Goal: Task Accomplishment & Management: Manage account settings

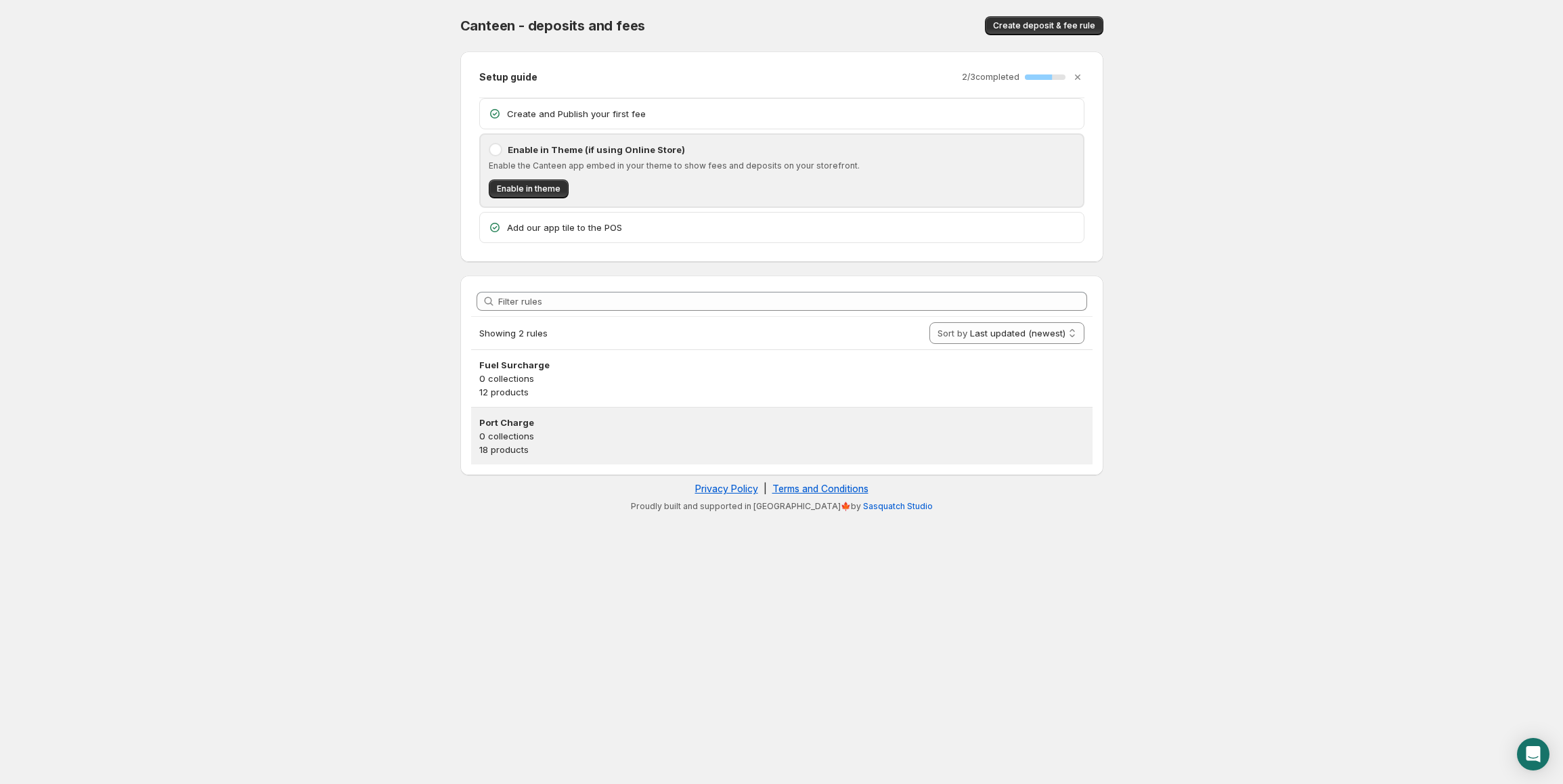
click at [529, 444] on p "18 products" at bounding box center [782, 449] width 605 height 14
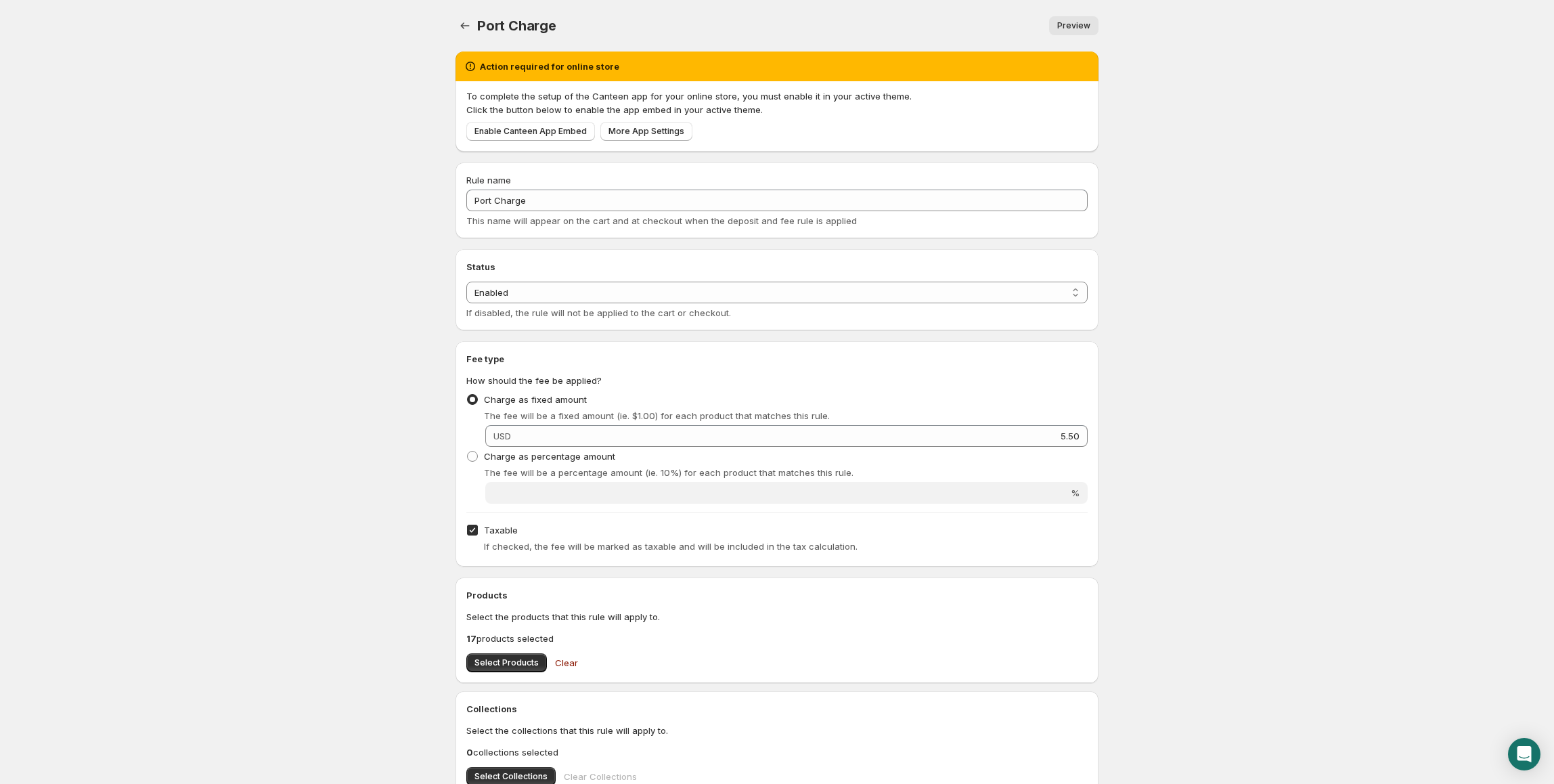
scroll to position [269, 0]
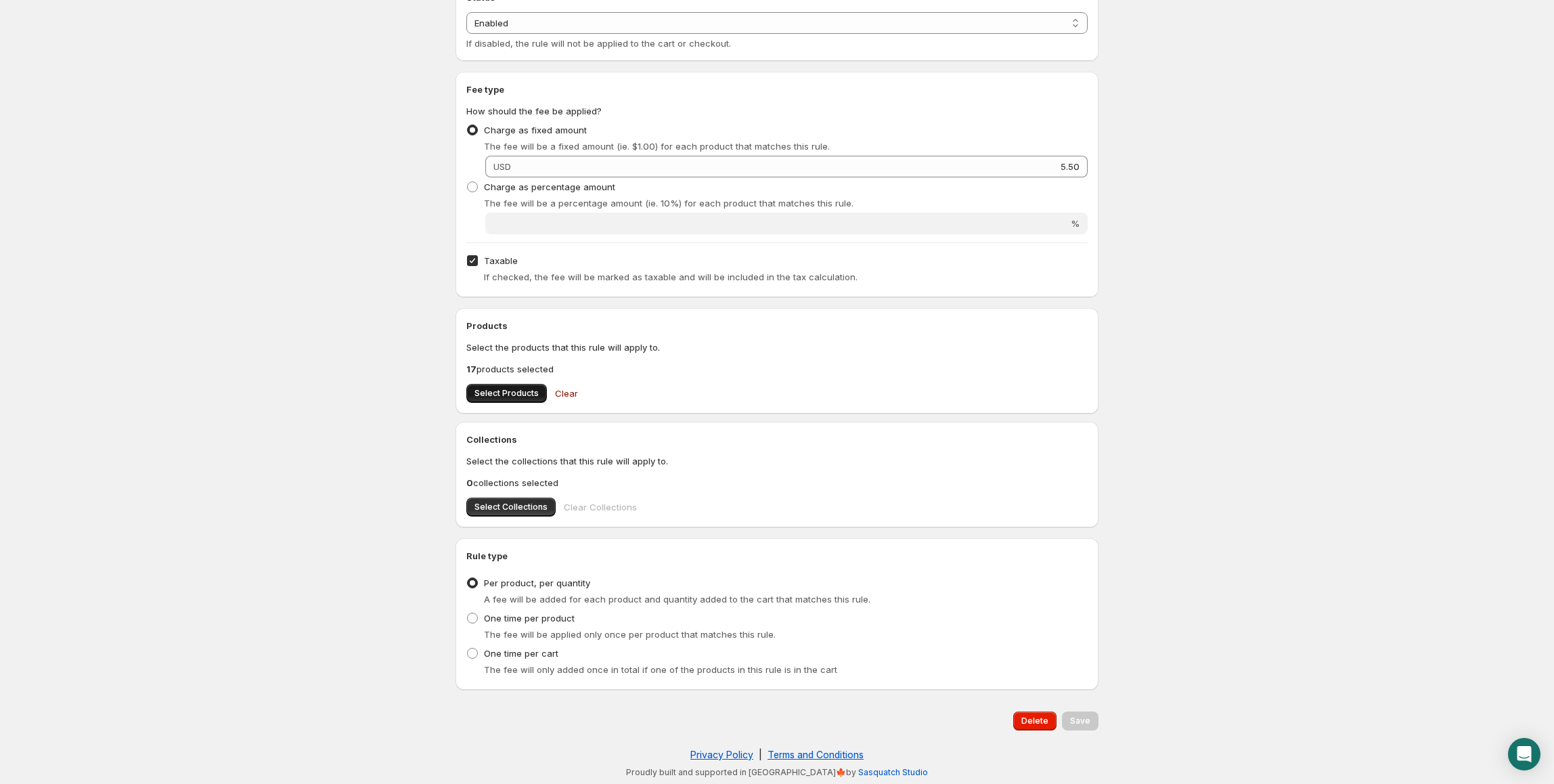
click at [510, 394] on span "Select Products" at bounding box center [507, 393] width 65 height 11
drag, startPoint x: 377, startPoint y: 480, endPoint x: 348, endPoint y: 469, distance: 31.0
click at [376, 480] on body "Home Help Port Charge. This page is ready Port Charge Preview More actions Prev…" at bounding box center [777, 123] width 1554 height 784
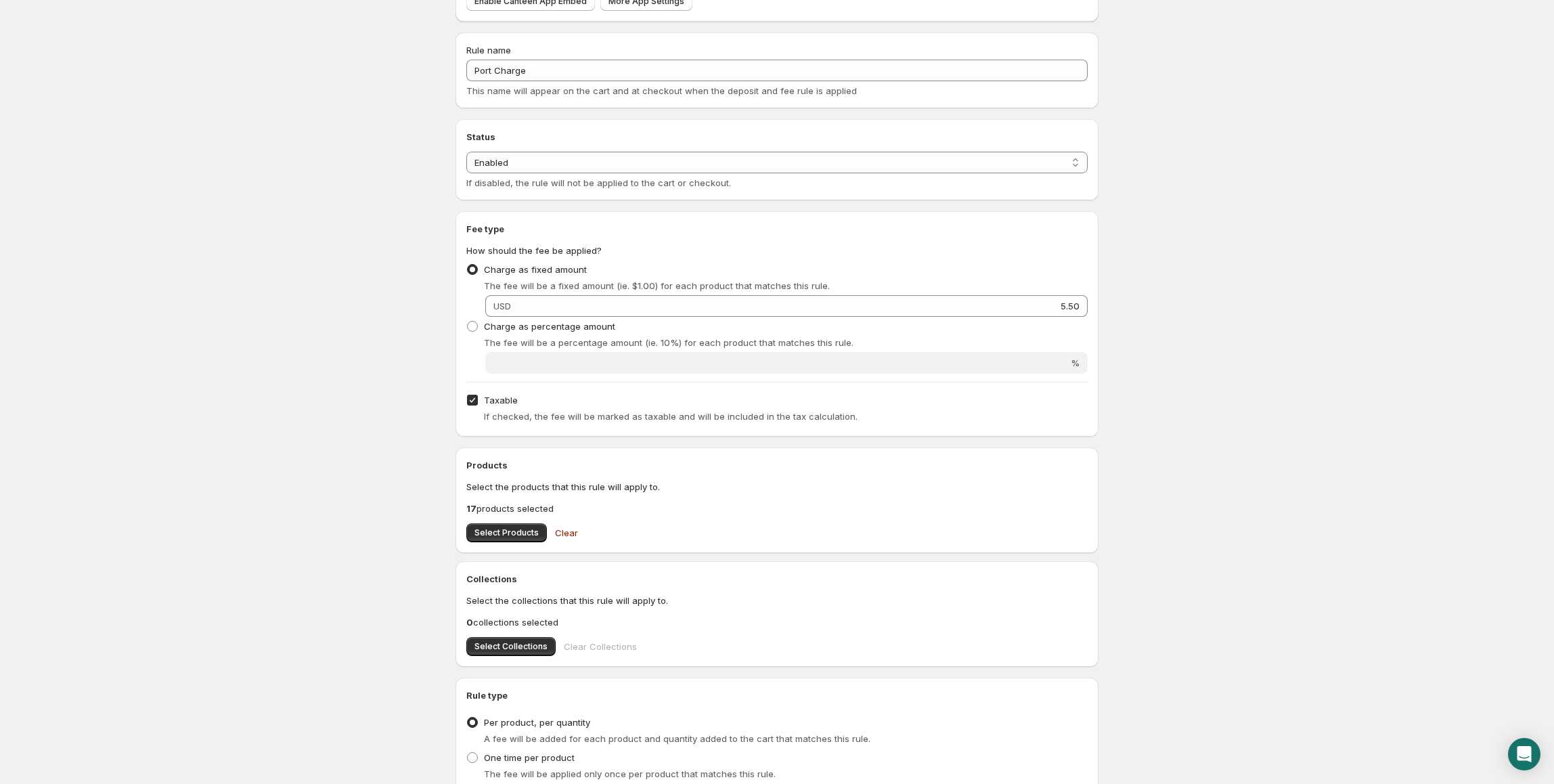
scroll to position [0, 0]
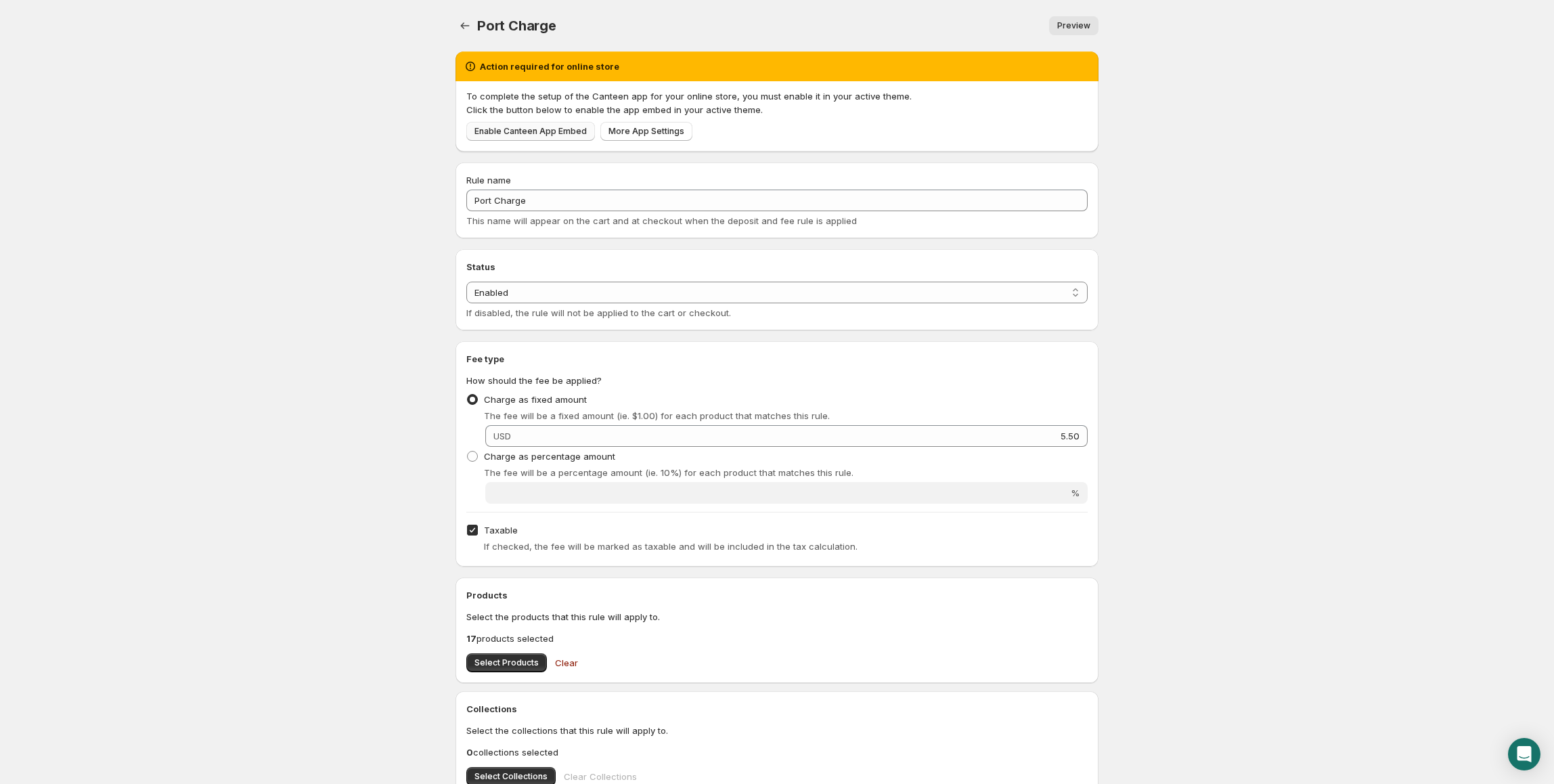
click at [518, 133] on span "Enable Canteen App Embed" at bounding box center [530, 131] width 113 height 11
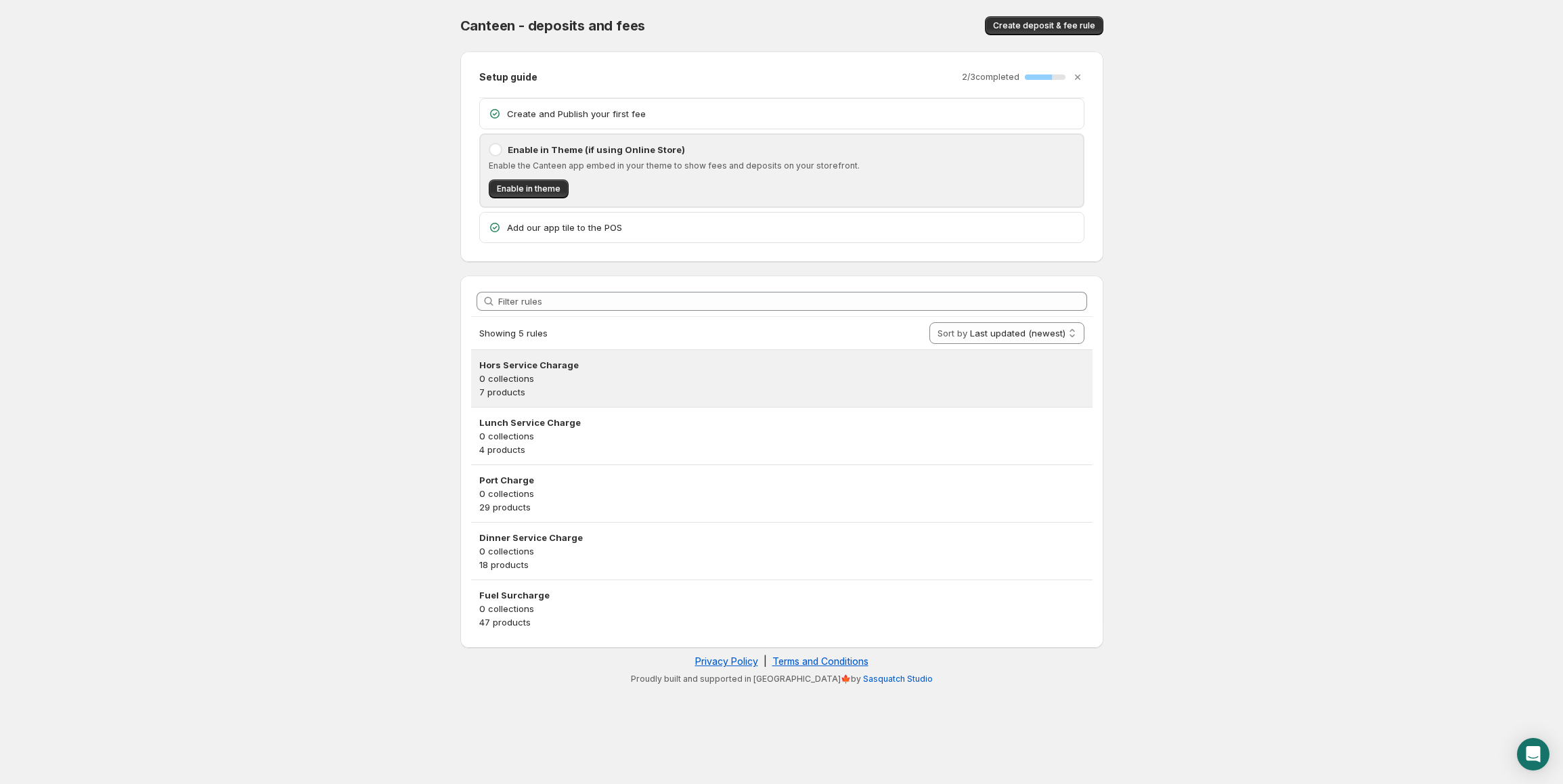
click at [529, 393] on p "7 products" at bounding box center [782, 391] width 605 height 14
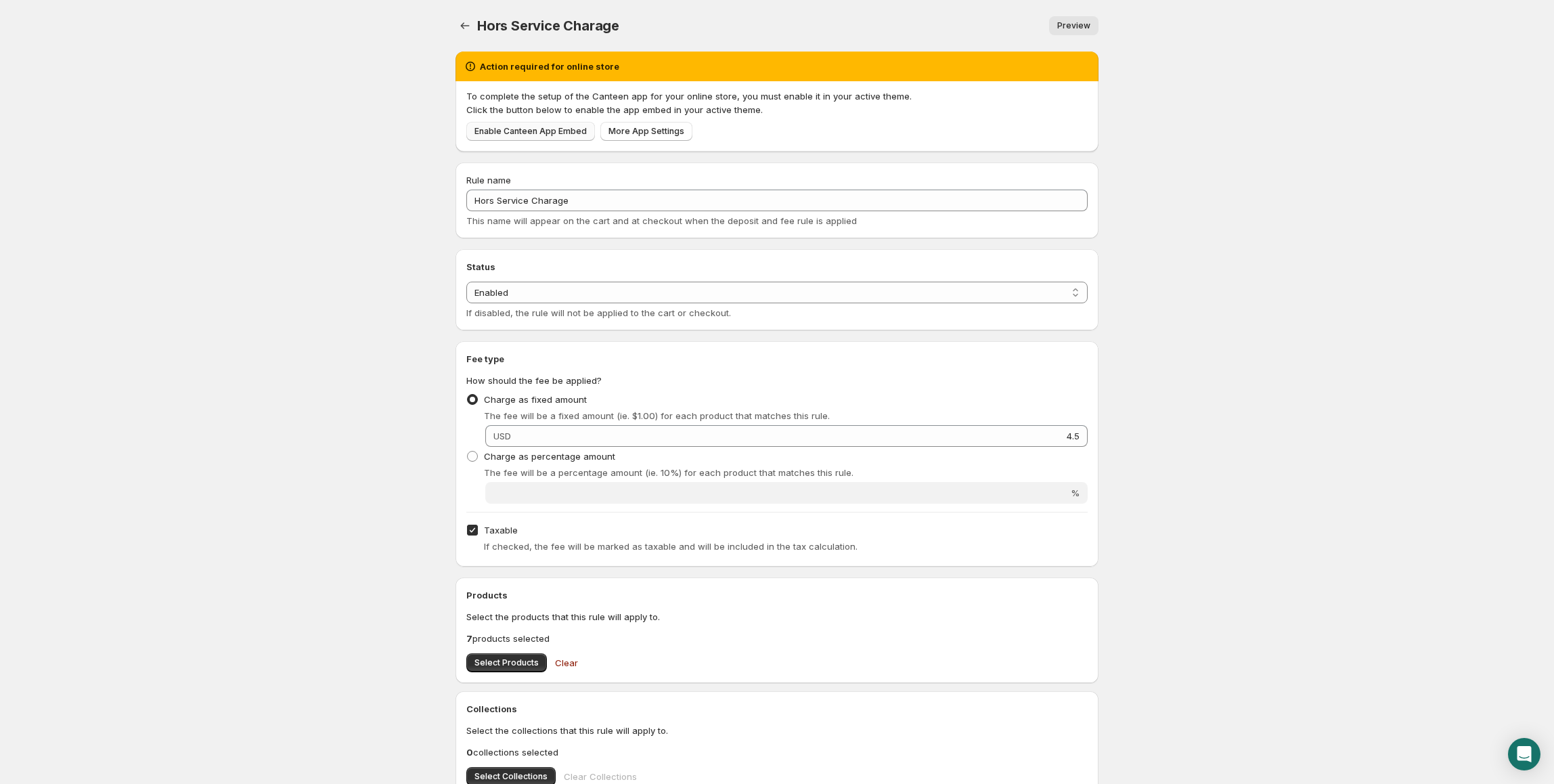
click at [545, 130] on span "Enable Canteen App Embed" at bounding box center [530, 131] width 113 height 11
click at [456, 27] on button "Settings" at bounding box center [465, 26] width 19 height 19
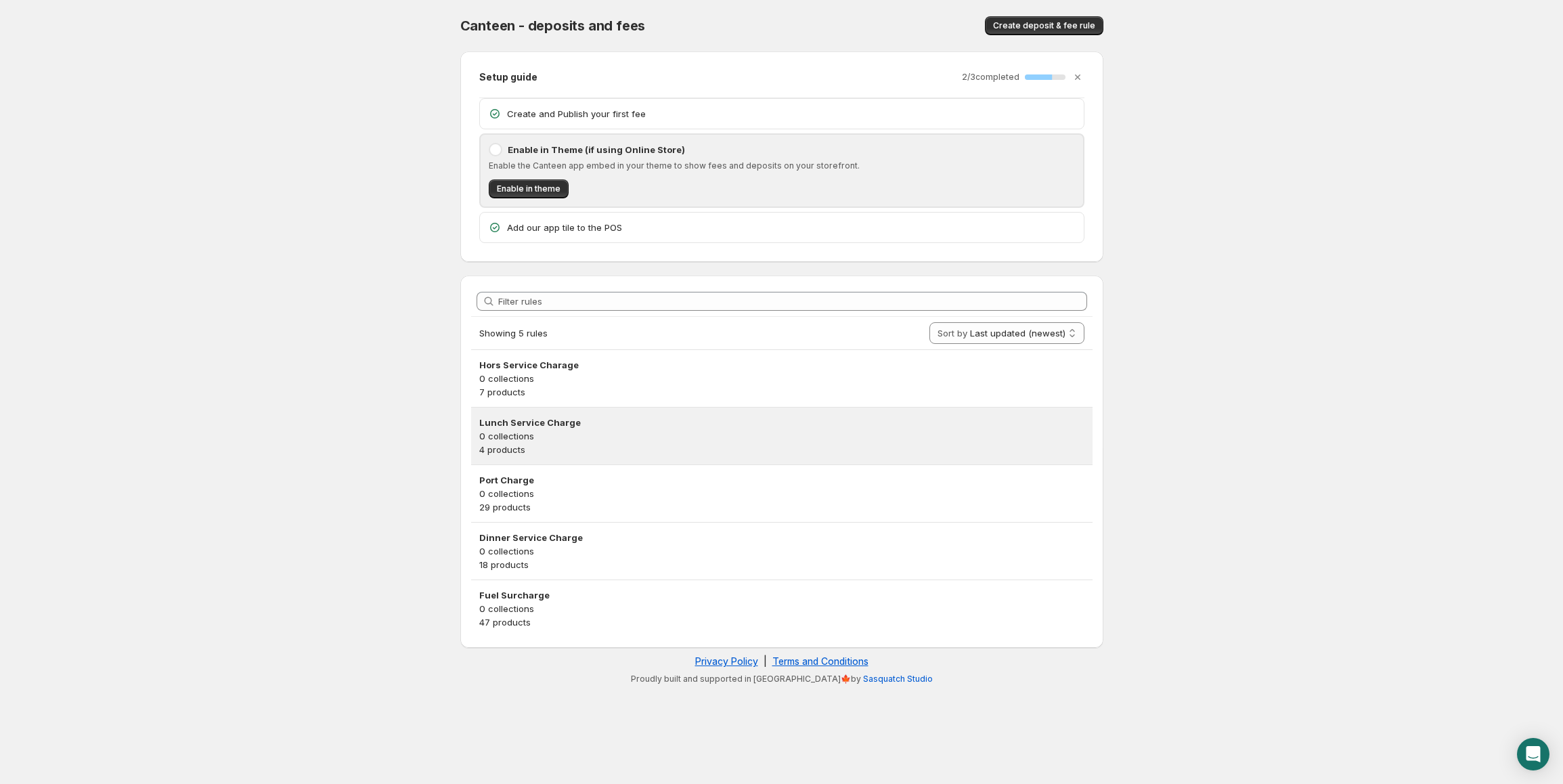
click at [569, 449] on p "4 products" at bounding box center [782, 449] width 605 height 14
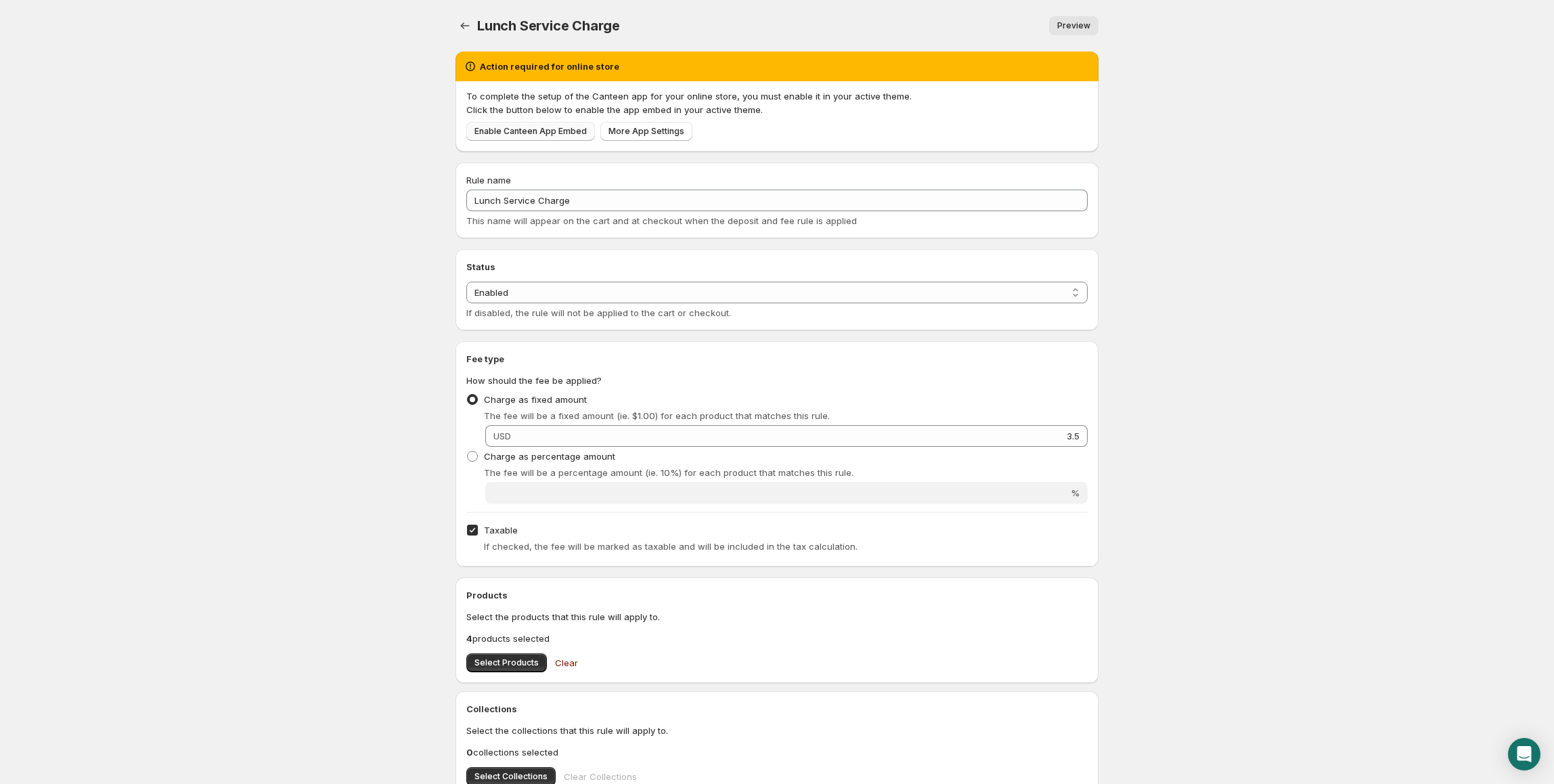
click at [500, 128] on span "Enable Canteen App Embed" at bounding box center [530, 131] width 113 height 11
click at [469, 25] on icon "Settings" at bounding box center [464, 25] width 14 height 14
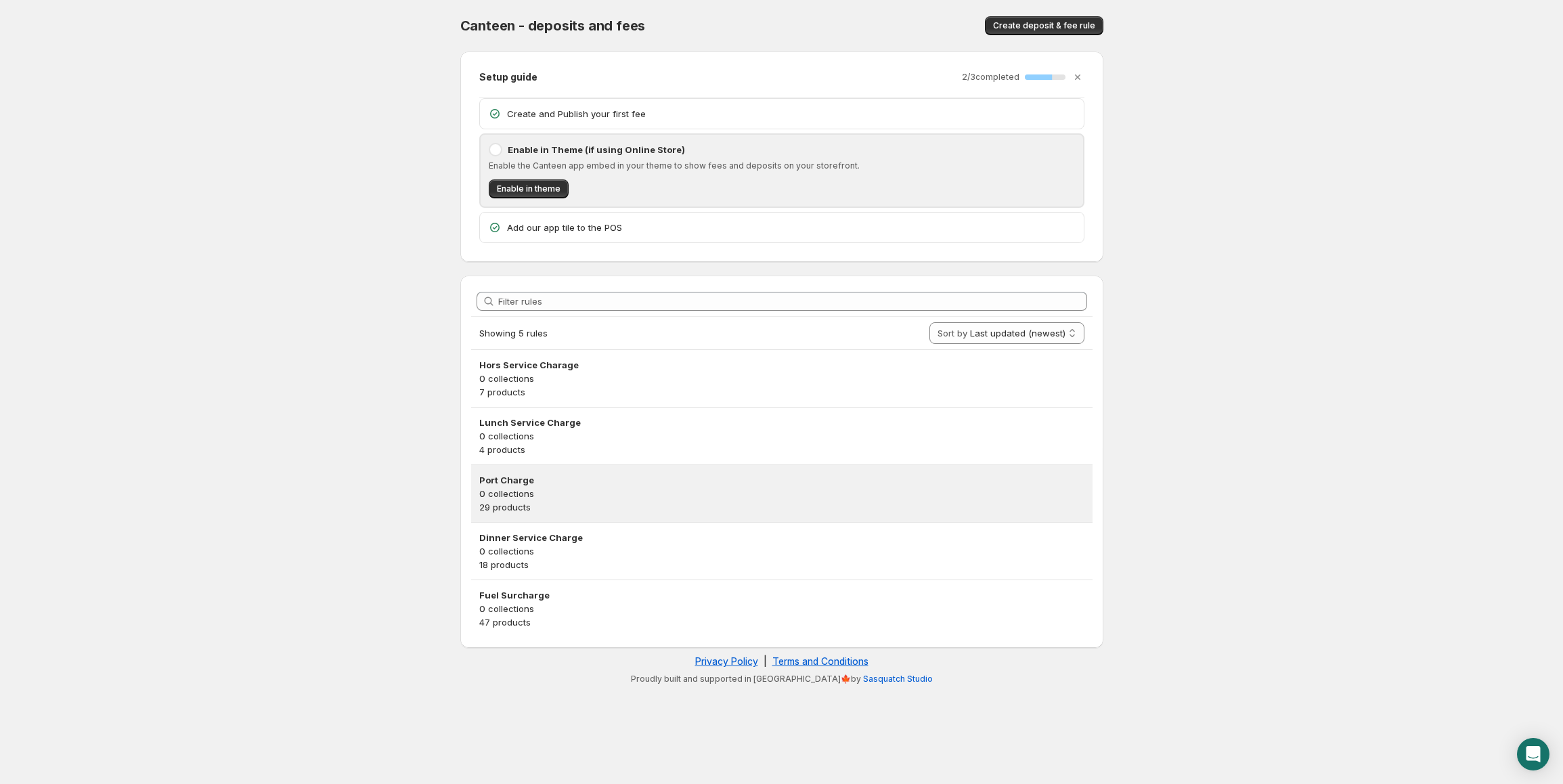
click at [559, 488] on p "0 collections" at bounding box center [782, 493] width 605 height 14
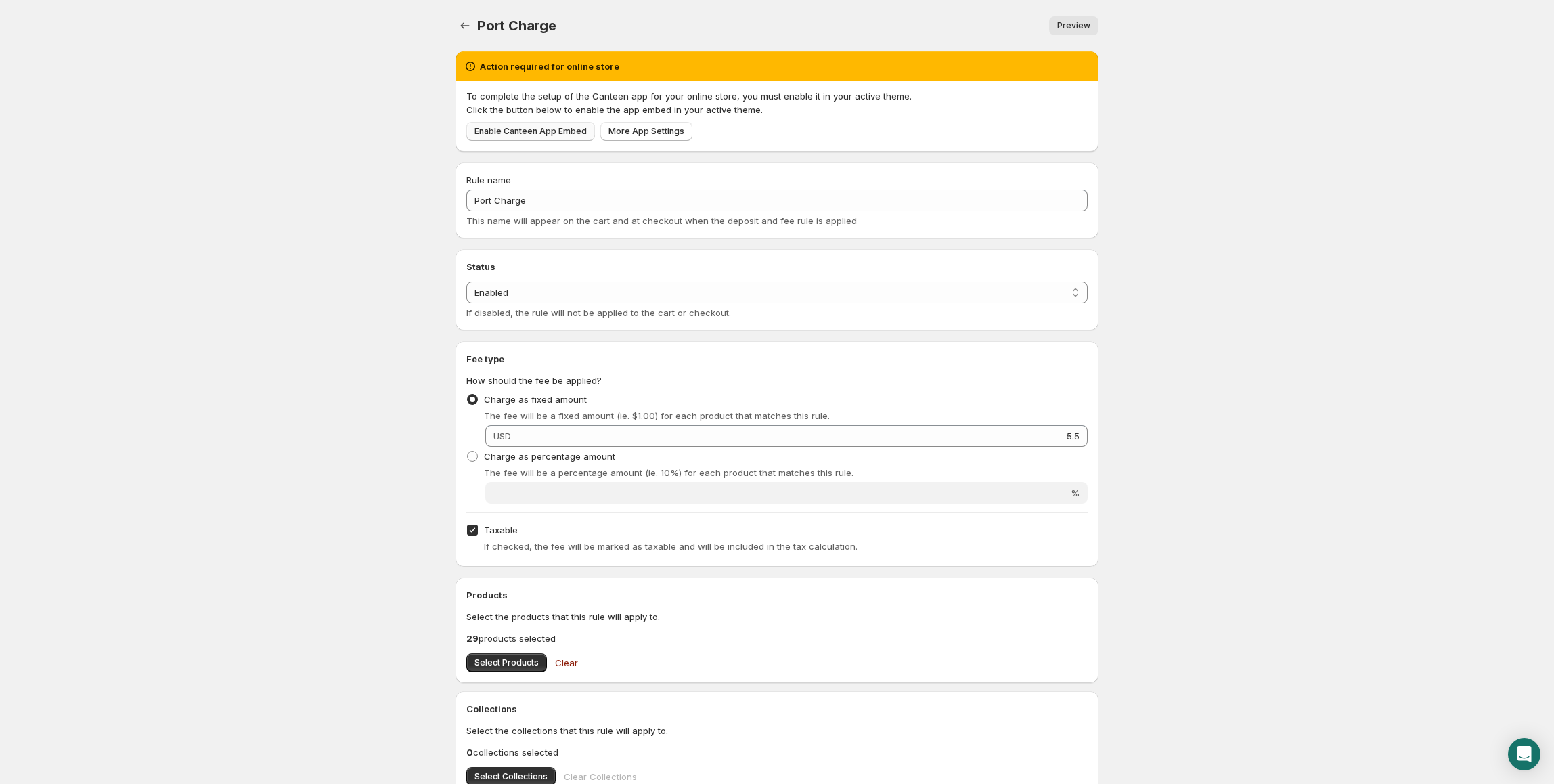
click at [509, 131] on span "Enable Canteen App Embed" at bounding box center [530, 131] width 113 height 11
click at [463, 30] on icon "Settings" at bounding box center [464, 25] width 14 height 14
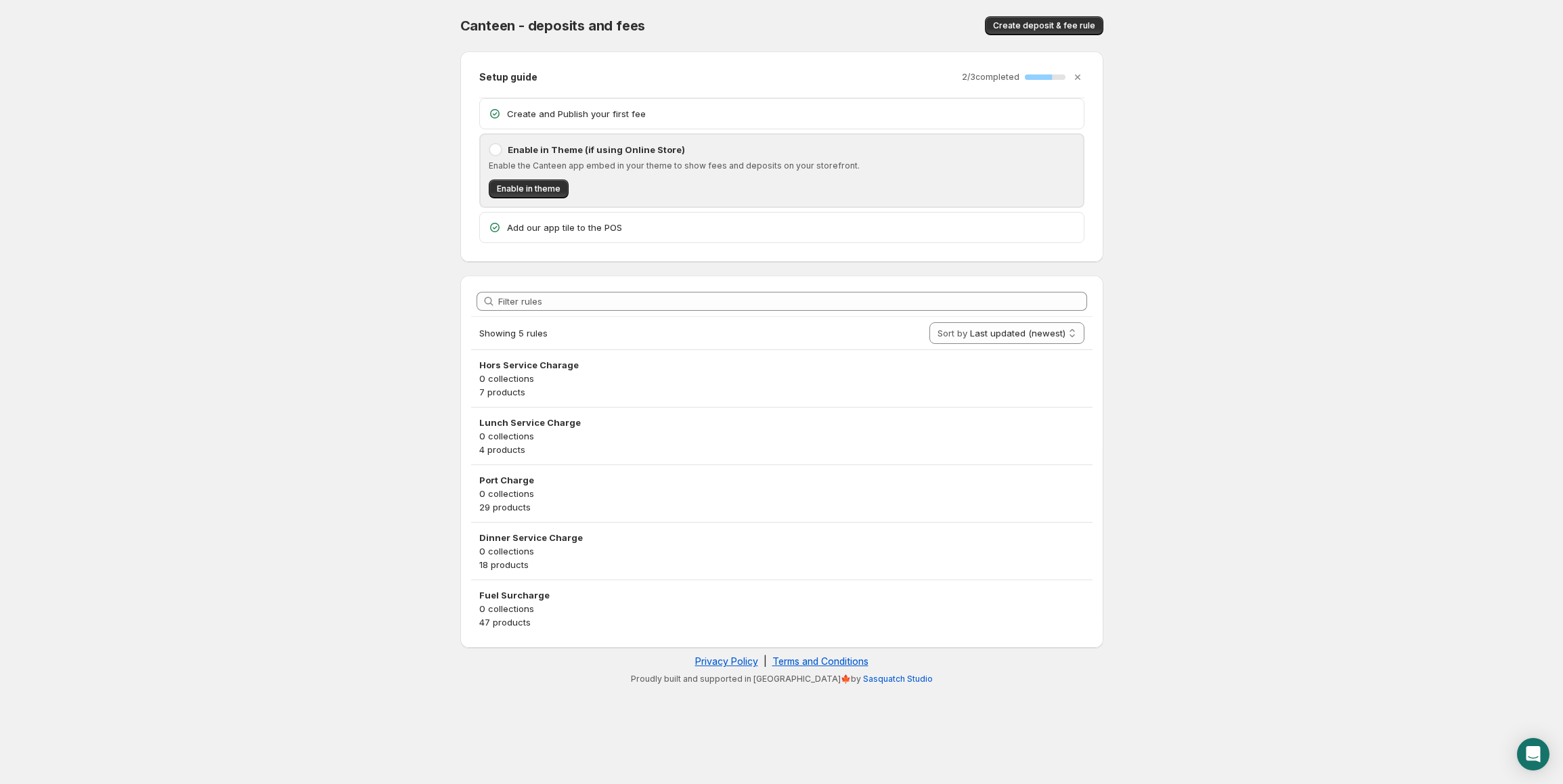
click at [500, 544] on h3 "Dinner Service Charge" at bounding box center [782, 537] width 605 height 14
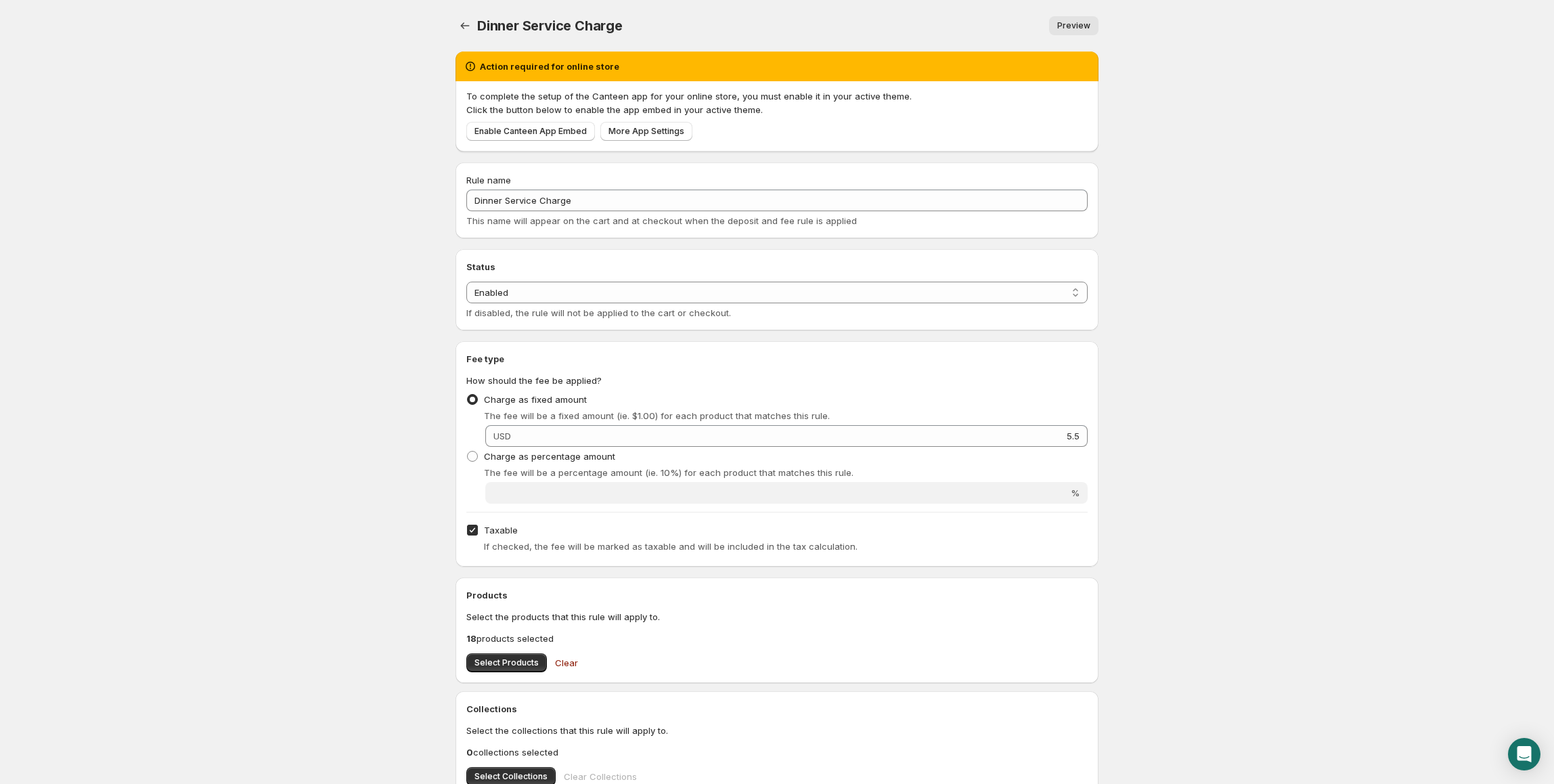
click at [537, 134] on span "Enable Canteen App Embed" at bounding box center [530, 131] width 113 height 11
click at [464, 31] on icon "Settings" at bounding box center [464, 25] width 14 height 14
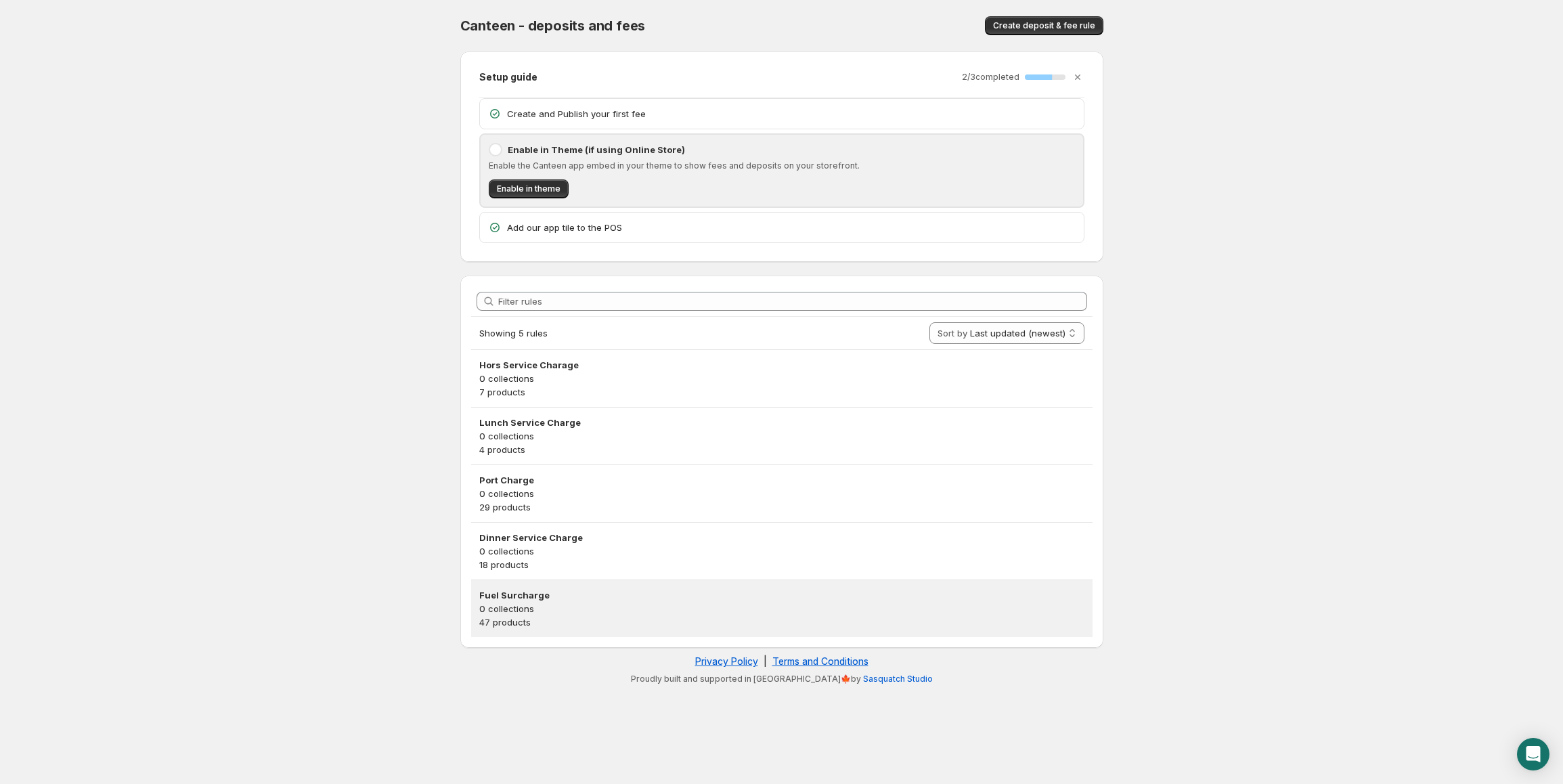
click at [521, 617] on p "47 products" at bounding box center [782, 621] width 605 height 14
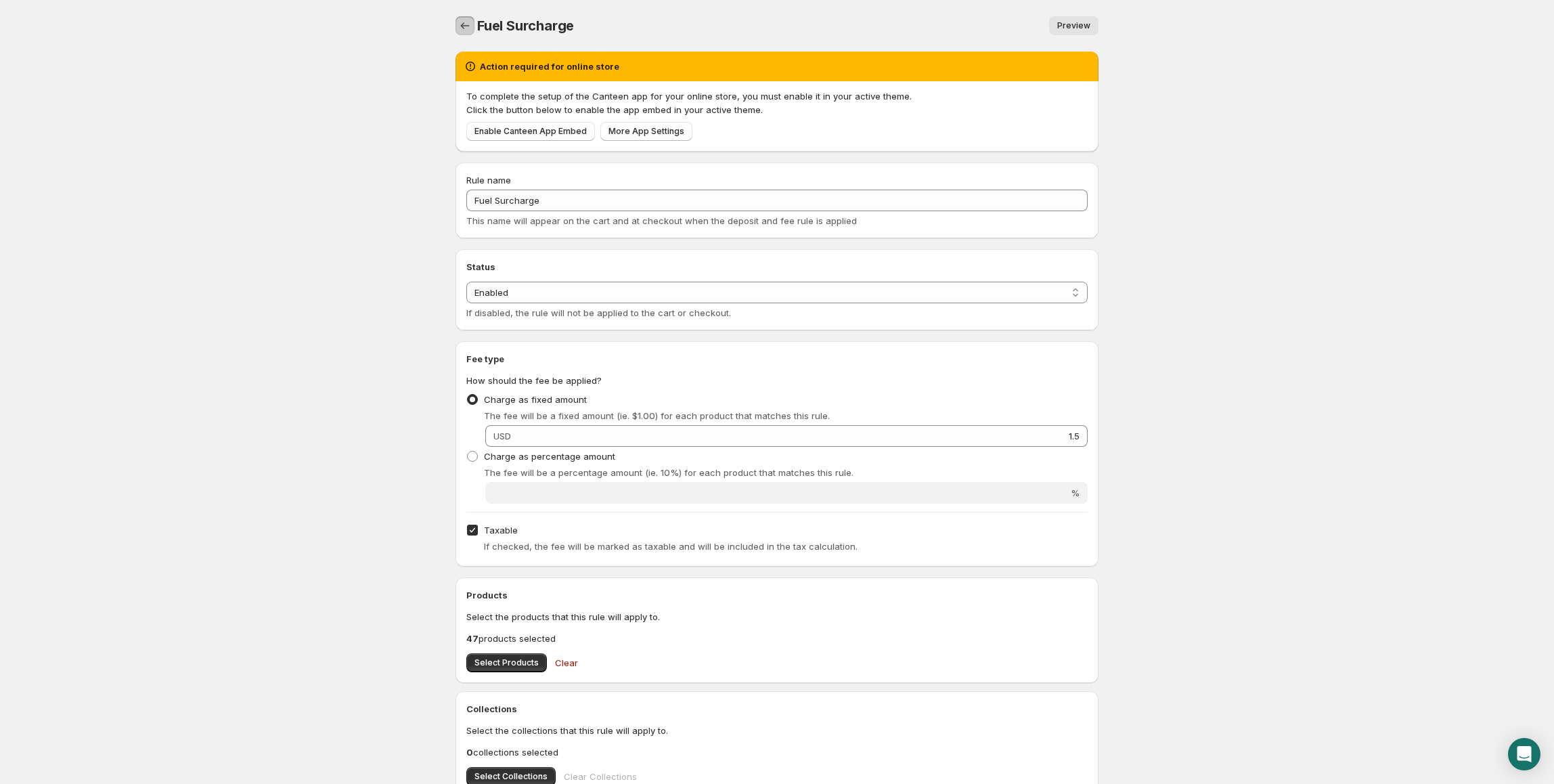
click at [467, 23] on icon "Settings" at bounding box center [464, 25] width 14 height 14
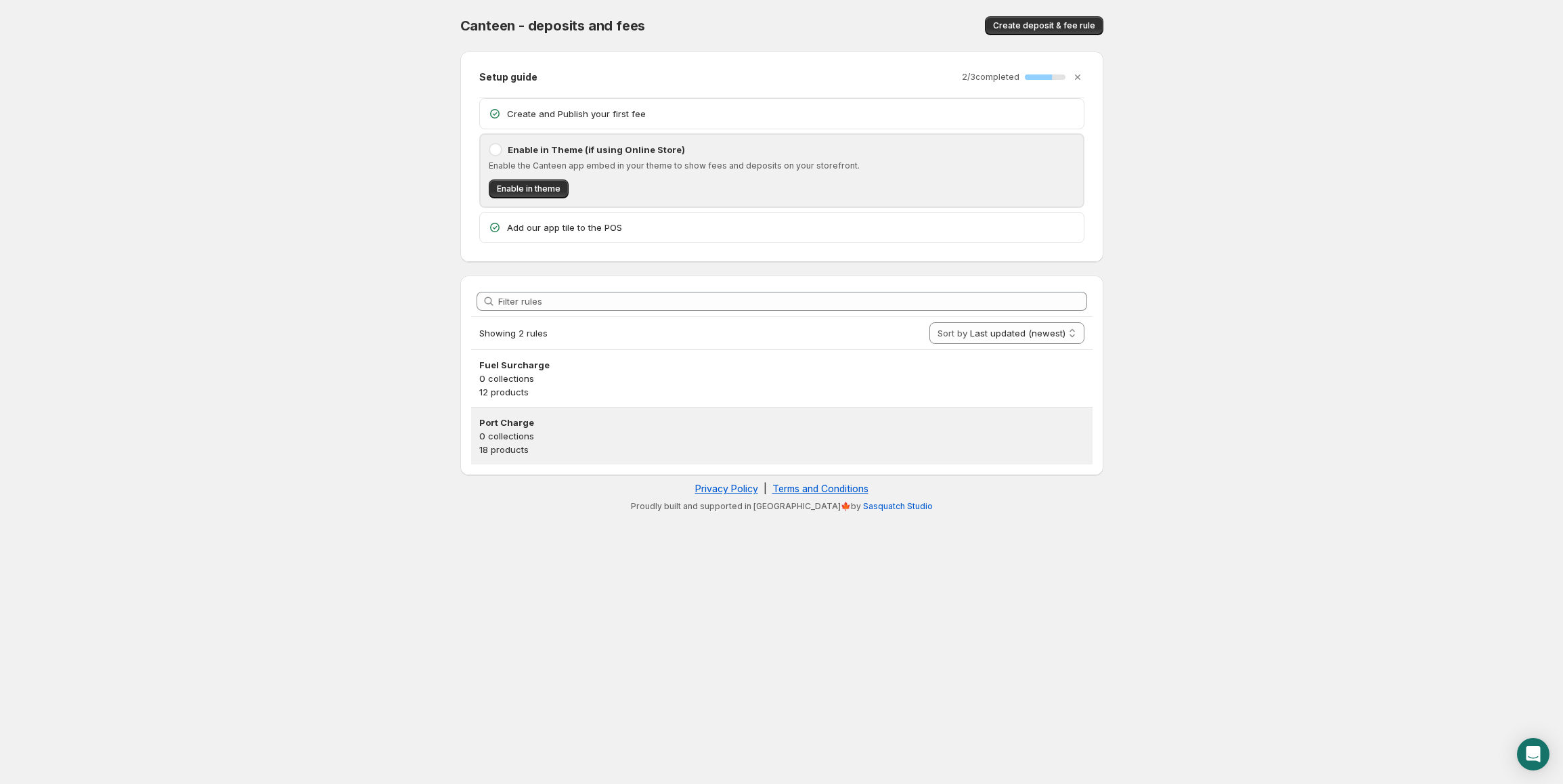
click at [498, 429] on h3 "Port Charge" at bounding box center [782, 422] width 605 height 14
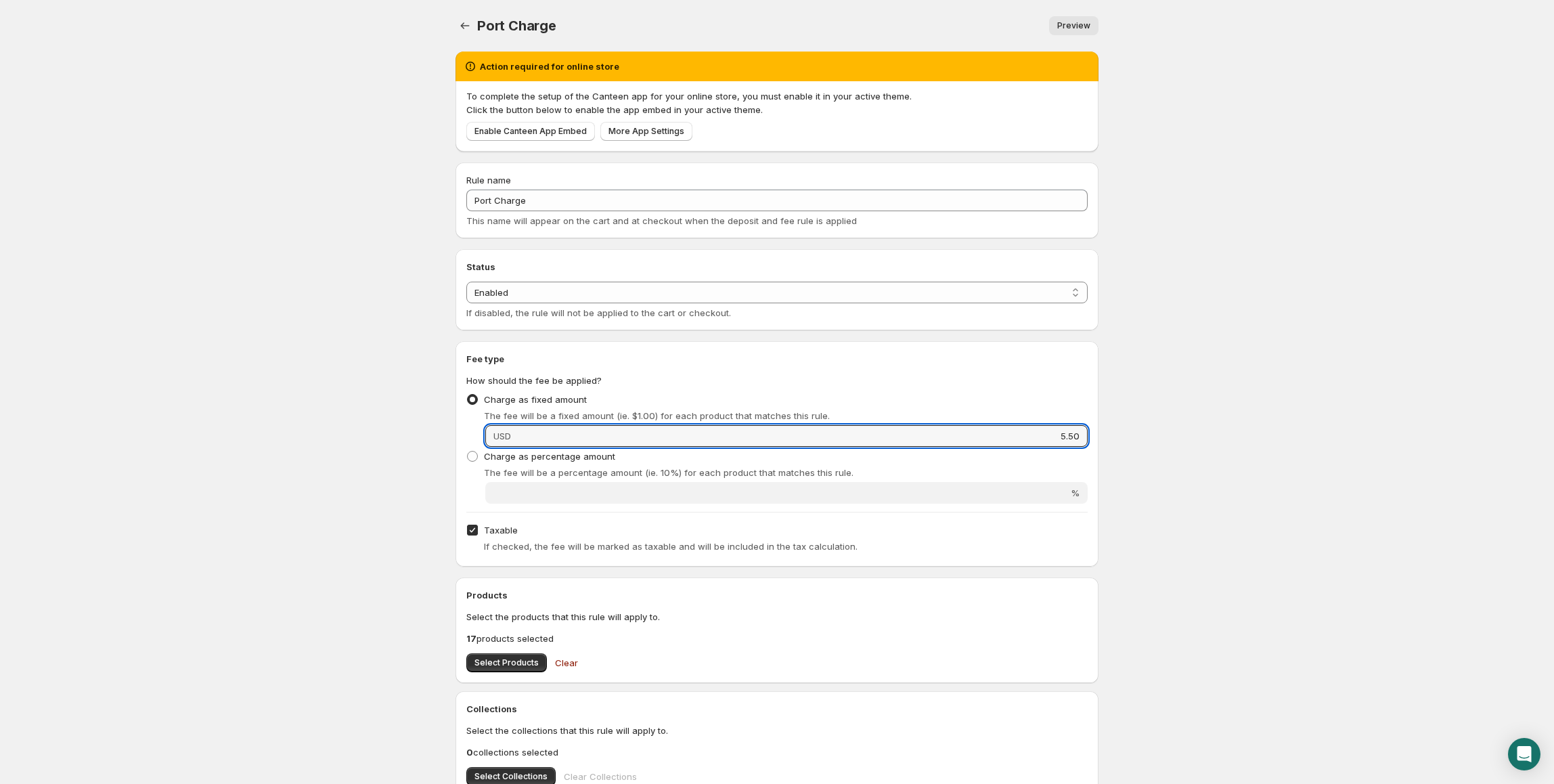
drag, startPoint x: 976, startPoint y: 440, endPoint x: 1162, endPoint y: 443, distance: 186.0
click at [1162, 443] on body "Home Help Port Charge. This page is ready Port Charge Preview More actions Prev…" at bounding box center [777, 392] width 1554 height 784
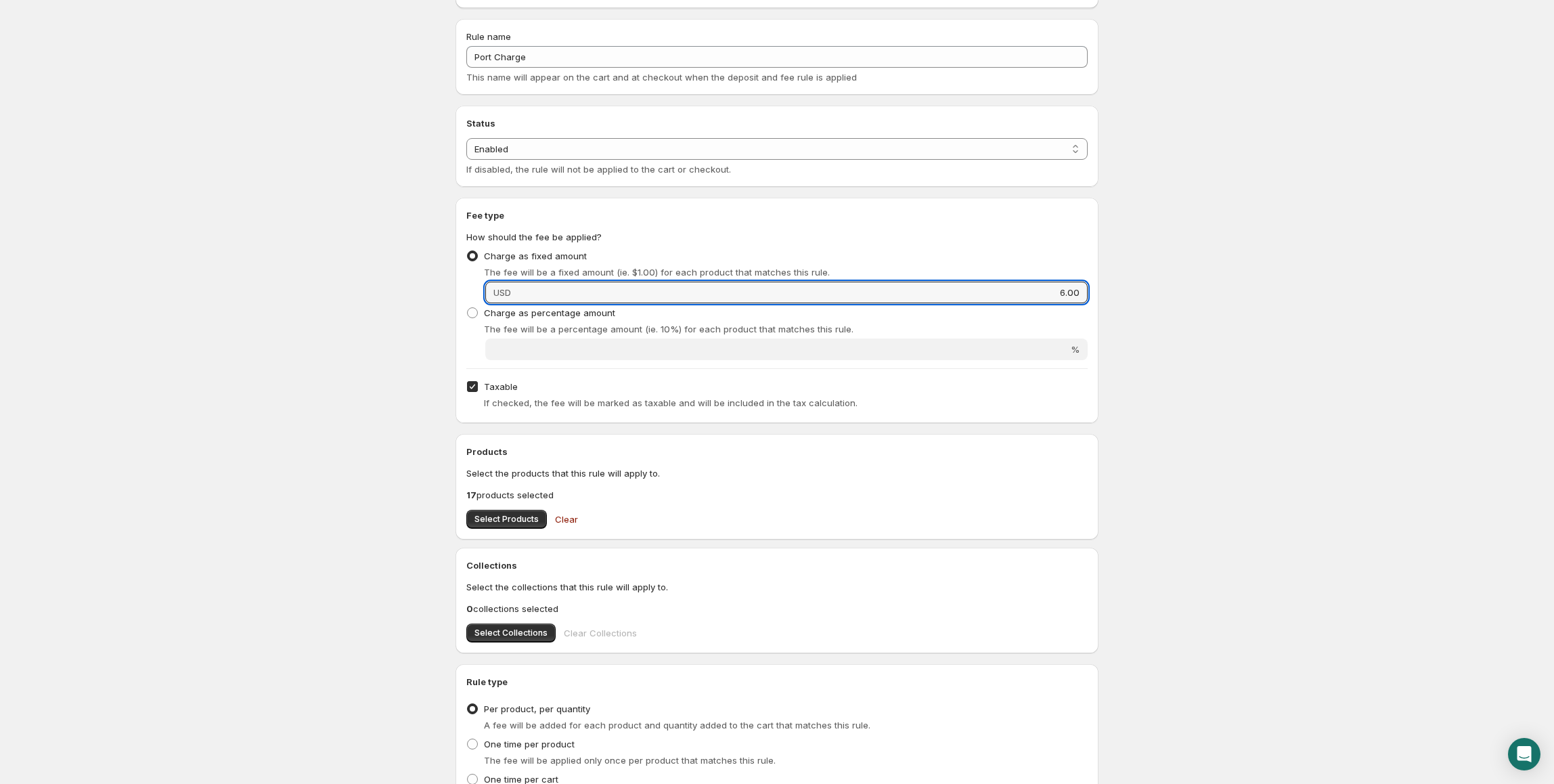
scroll to position [269, 0]
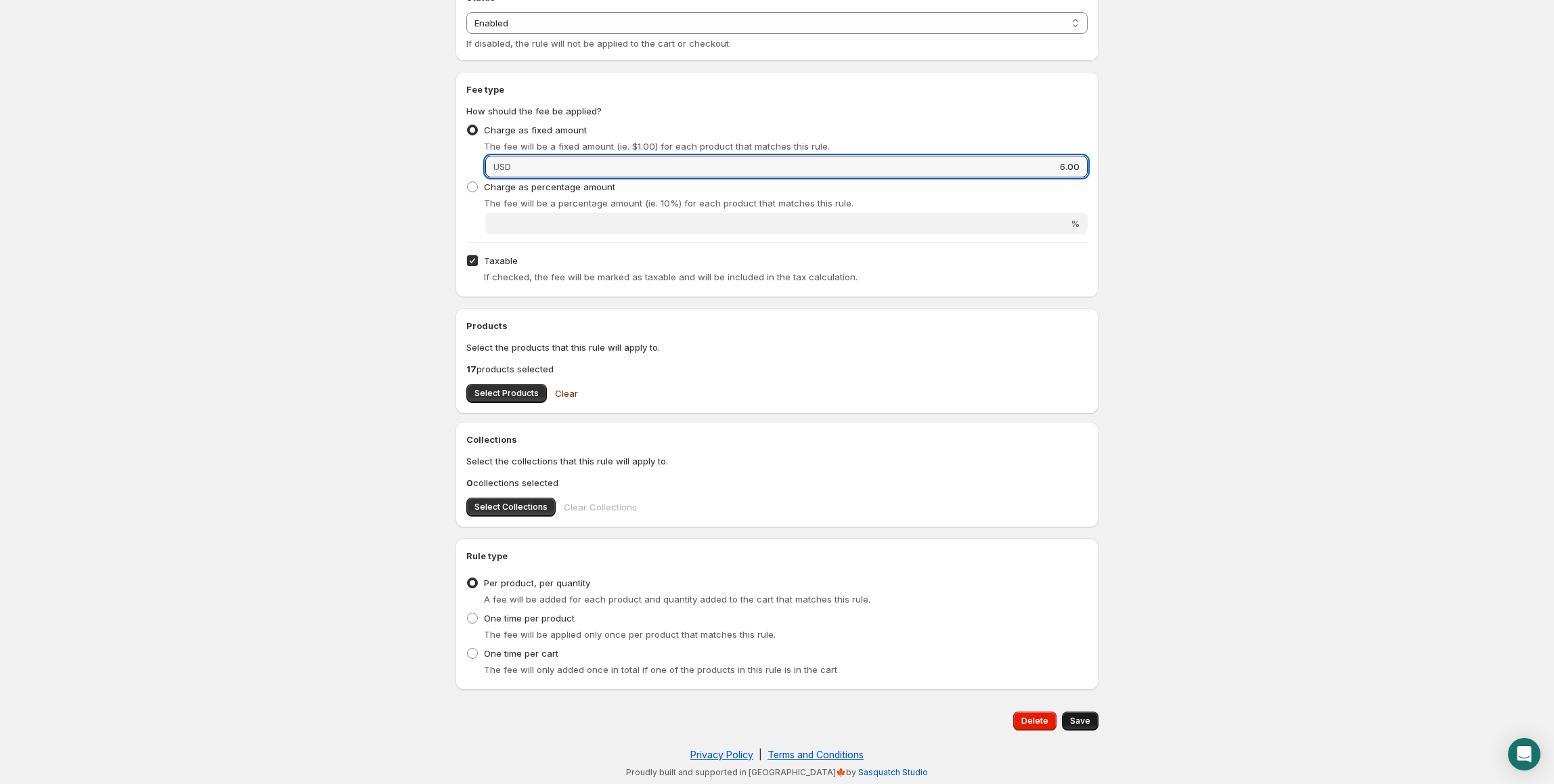
click at [1086, 726] on button "Save" at bounding box center [1080, 720] width 37 height 19
type input "6"
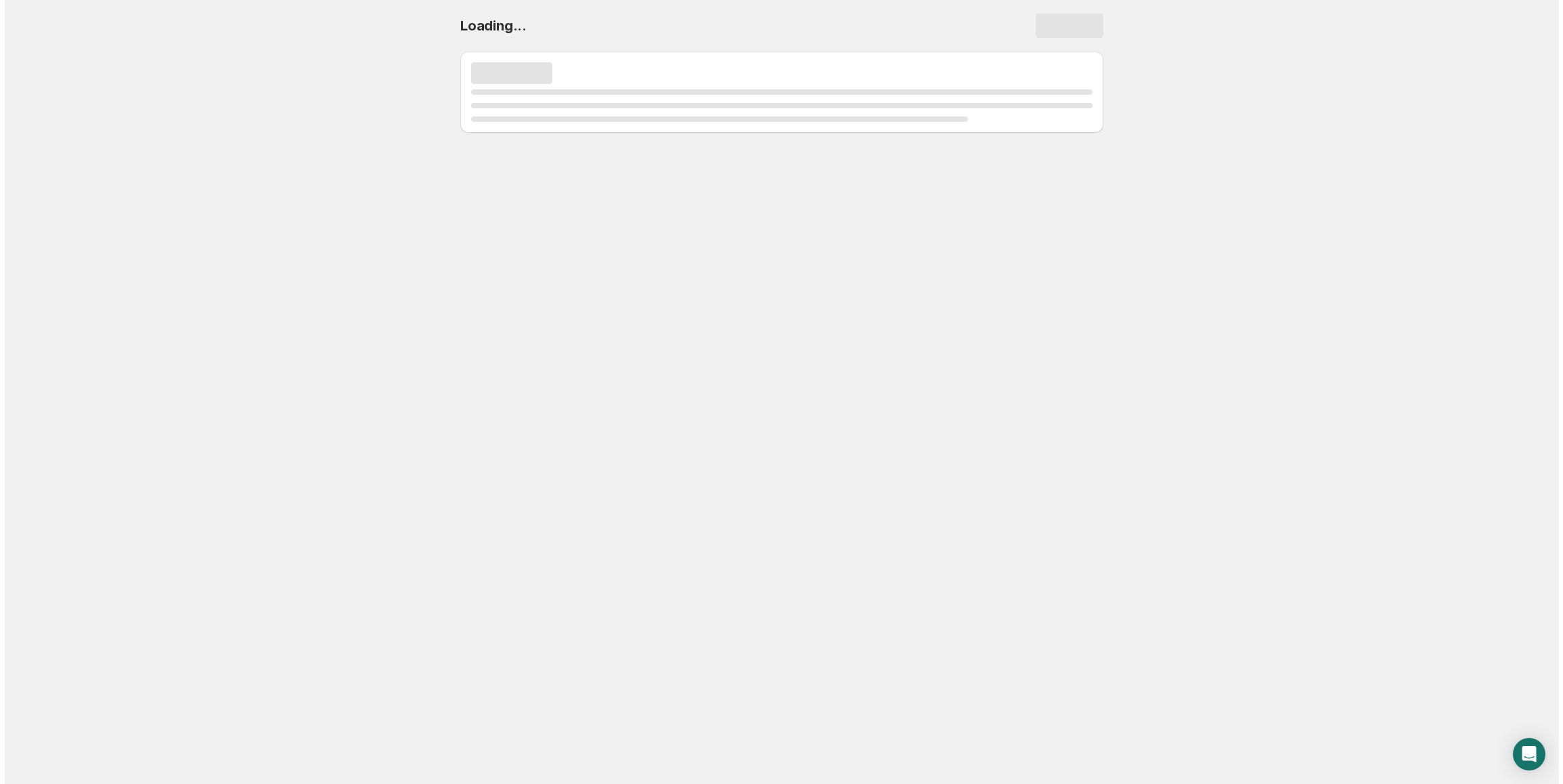
scroll to position [0, 0]
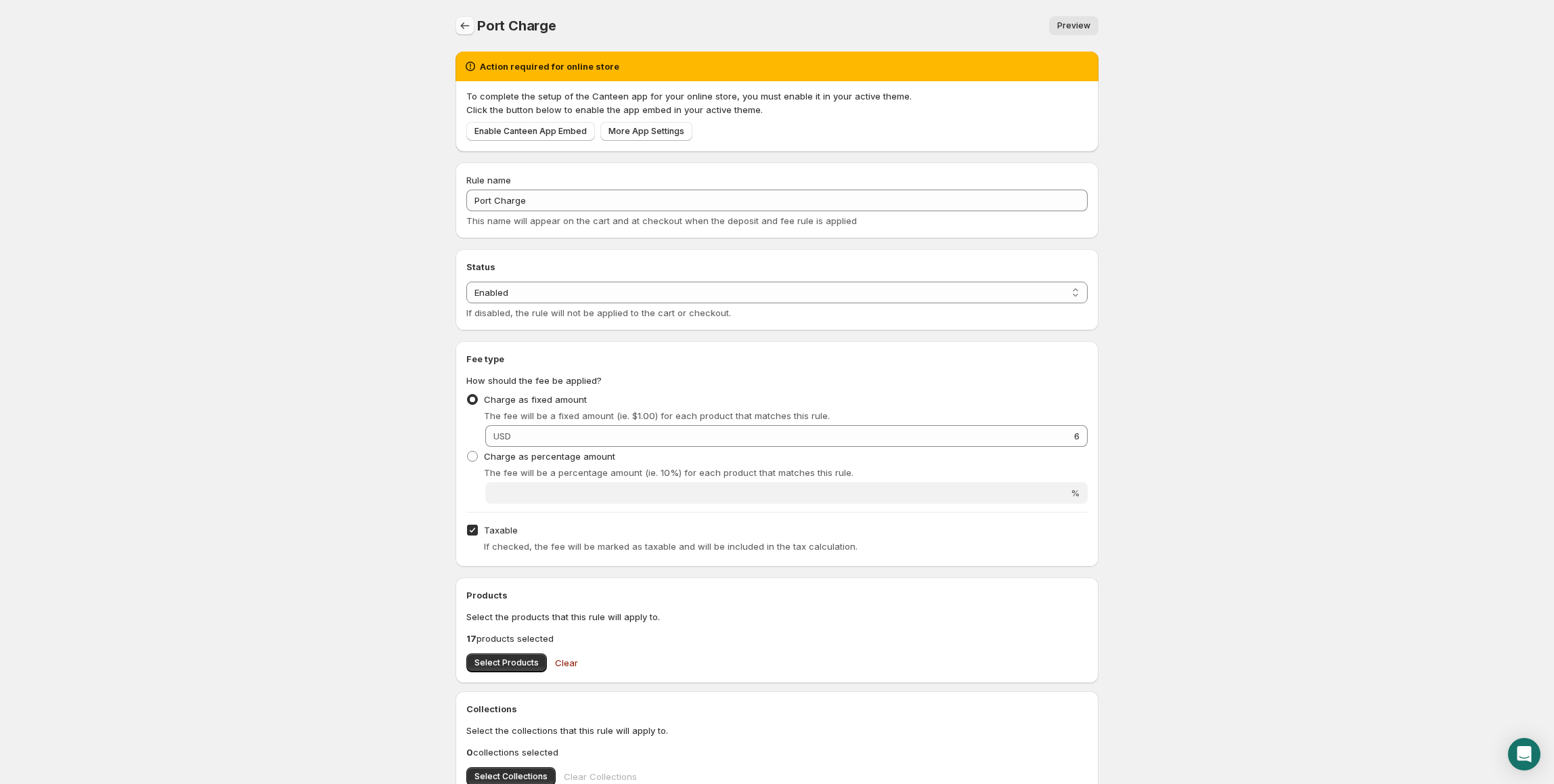
click at [468, 30] on icon "Settings" at bounding box center [464, 25] width 14 height 14
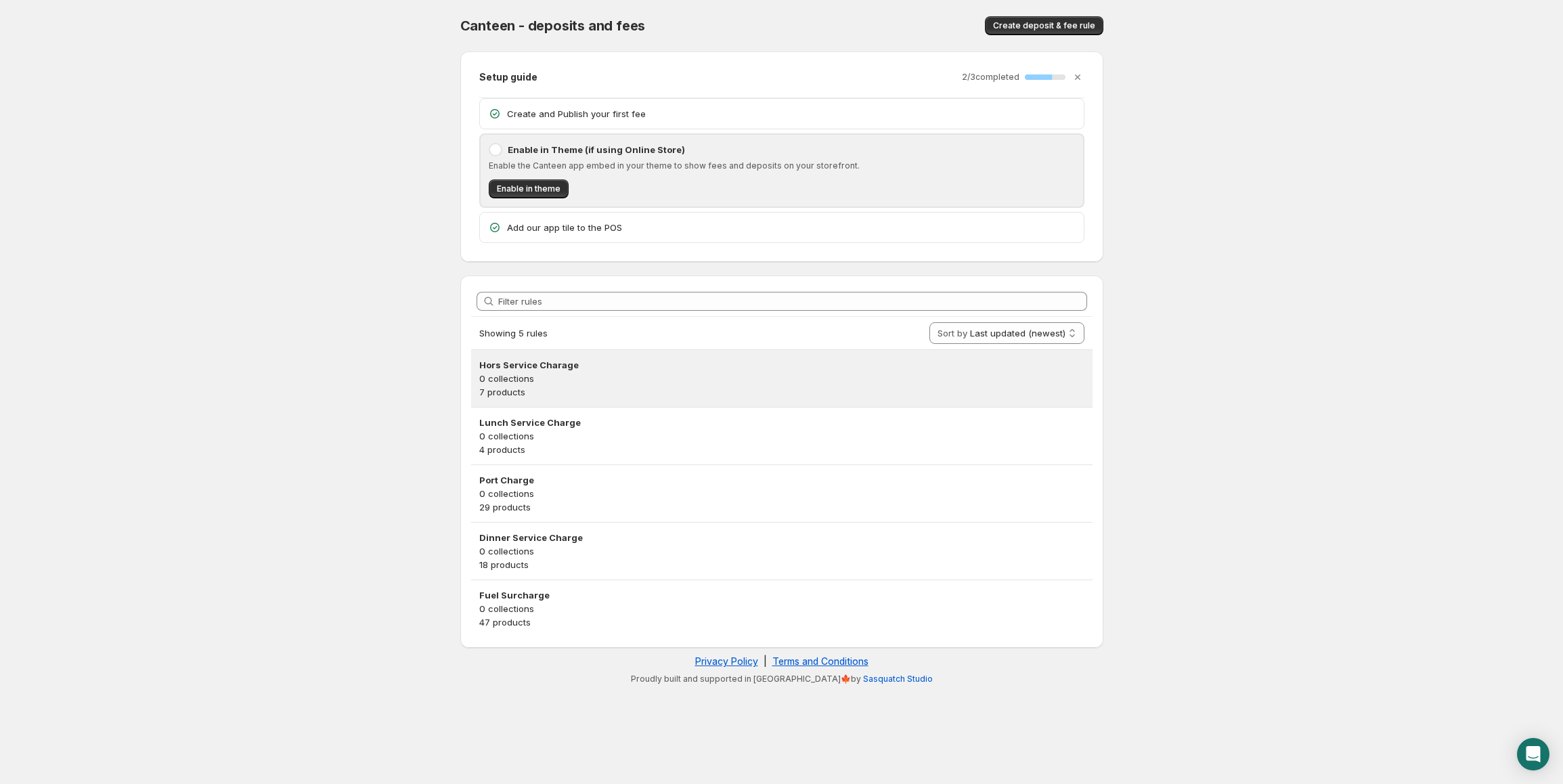
click at [575, 381] on p "0 collections" at bounding box center [782, 378] width 605 height 14
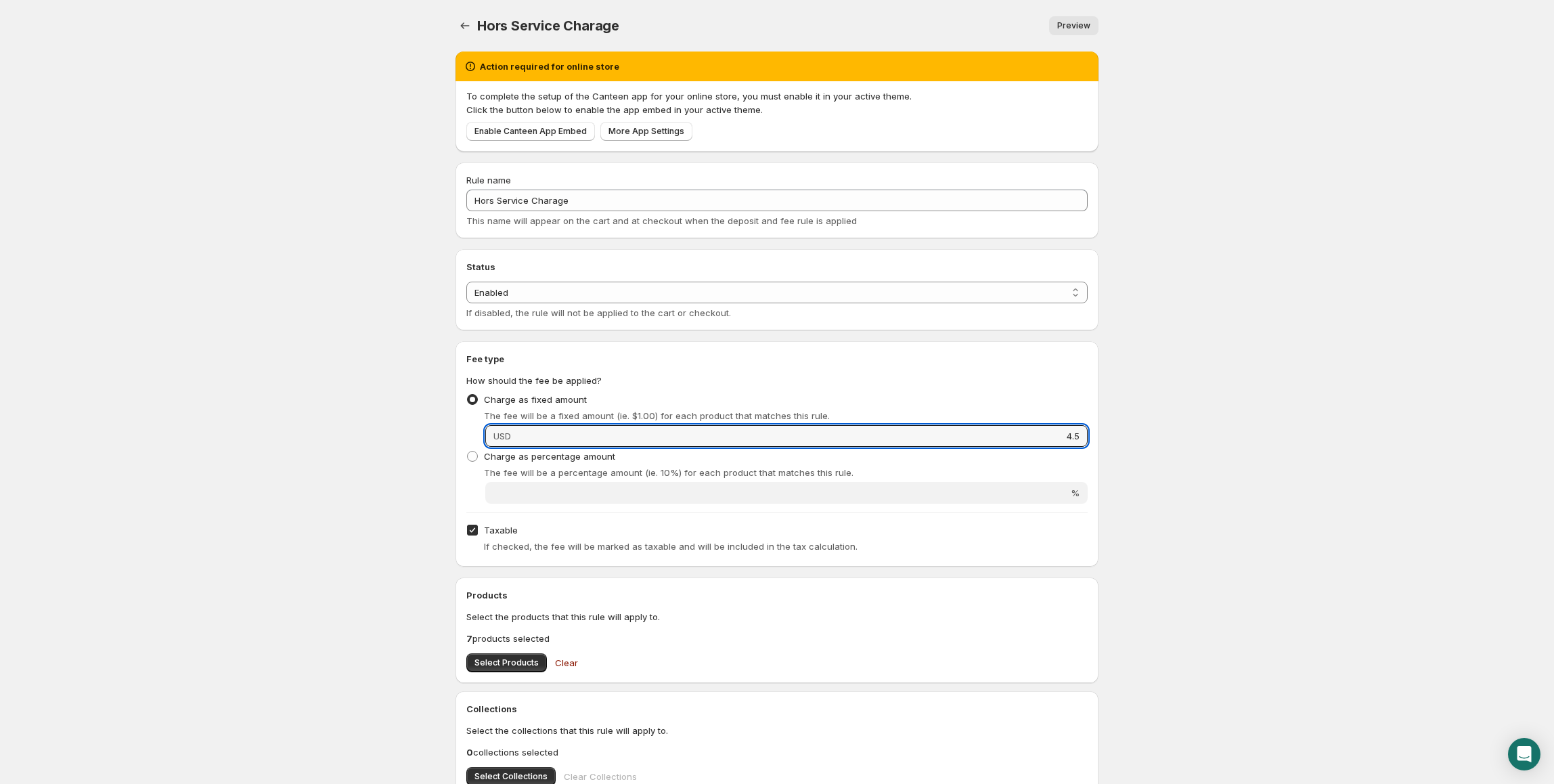
drag, startPoint x: 1048, startPoint y: 443, endPoint x: 1088, endPoint y: 441, distance: 40.0
click at [1088, 441] on div "Fee type How should the fee be applied? Charge as fixed amount The fee will be …" at bounding box center [777, 454] width 643 height 225
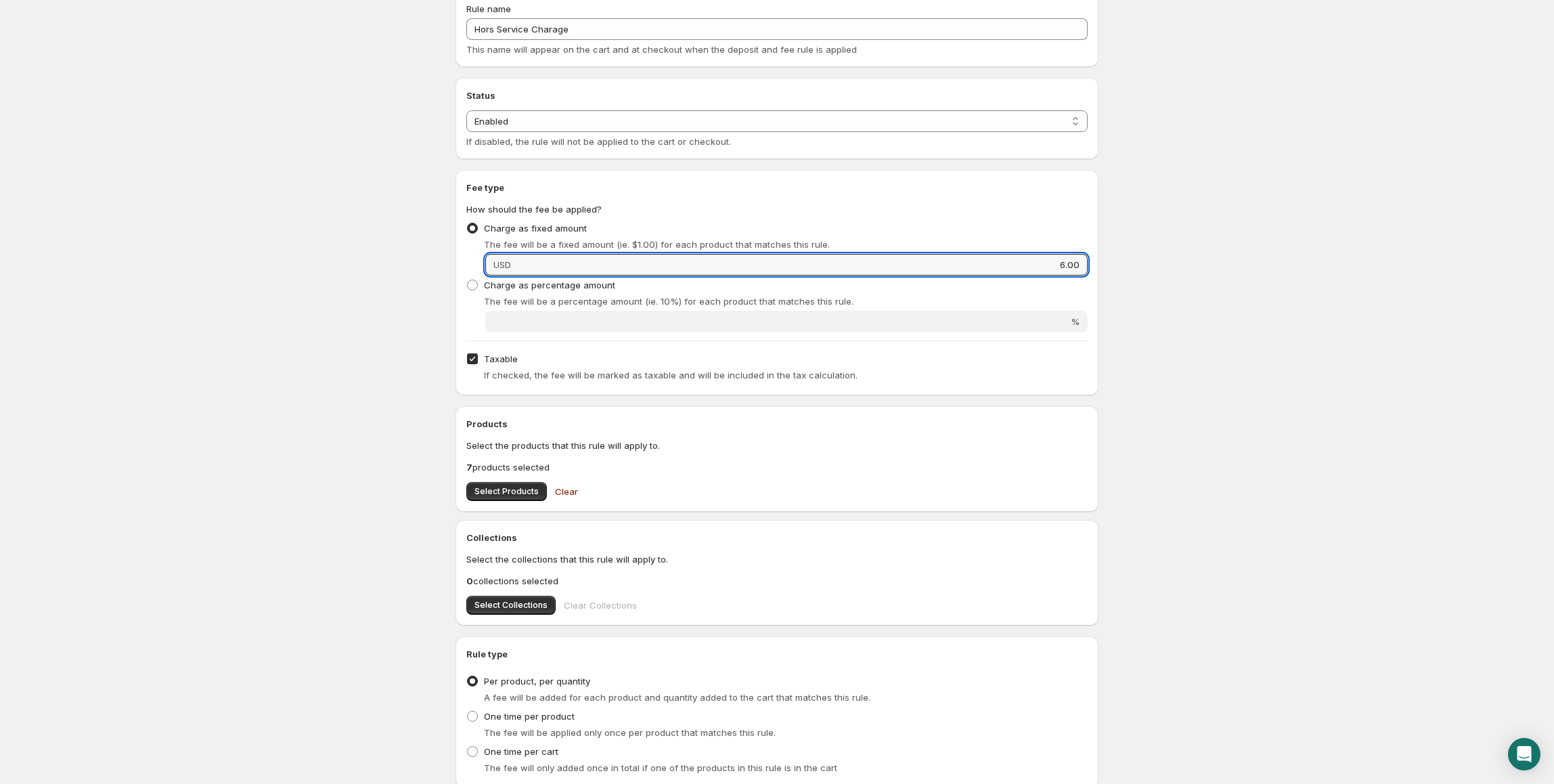
scroll to position [269, 0]
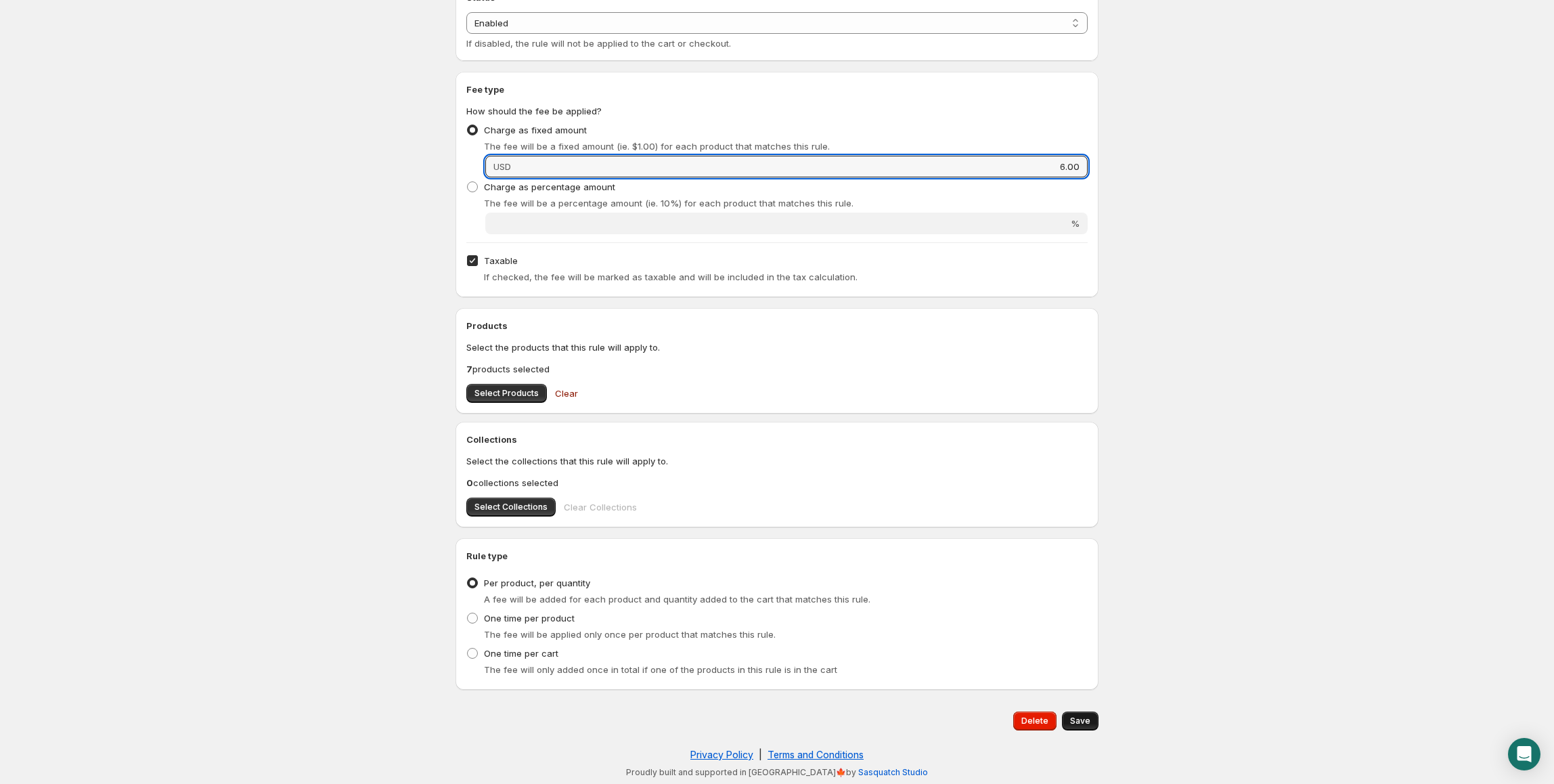
click at [1094, 712] on button "Save" at bounding box center [1080, 720] width 37 height 19
type input "6"
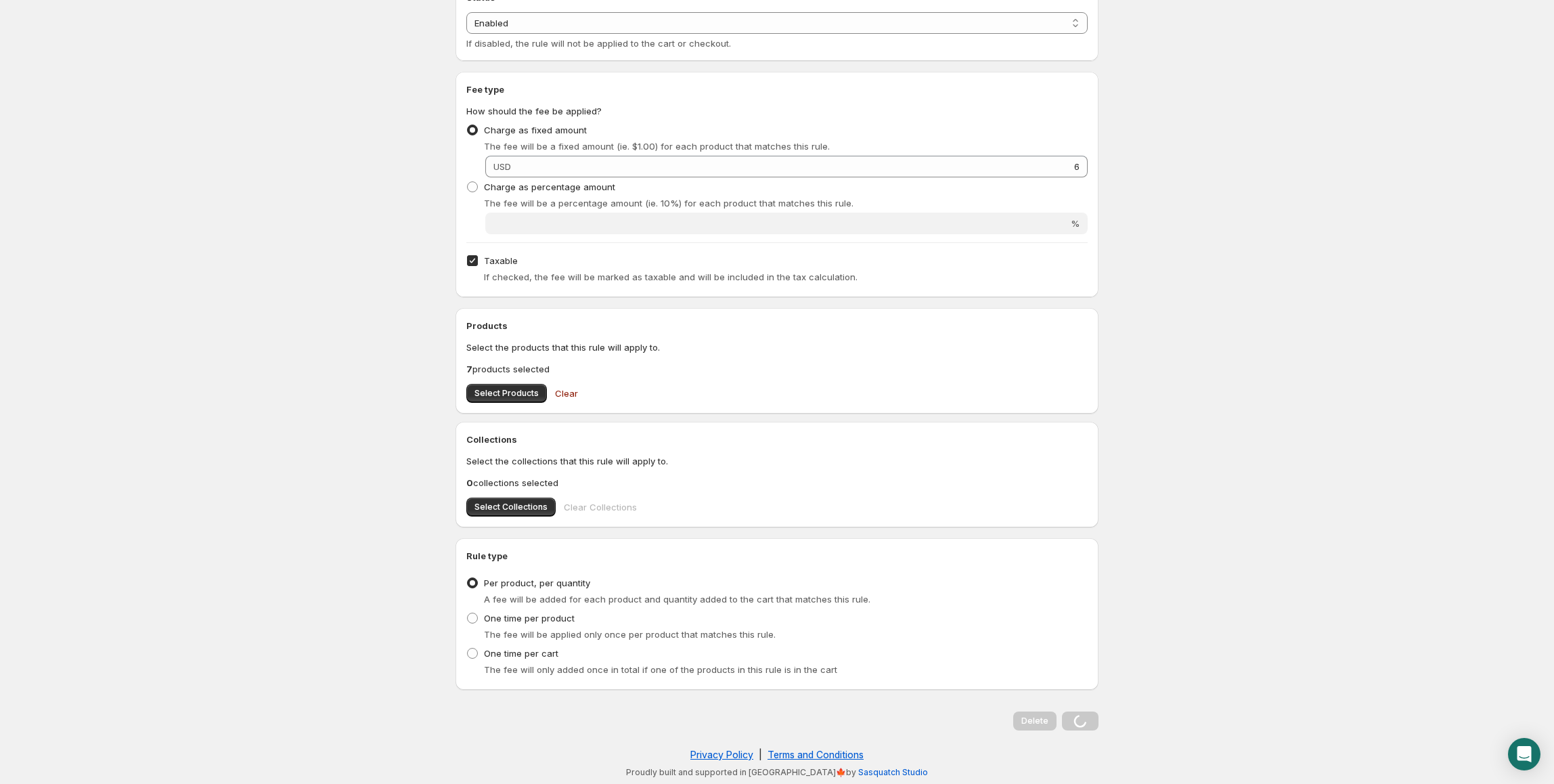
scroll to position [0, 0]
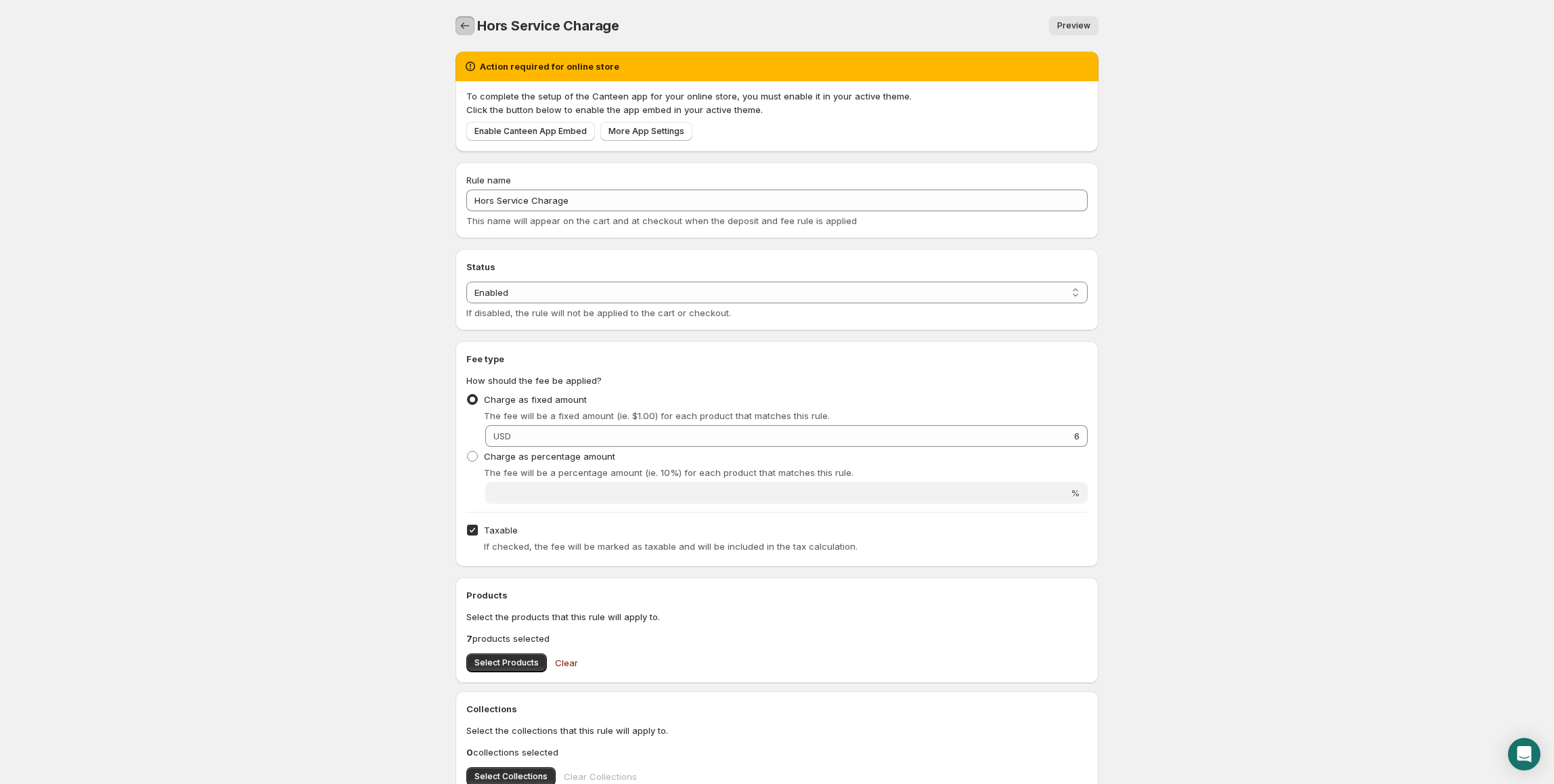
click at [461, 24] on icon "Settings" at bounding box center [464, 25] width 14 height 14
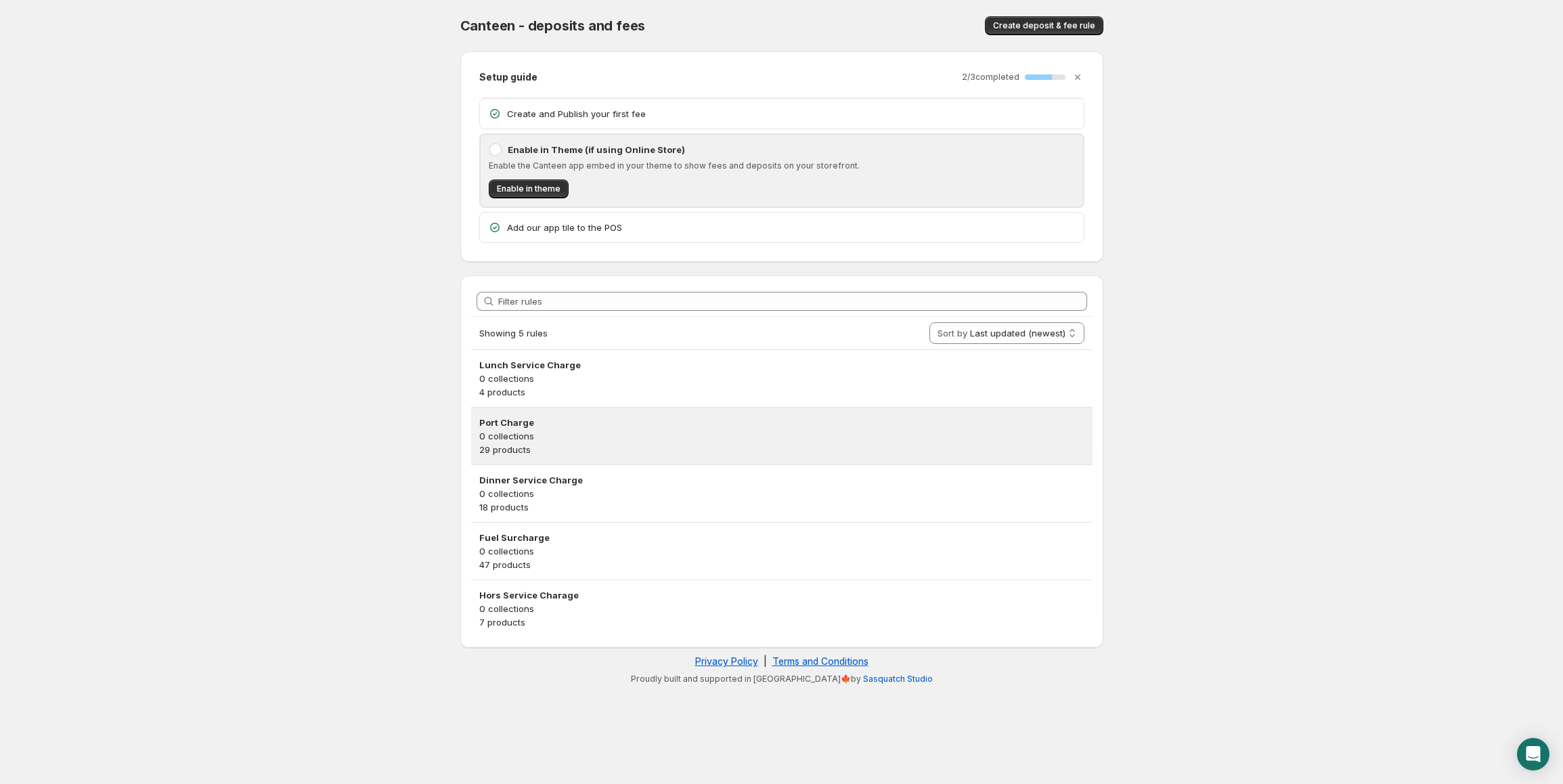
click at [751, 421] on h3 "Port Charge" at bounding box center [782, 422] width 605 height 14
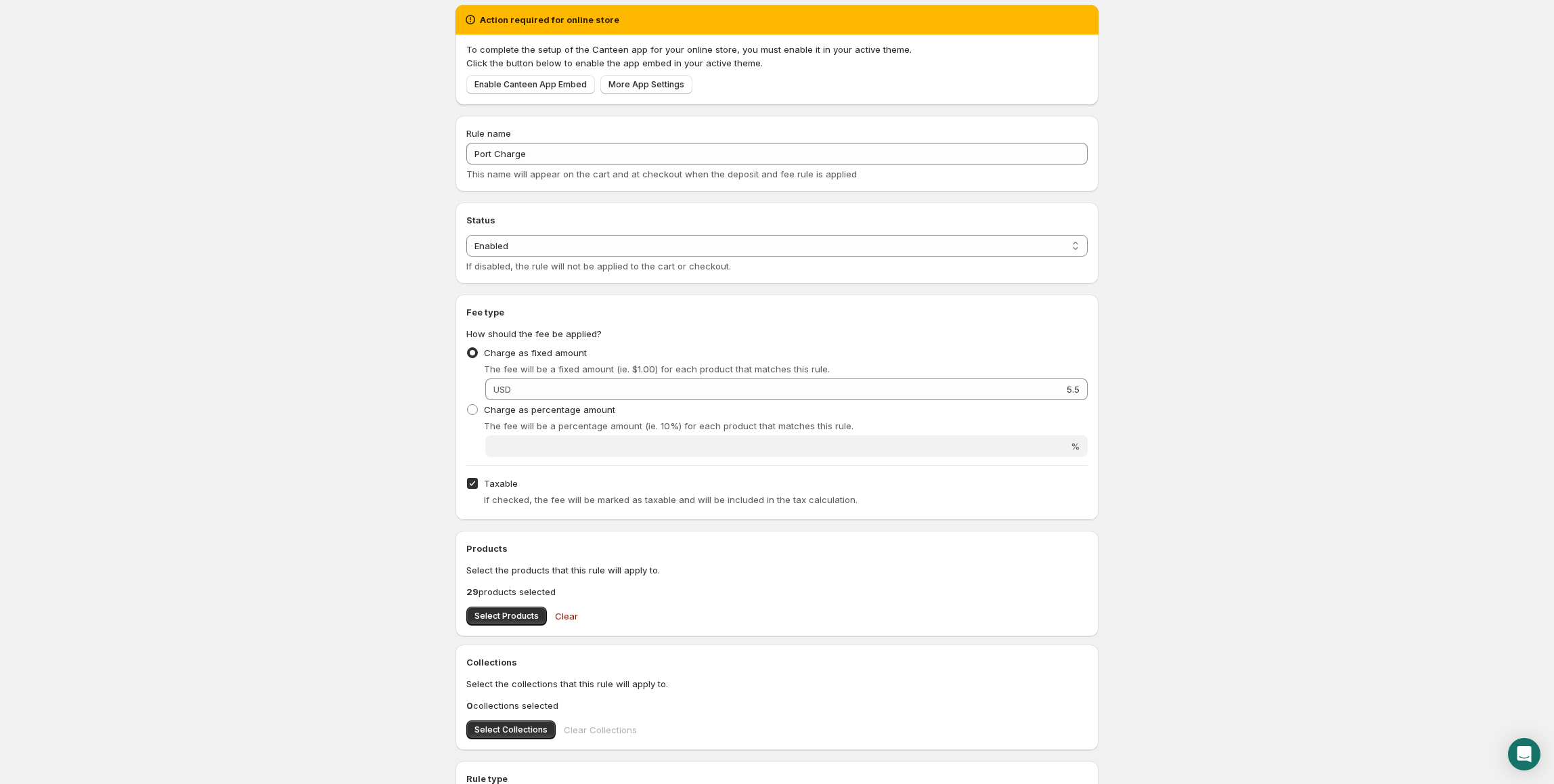
scroll to position [90, 0]
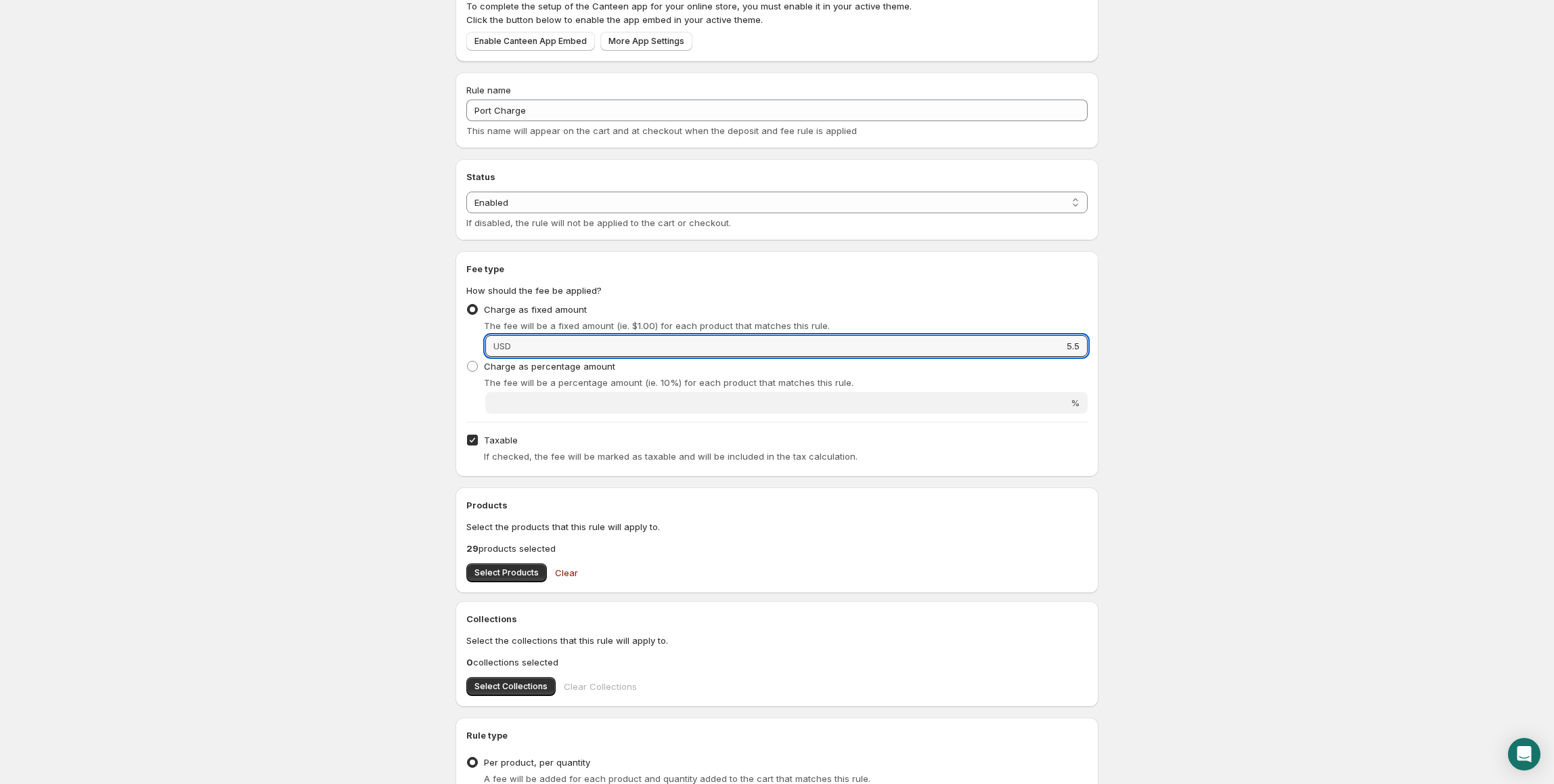
drag, startPoint x: 1057, startPoint y: 343, endPoint x: 1124, endPoint y: 342, distance: 67.0
click at [1124, 342] on body "Home Help Port Charge. This page is ready Port Charge Preview More actions Prev…" at bounding box center [777, 302] width 1554 height 784
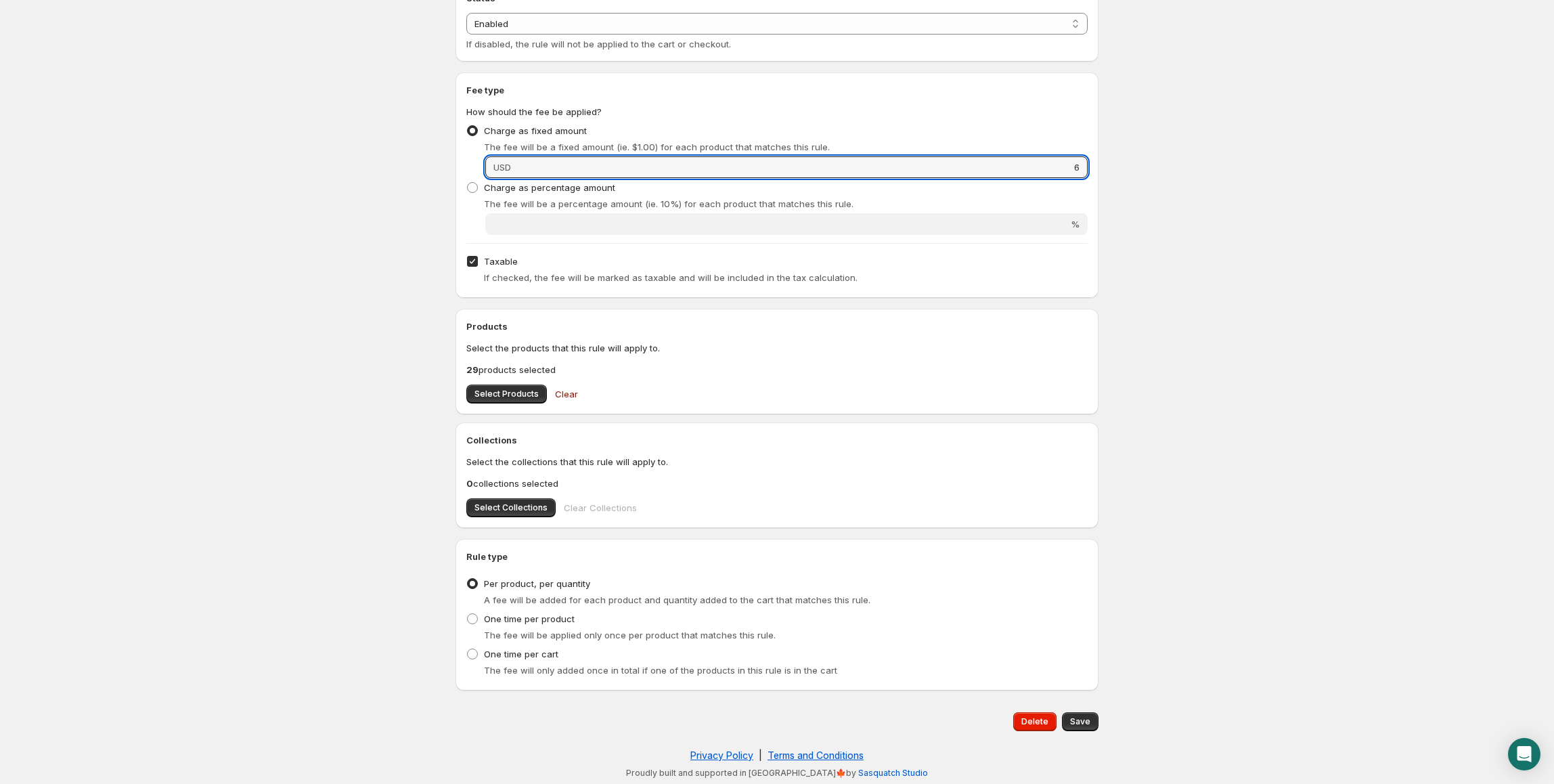
scroll to position [269, 0]
type input "6"
click at [1079, 715] on span "Save" at bounding box center [1080, 720] width 20 height 11
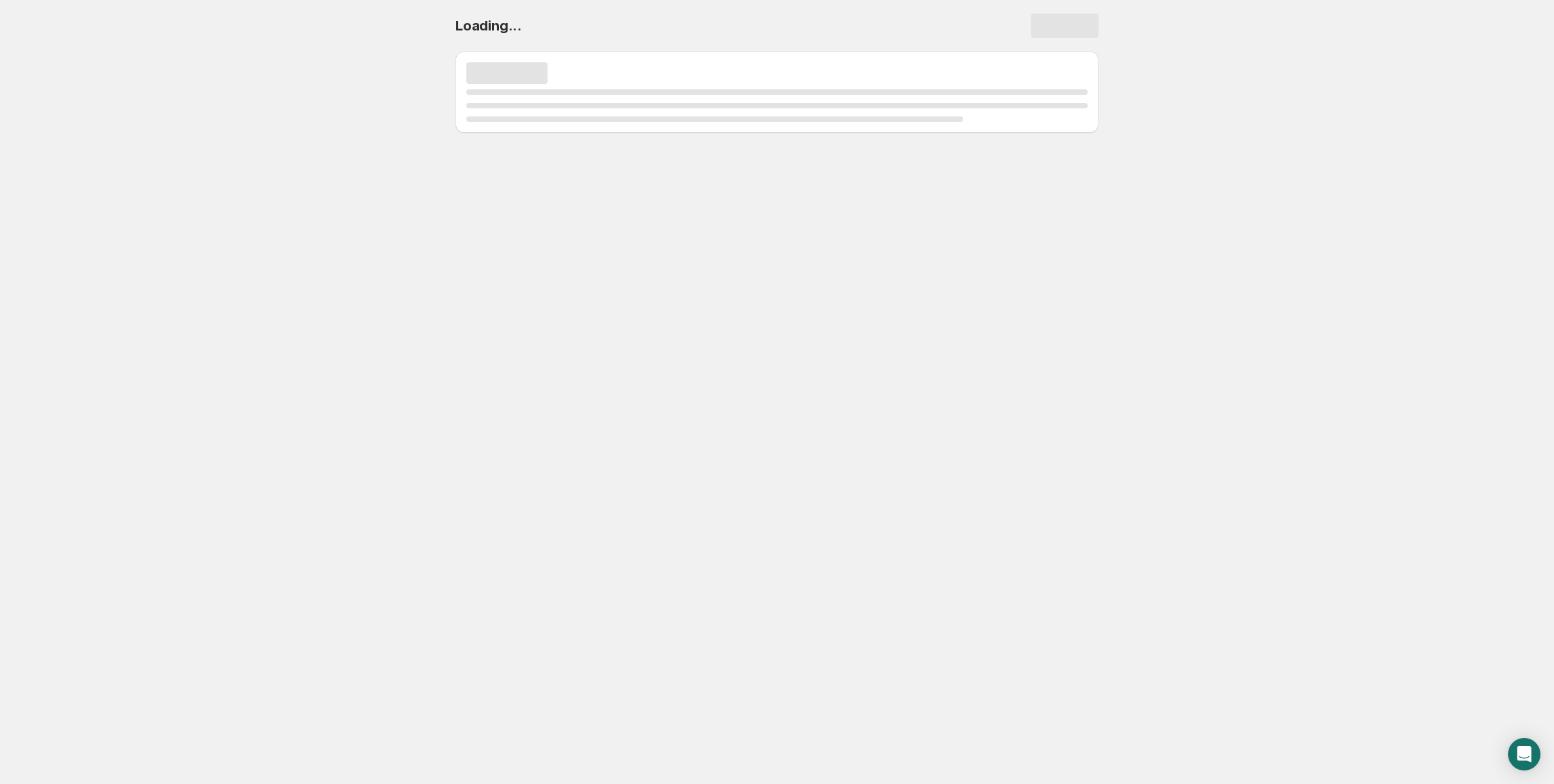
scroll to position [0, 0]
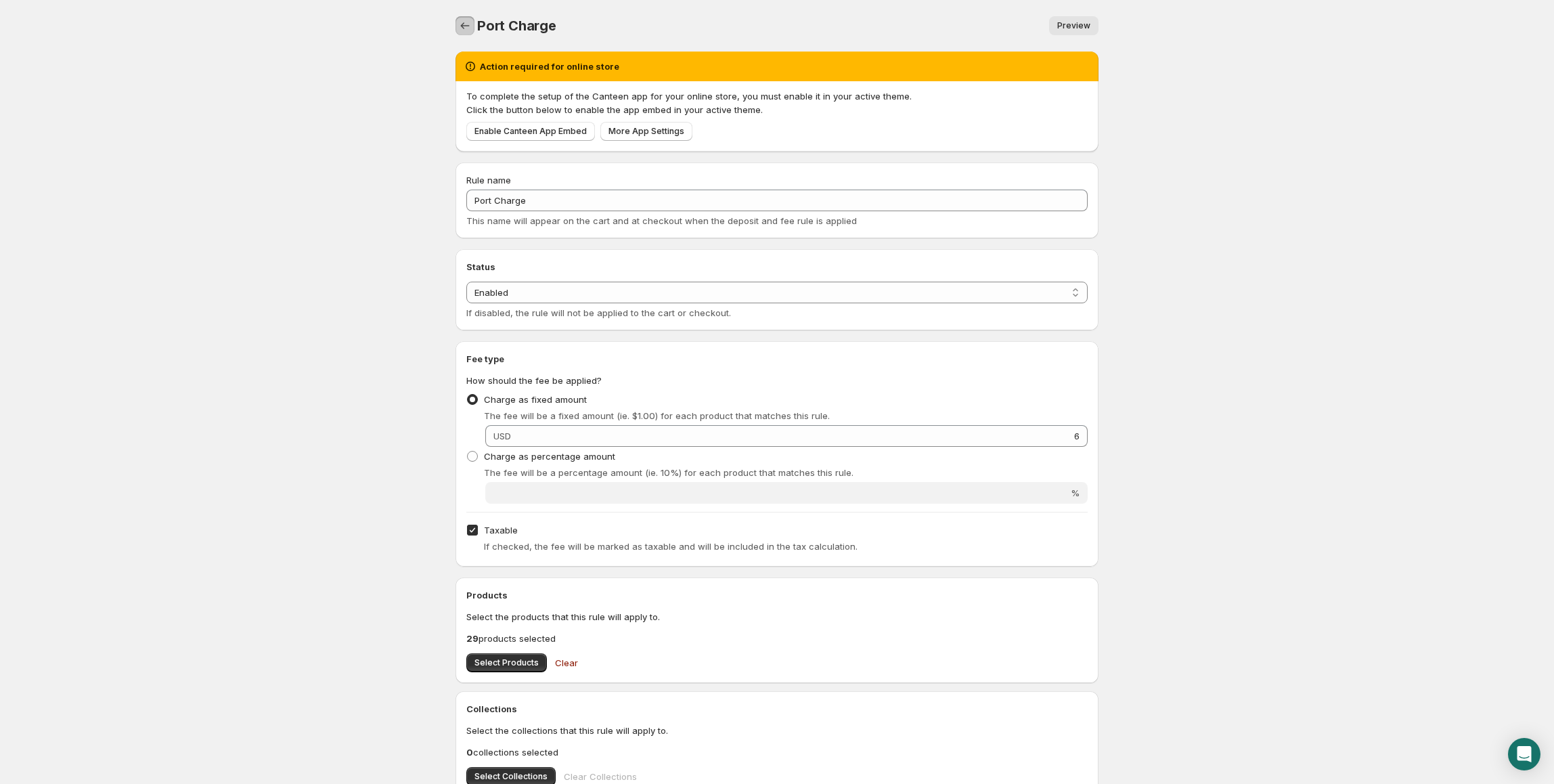
click at [467, 29] on icon "Settings" at bounding box center [464, 25] width 14 height 14
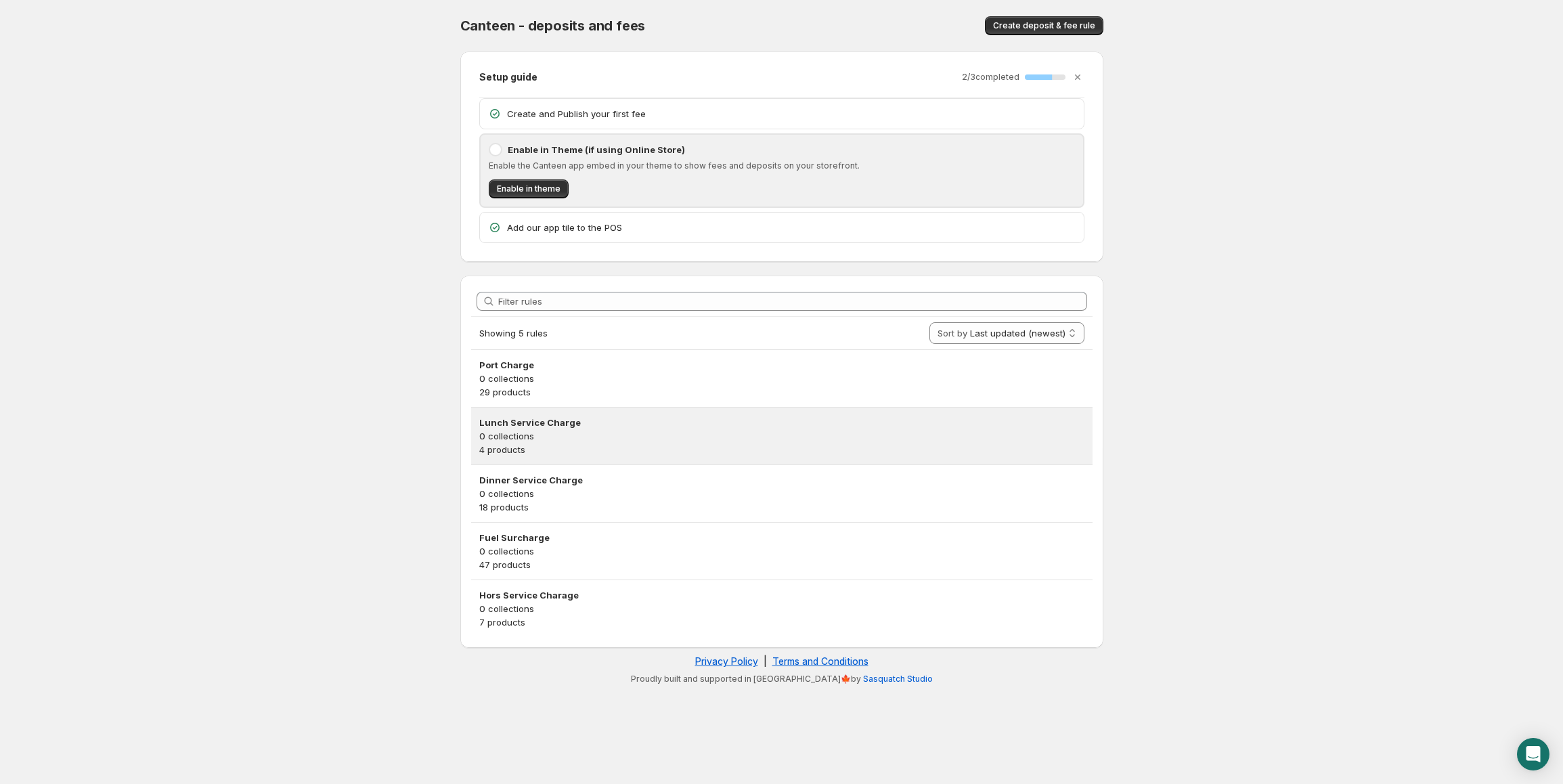
click at [623, 429] on h3 "Lunch Service Charge" at bounding box center [782, 422] width 605 height 14
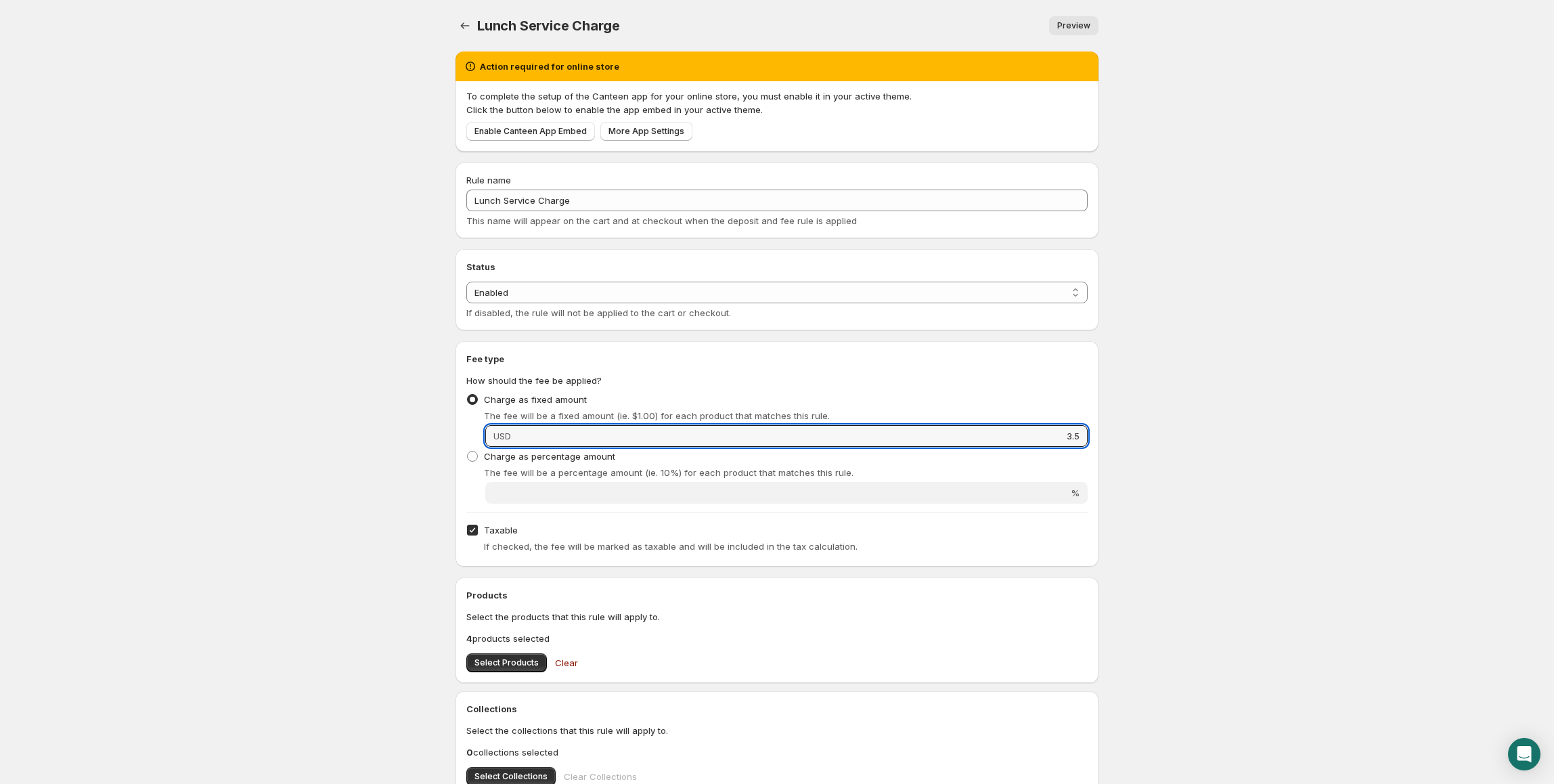
drag, startPoint x: 1043, startPoint y: 443, endPoint x: 1137, endPoint y: 431, distance: 94.8
click at [1136, 442] on body "Home Help Lunch Service Charge. This page is ready Lunch Service Charge Preview…" at bounding box center [777, 392] width 1554 height 784
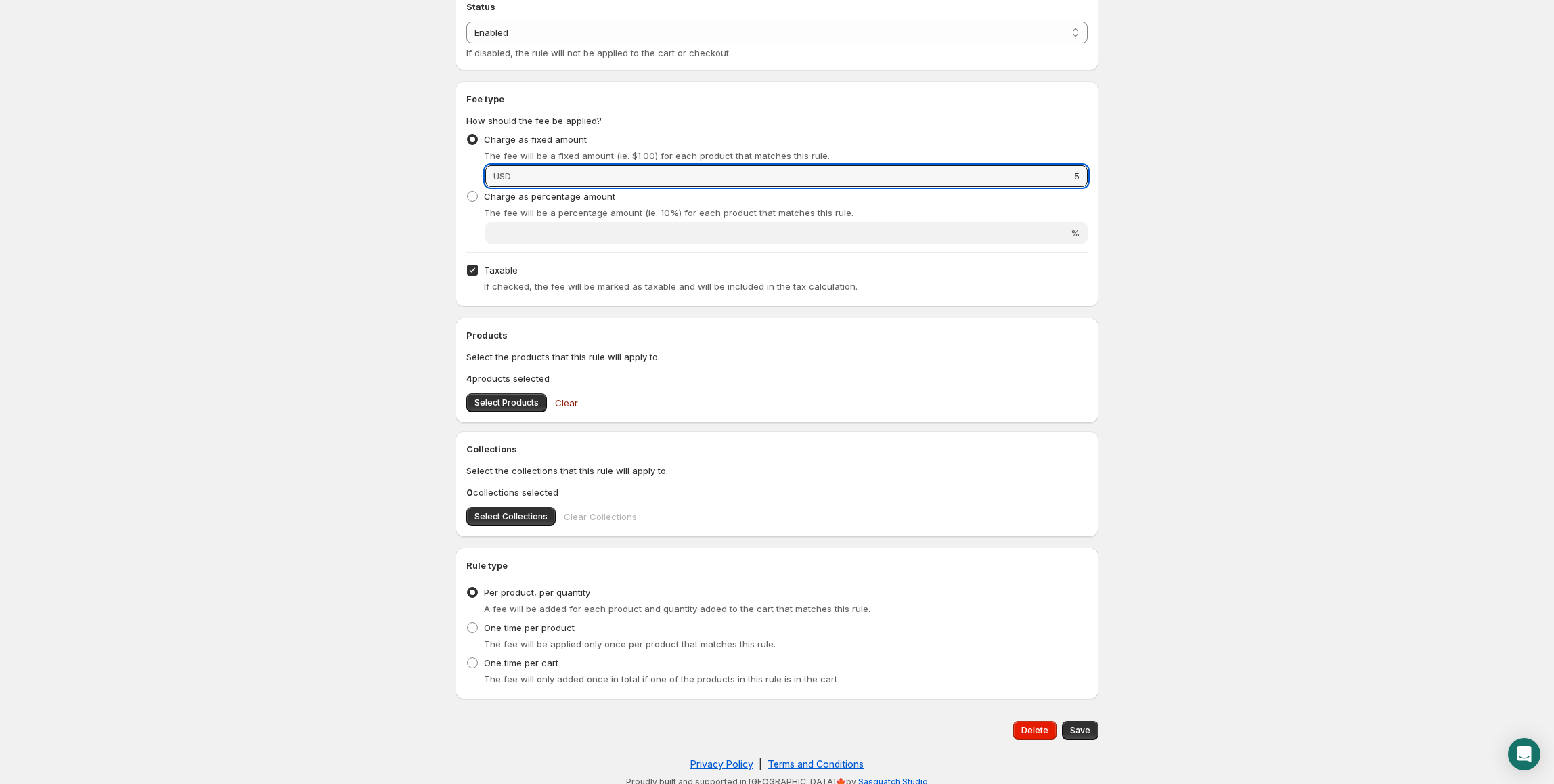
scroll to position [269, 0]
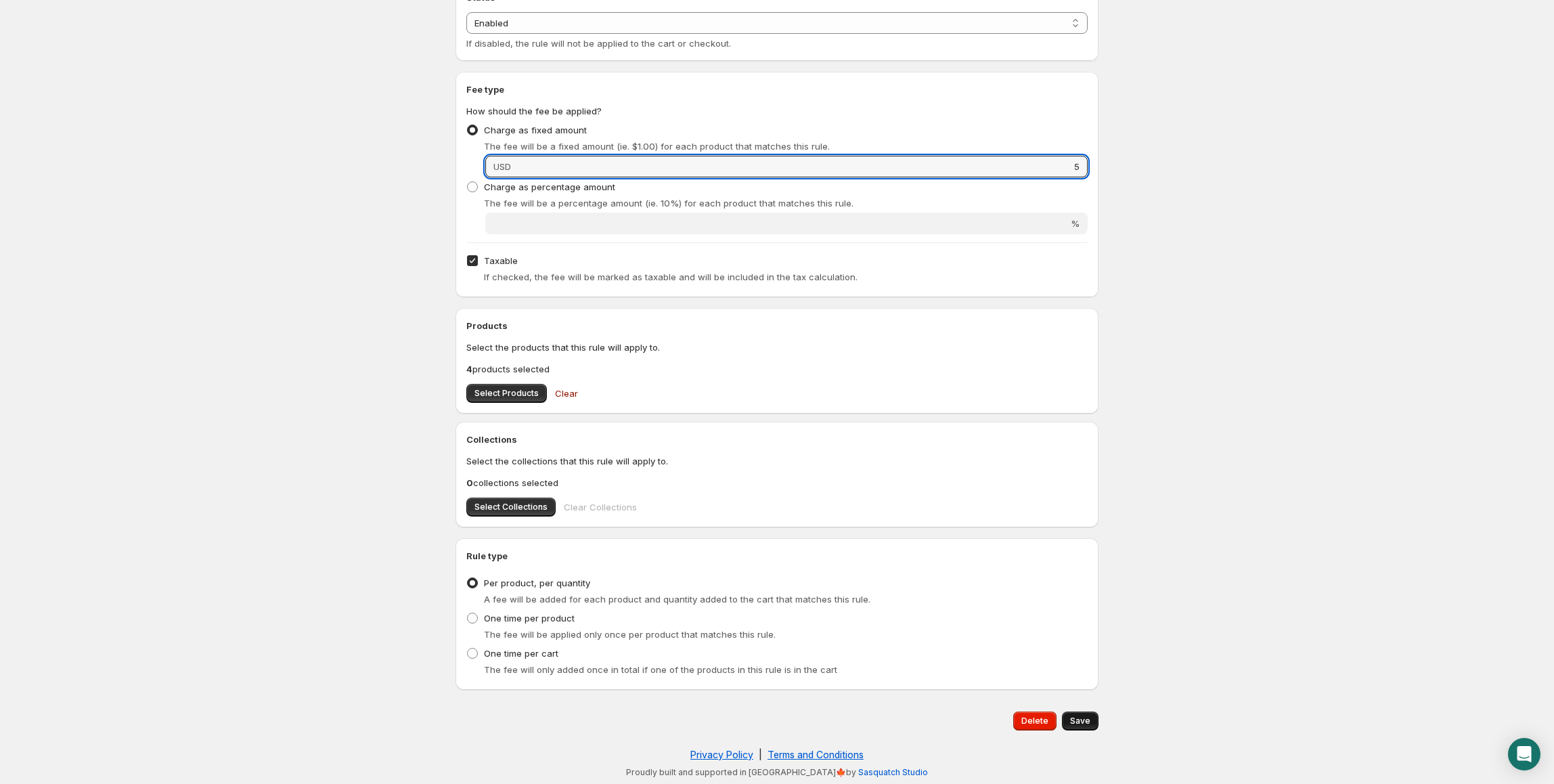
type input "5"
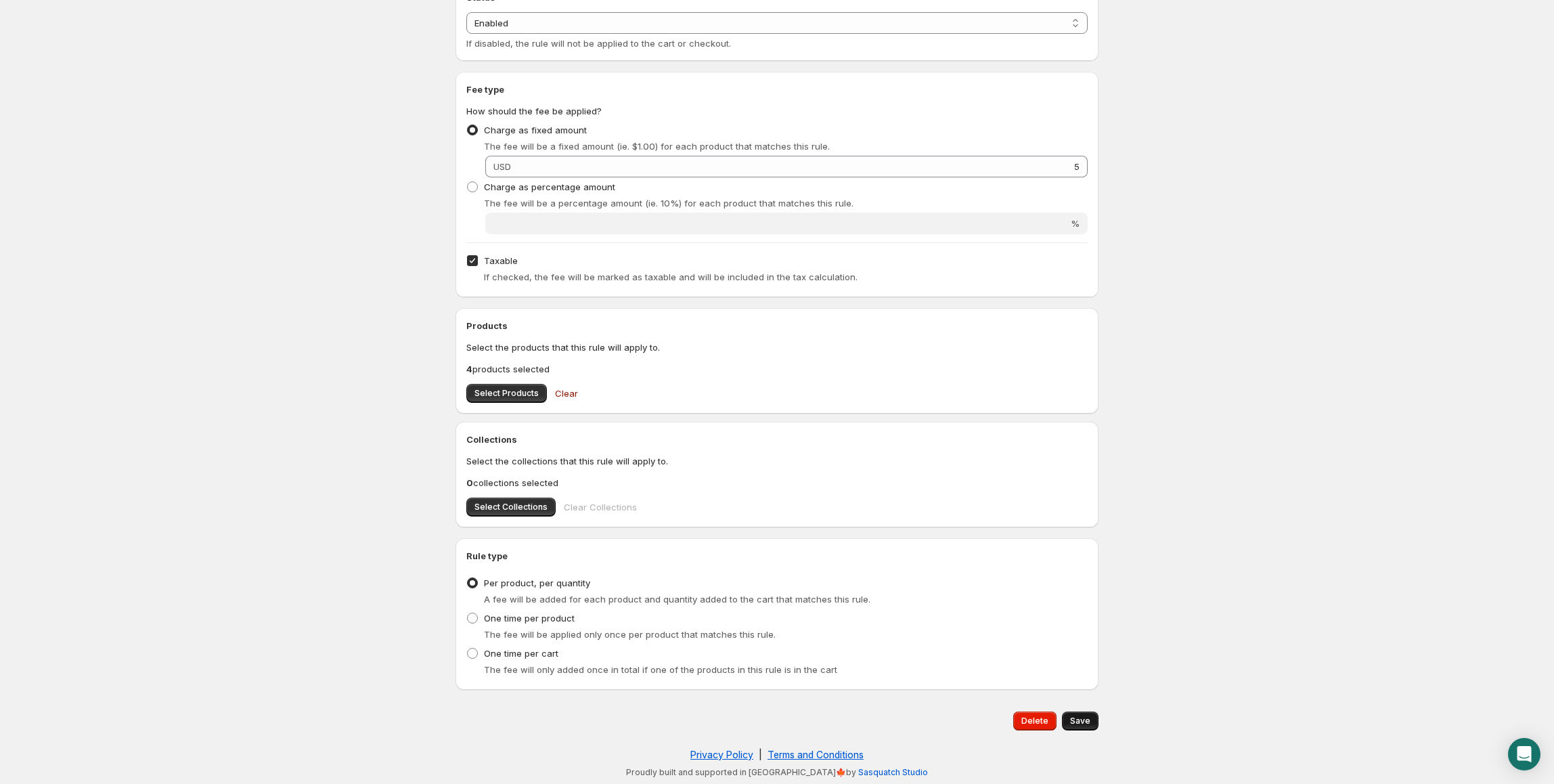
click at [1080, 719] on span "Save" at bounding box center [1080, 720] width 20 height 11
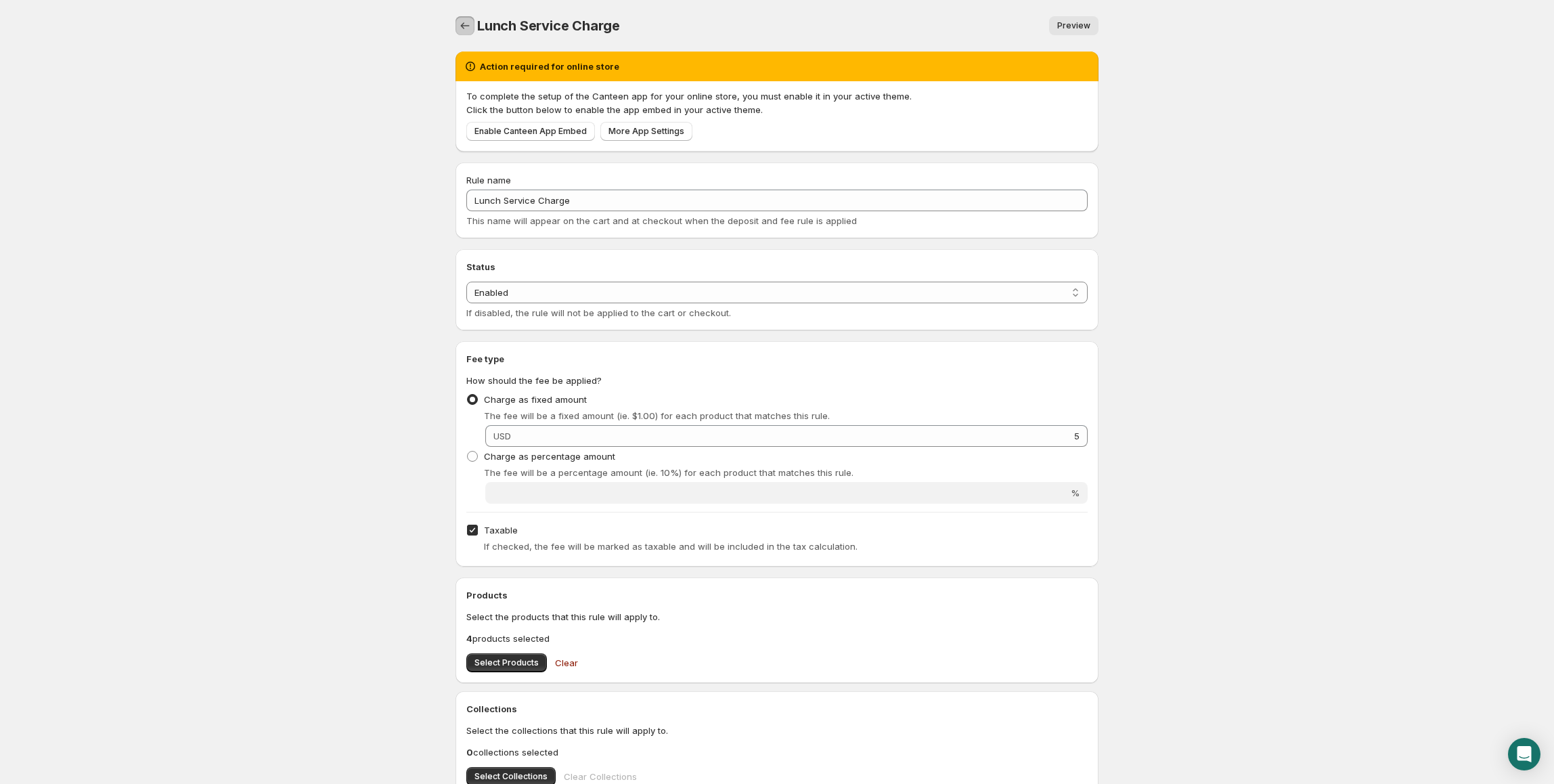
click at [467, 23] on icon "Settings" at bounding box center [464, 25] width 14 height 14
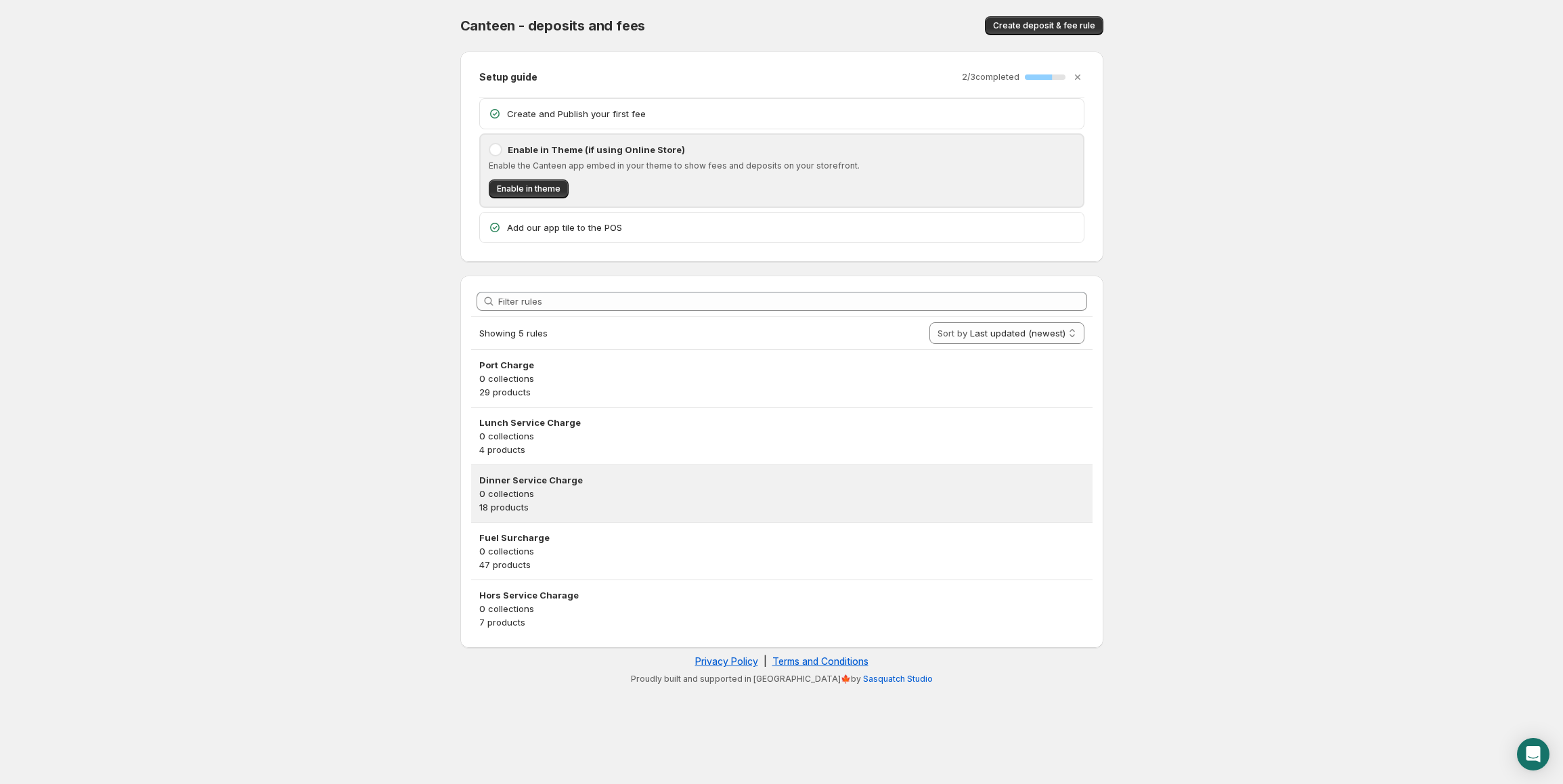
click at [700, 494] on p "0 collections" at bounding box center [782, 493] width 605 height 14
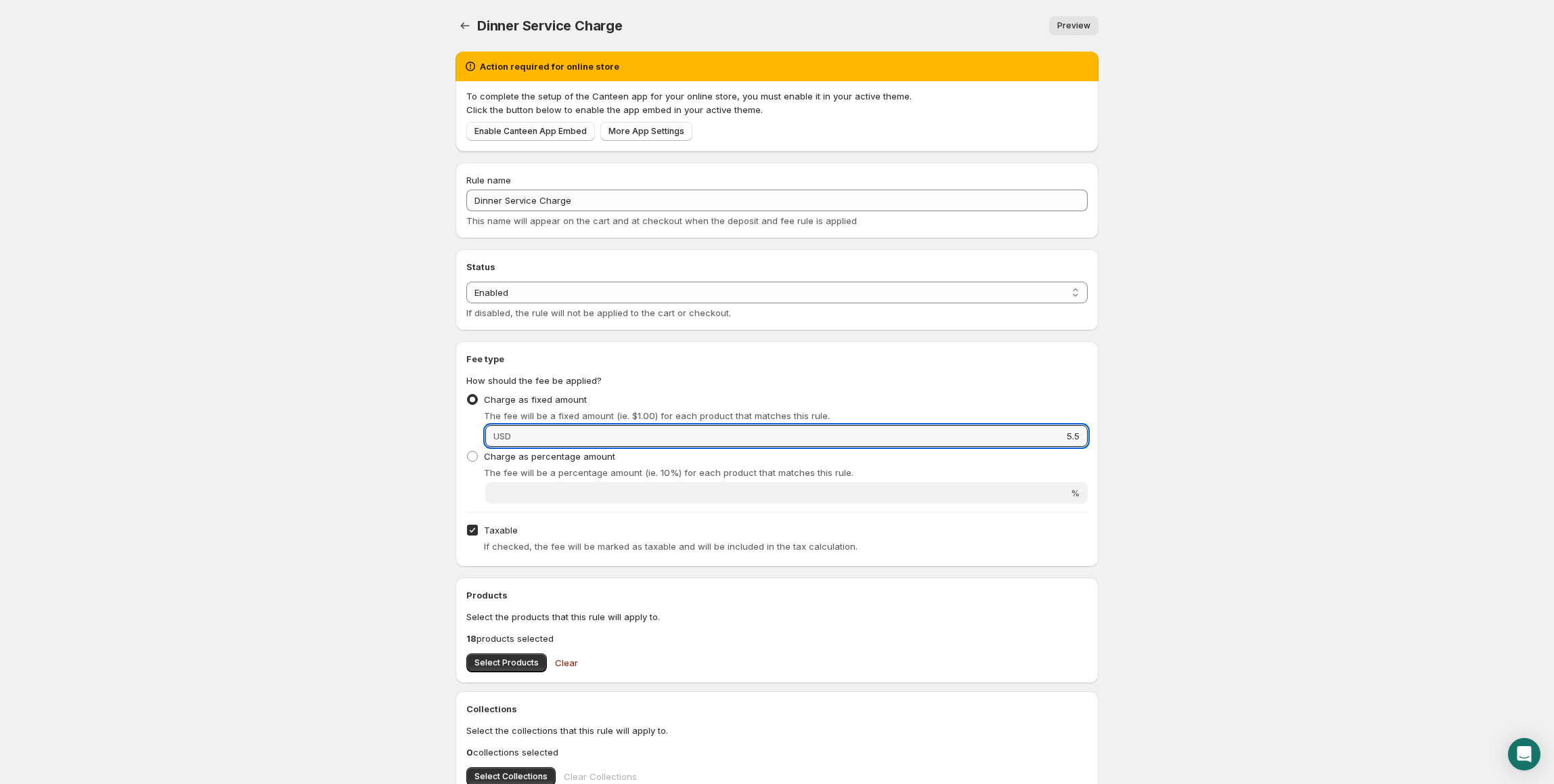
drag, startPoint x: 1057, startPoint y: 434, endPoint x: 1095, endPoint y: 434, distance: 38.0
click at [1095, 434] on div "Fee type How should the fee be applied? Charge as fixed amount The fee will be …" at bounding box center [777, 454] width 643 height 225
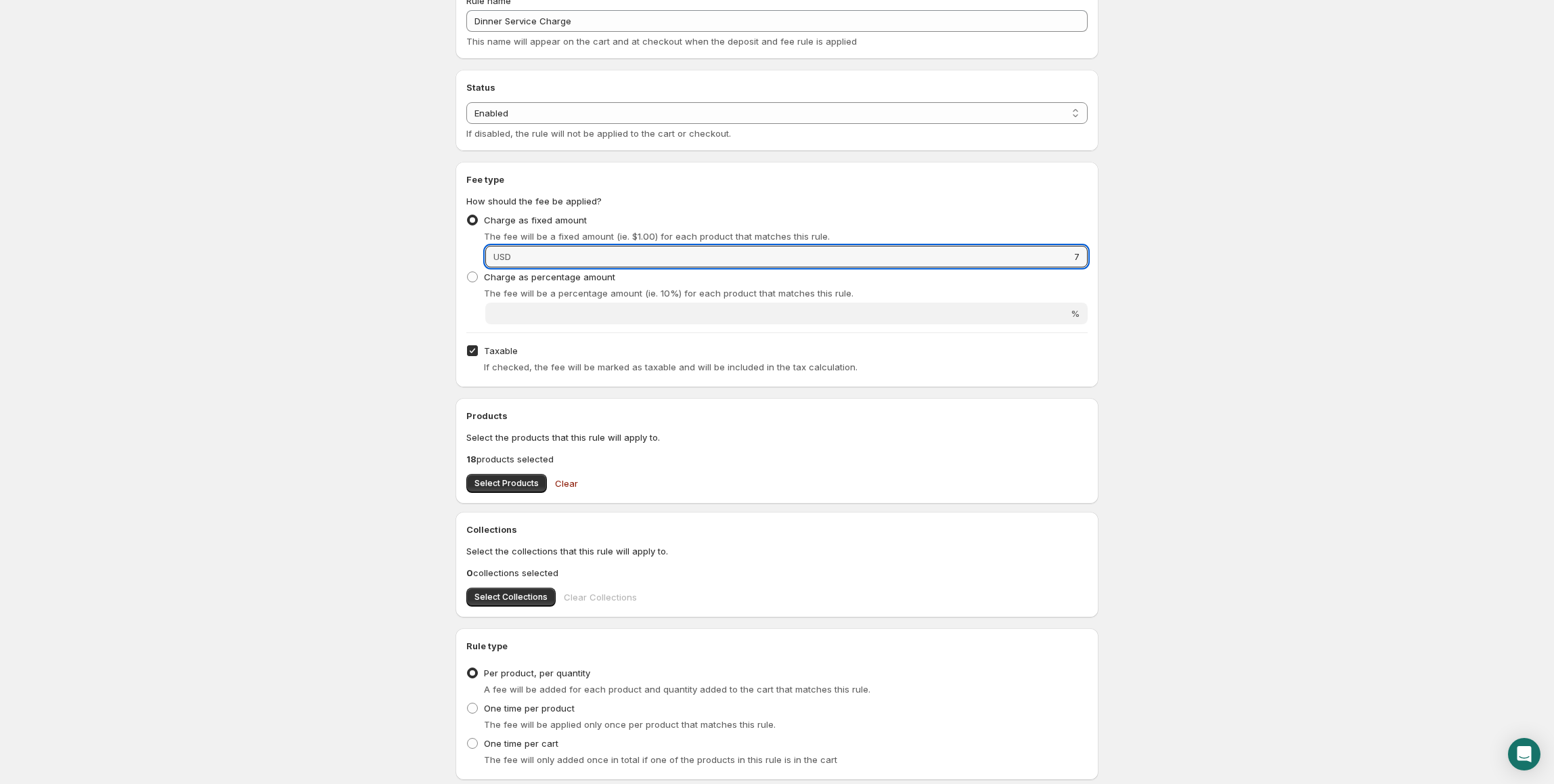
scroll to position [269, 0]
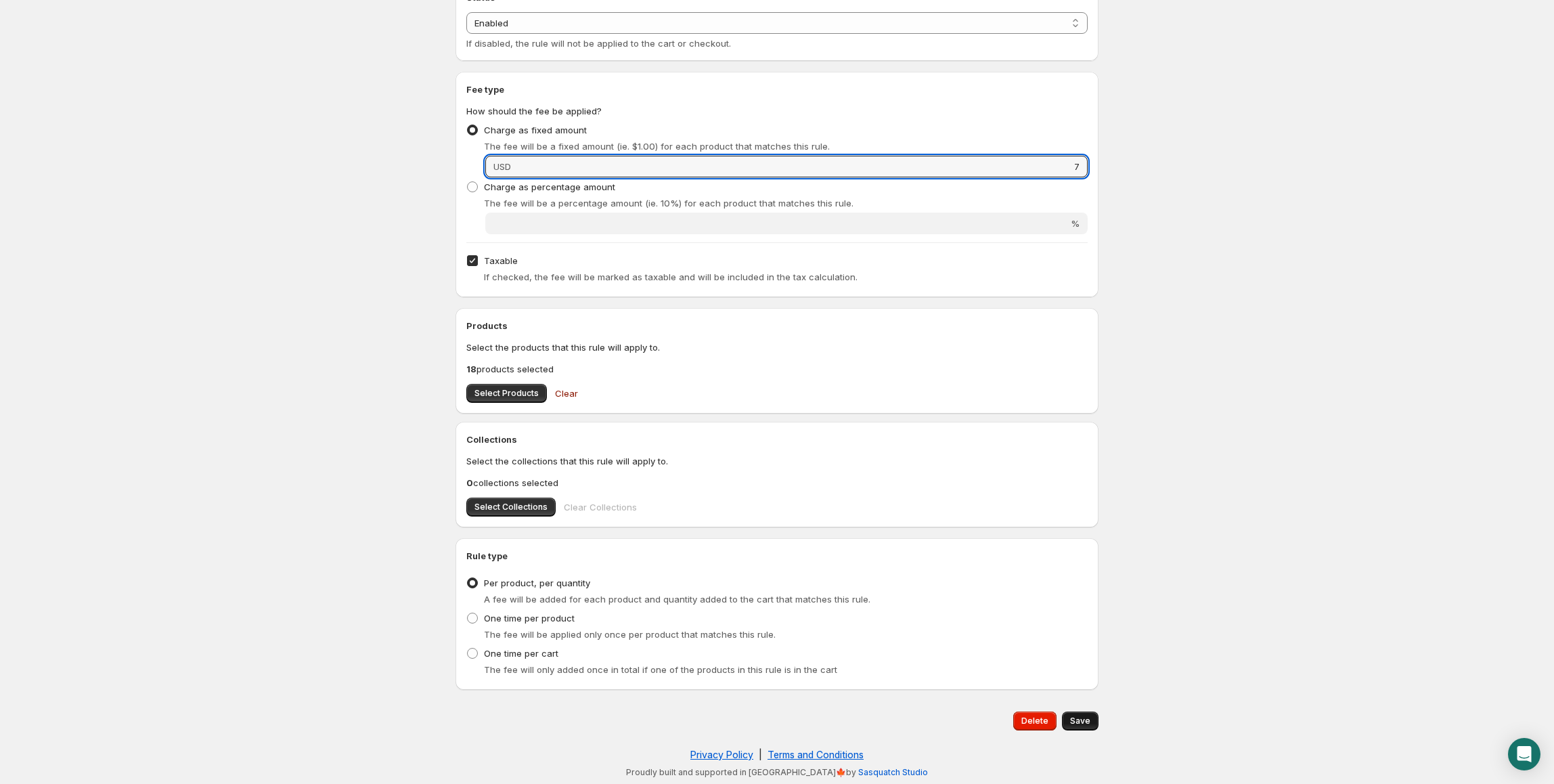
type input "7"
click at [1090, 721] on span "Save" at bounding box center [1080, 720] width 20 height 11
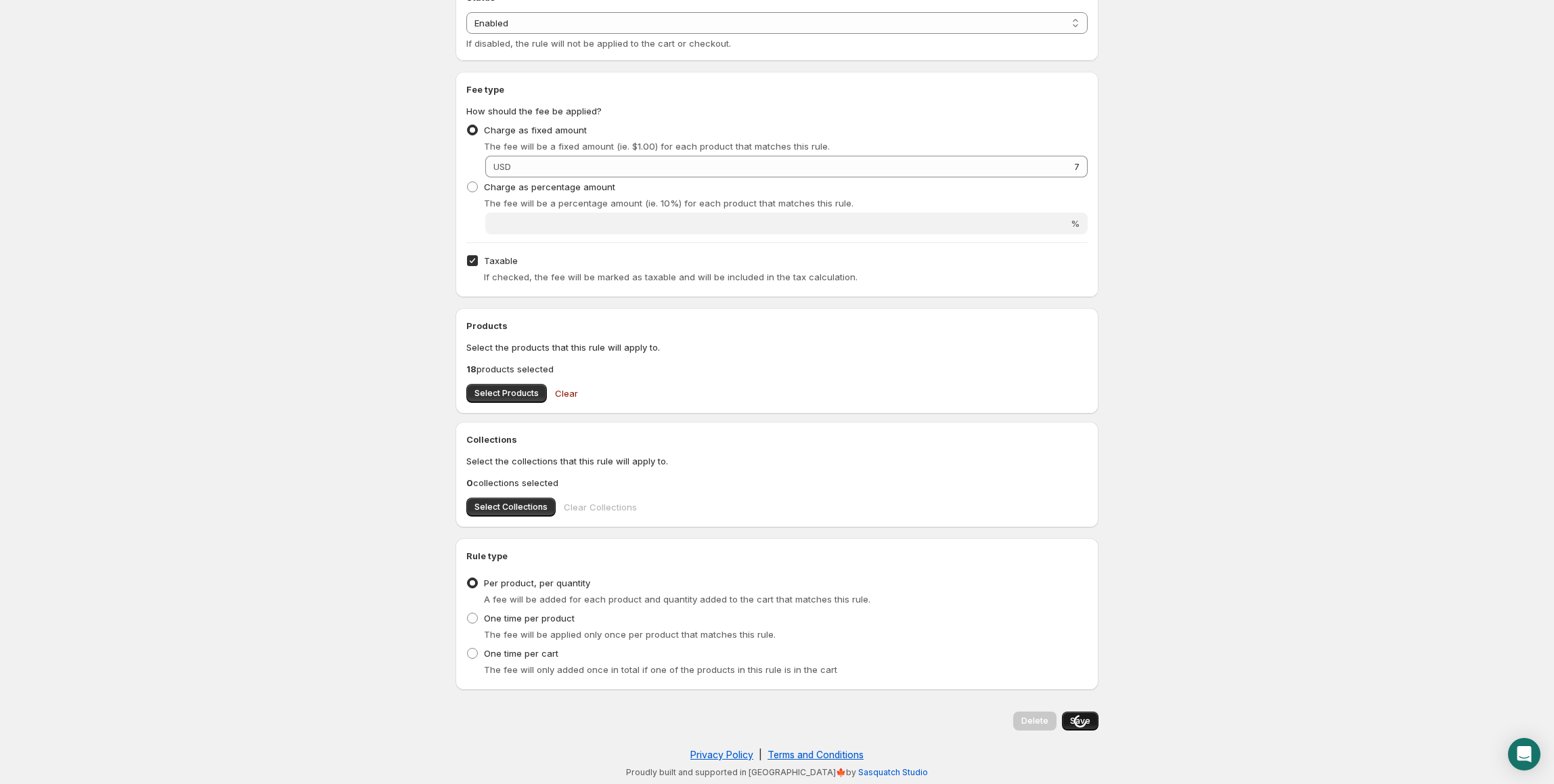
scroll to position [0, 0]
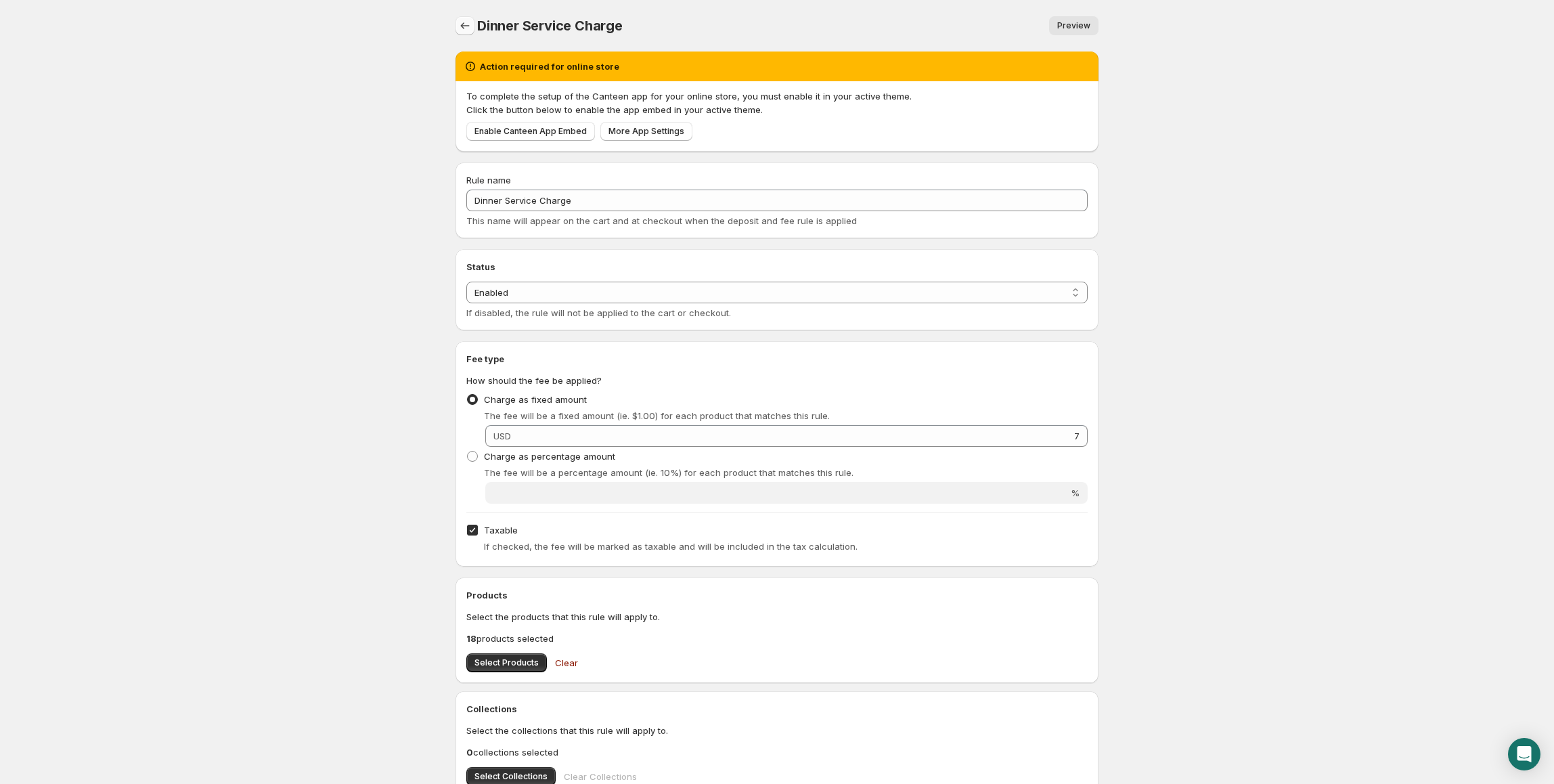
click at [464, 28] on icon "Settings" at bounding box center [464, 25] width 14 height 14
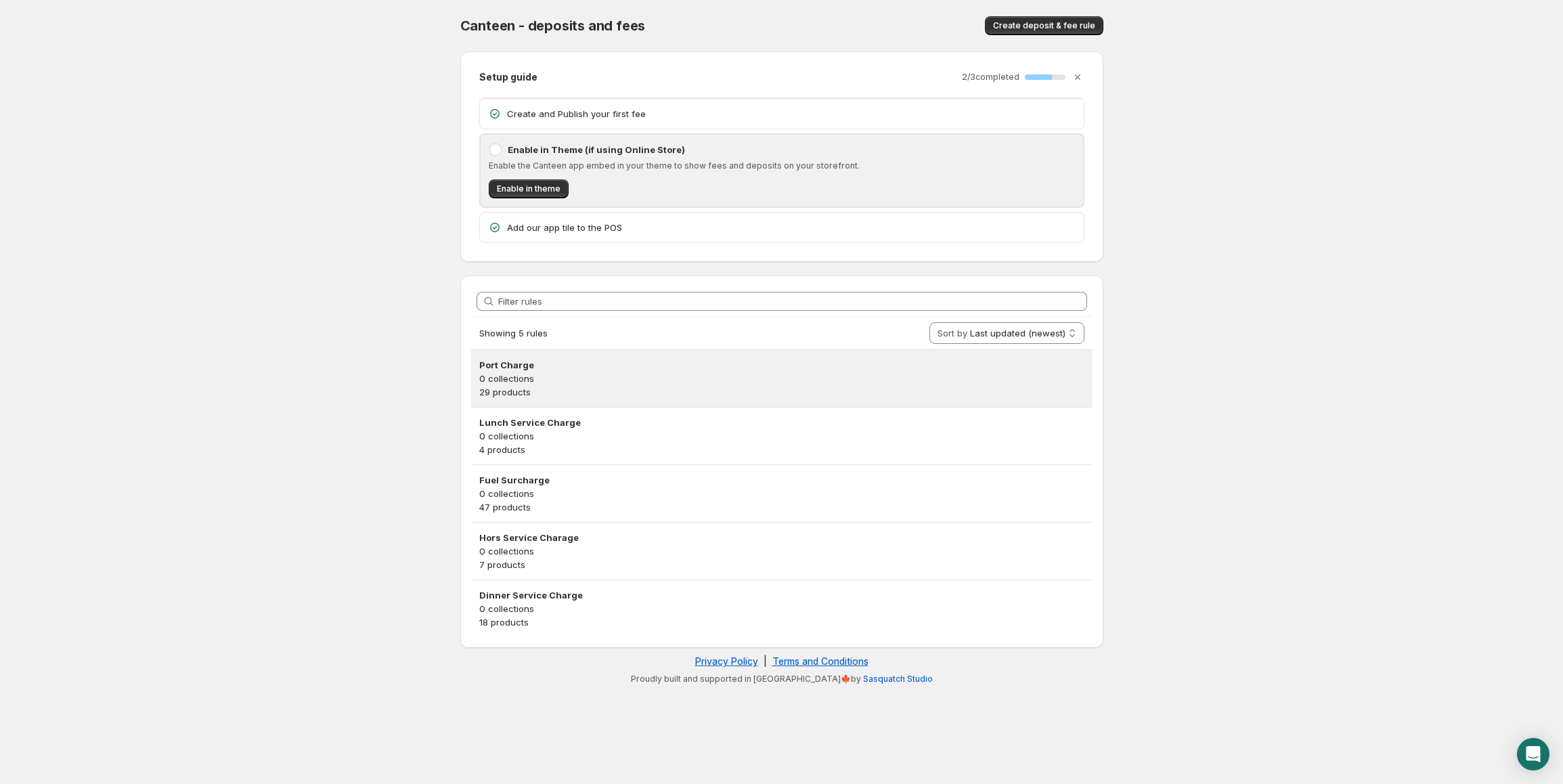
click at [634, 398] on p "29 products" at bounding box center [782, 391] width 605 height 14
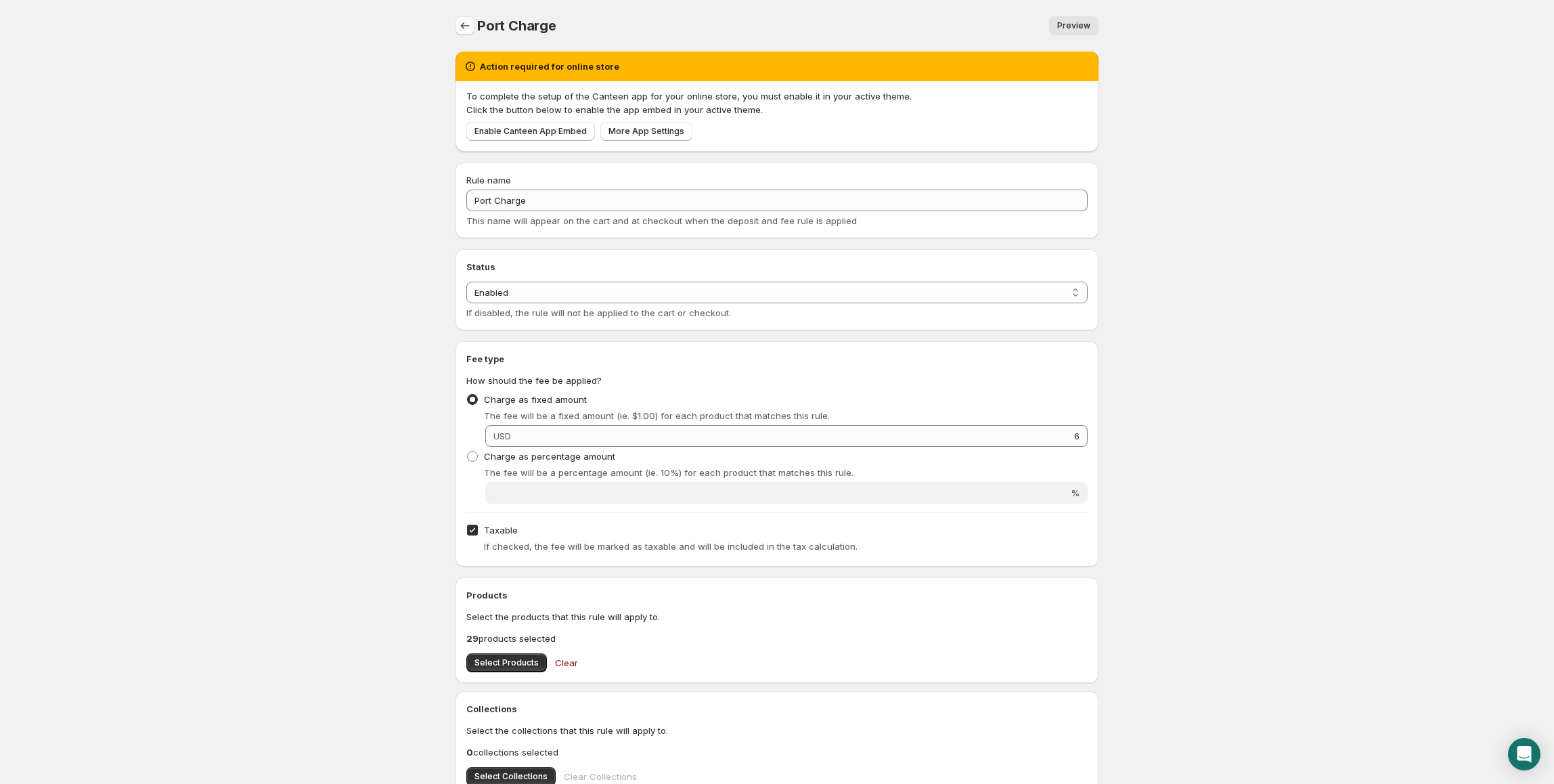
click at [463, 23] on icon "Settings" at bounding box center [464, 25] width 14 height 14
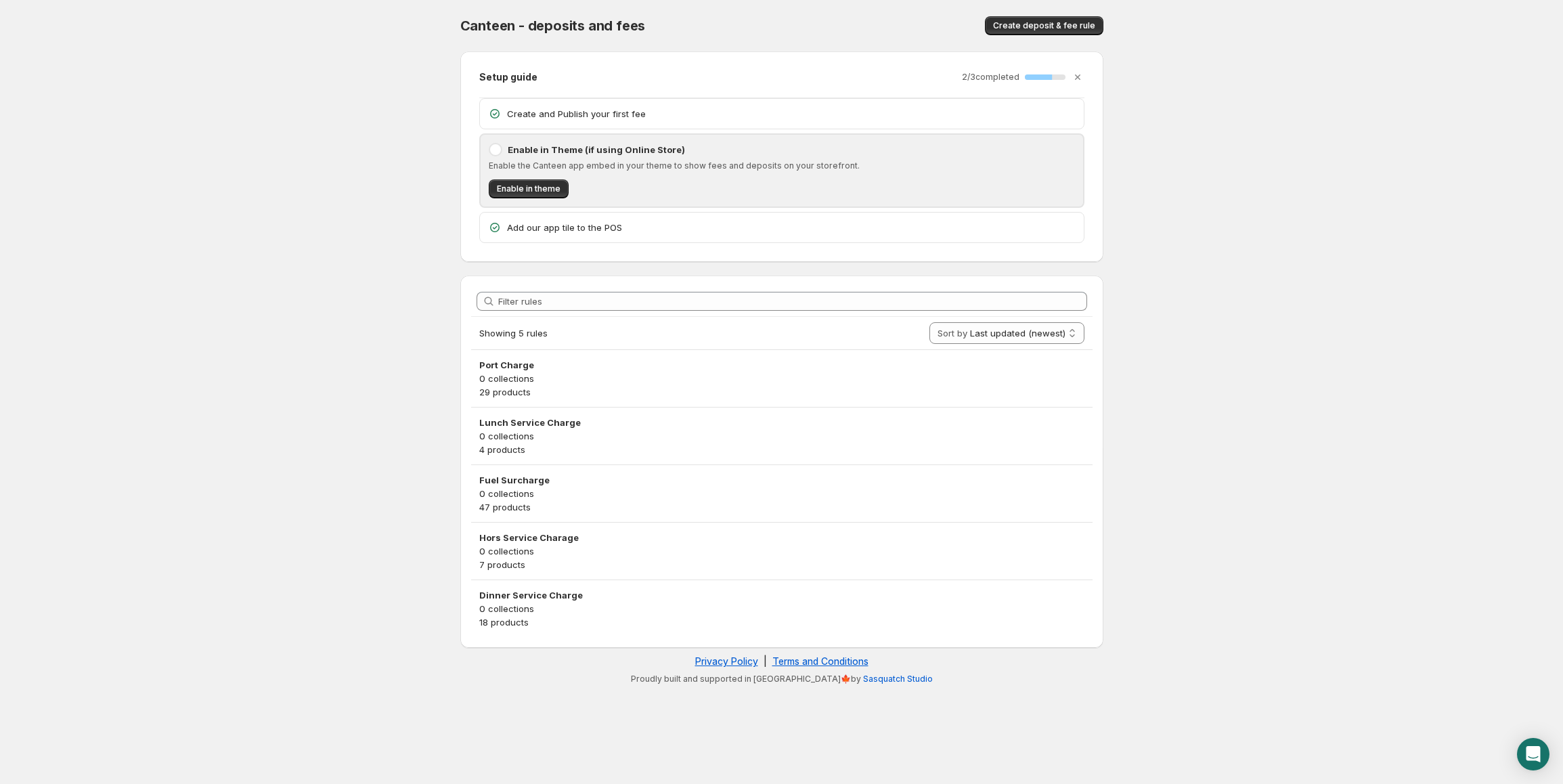
click at [594, 443] on p "4 products" at bounding box center [782, 449] width 605 height 14
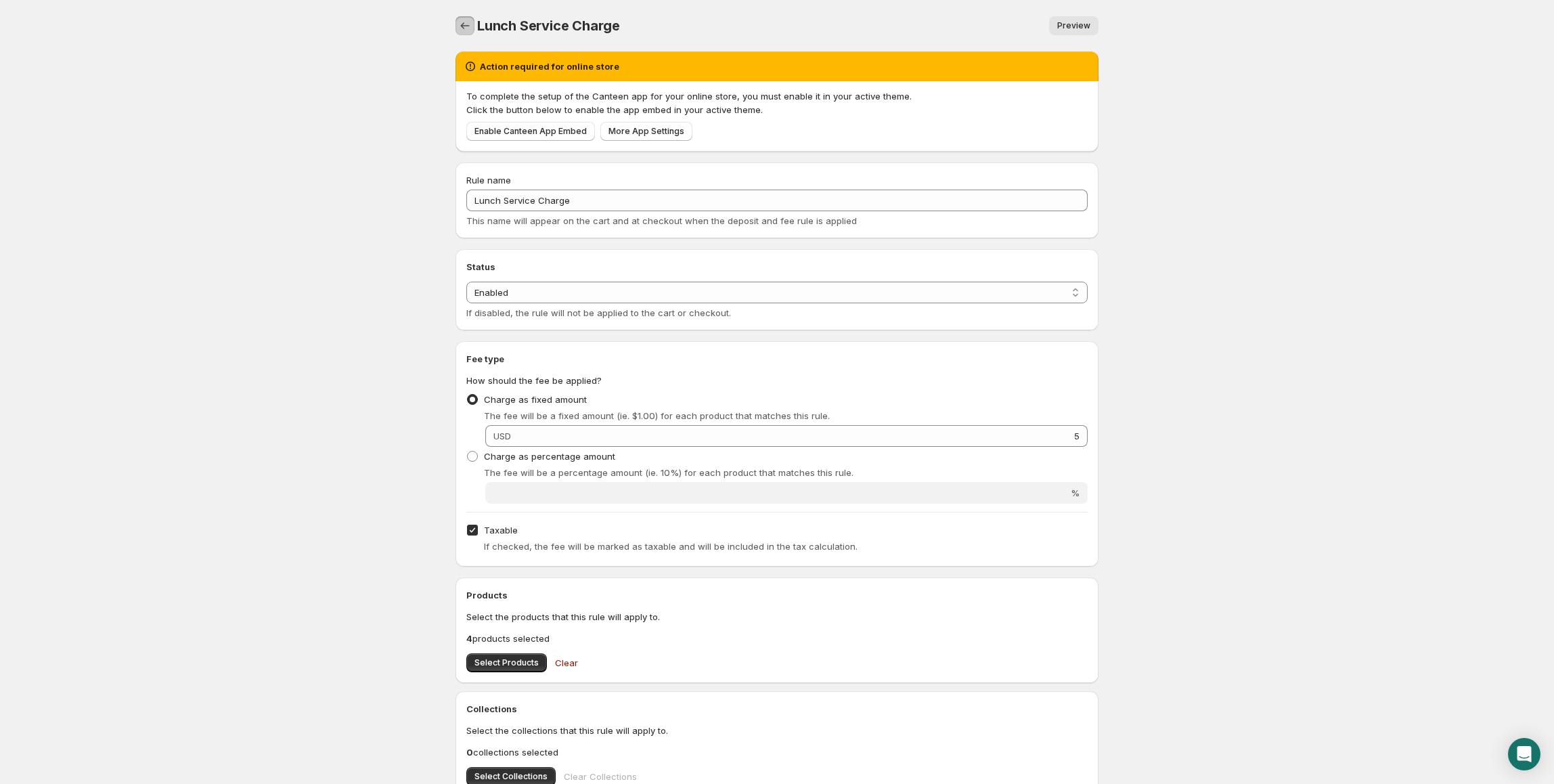
click at [468, 26] on icon "Settings" at bounding box center [465, 25] width 9 height 6
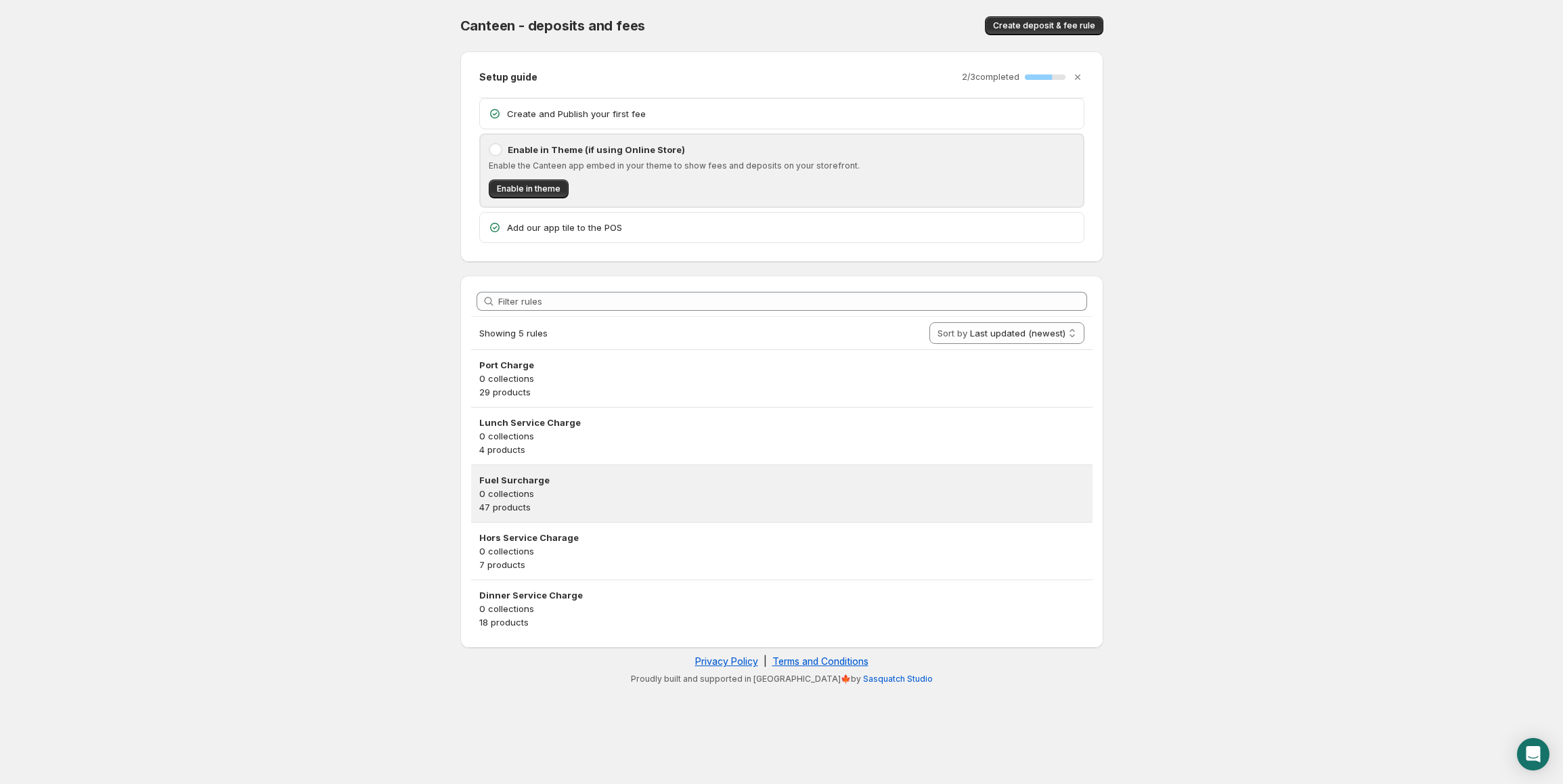
click at [523, 505] on p "47 products" at bounding box center [782, 507] width 605 height 14
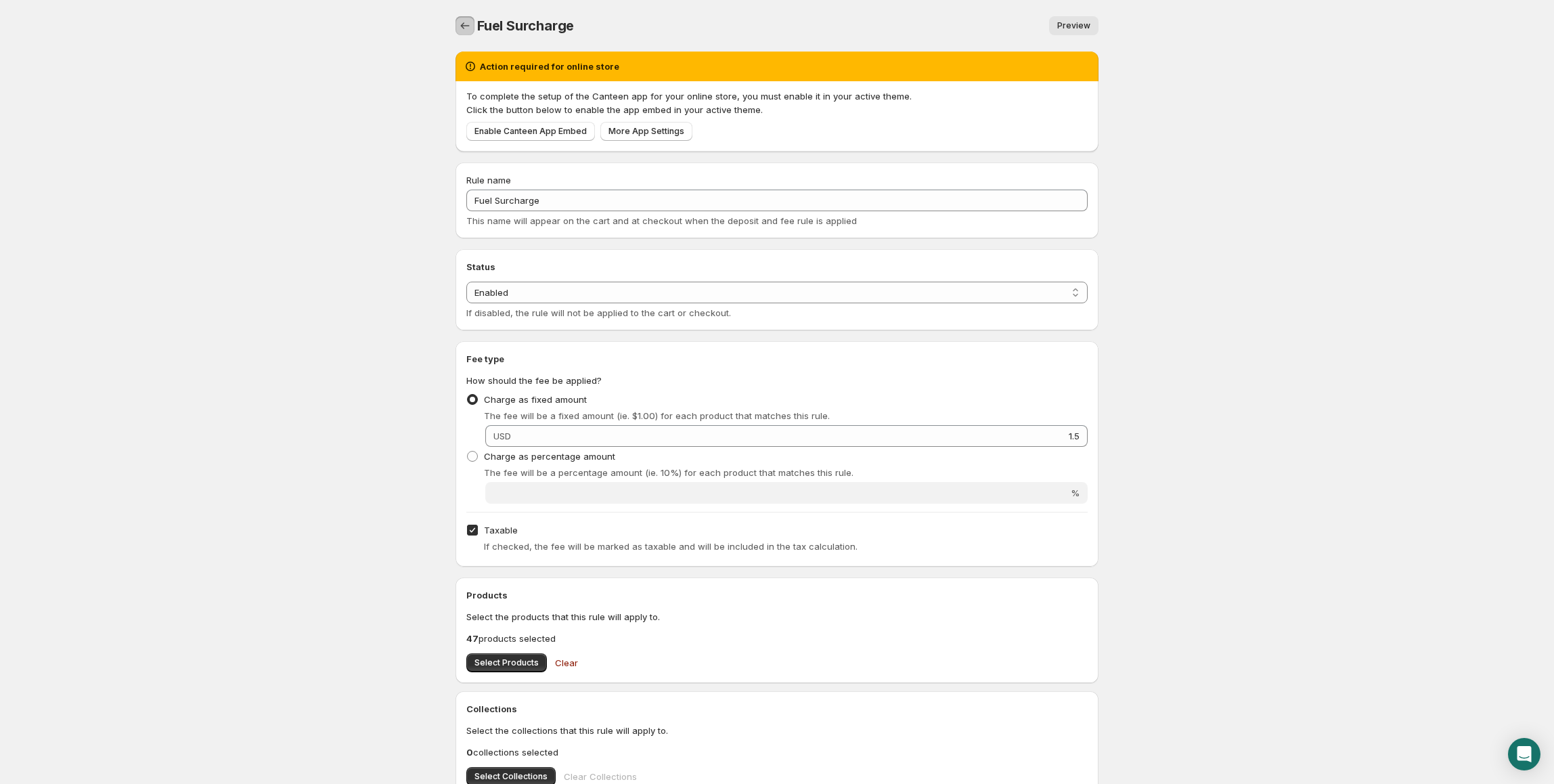
click at [468, 25] on icon "Settings" at bounding box center [464, 25] width 14 height 14
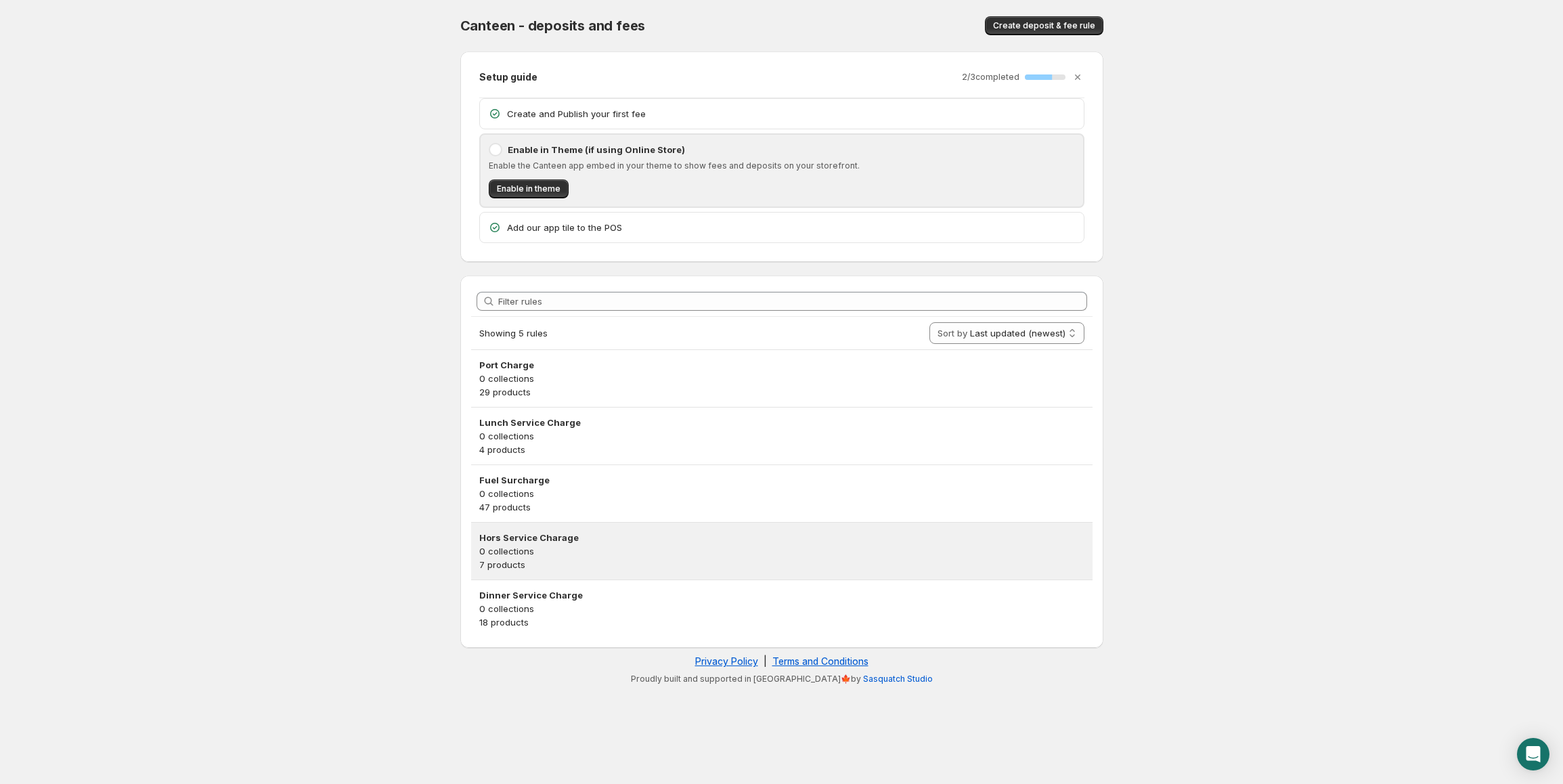
click at [564, 565] on p "7 products" at bounding box center [782, 564] width 605 height 14
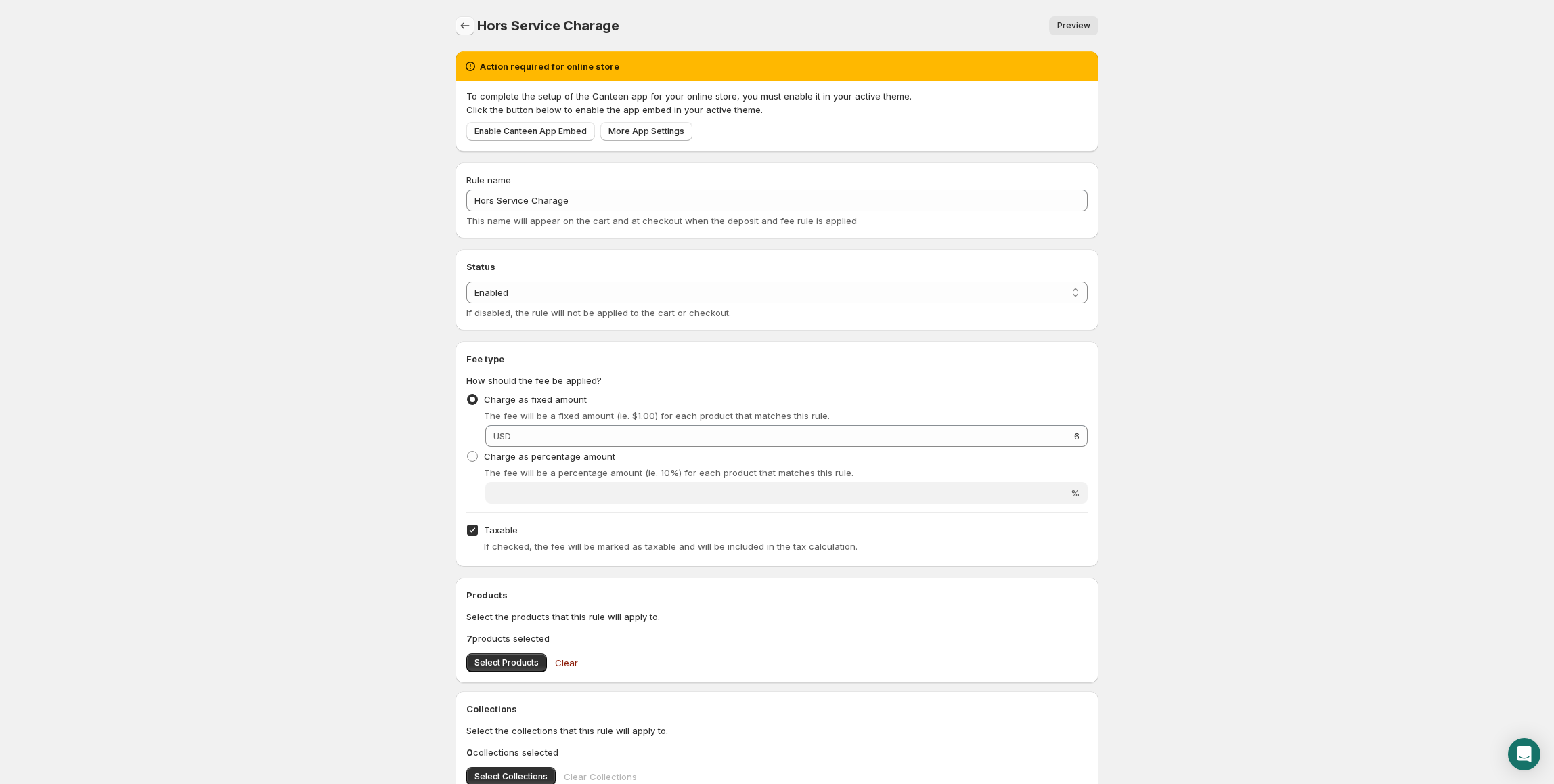
click at [458, 26] on icon "Settings" at bounding box center [464, 25] width 14 height 14
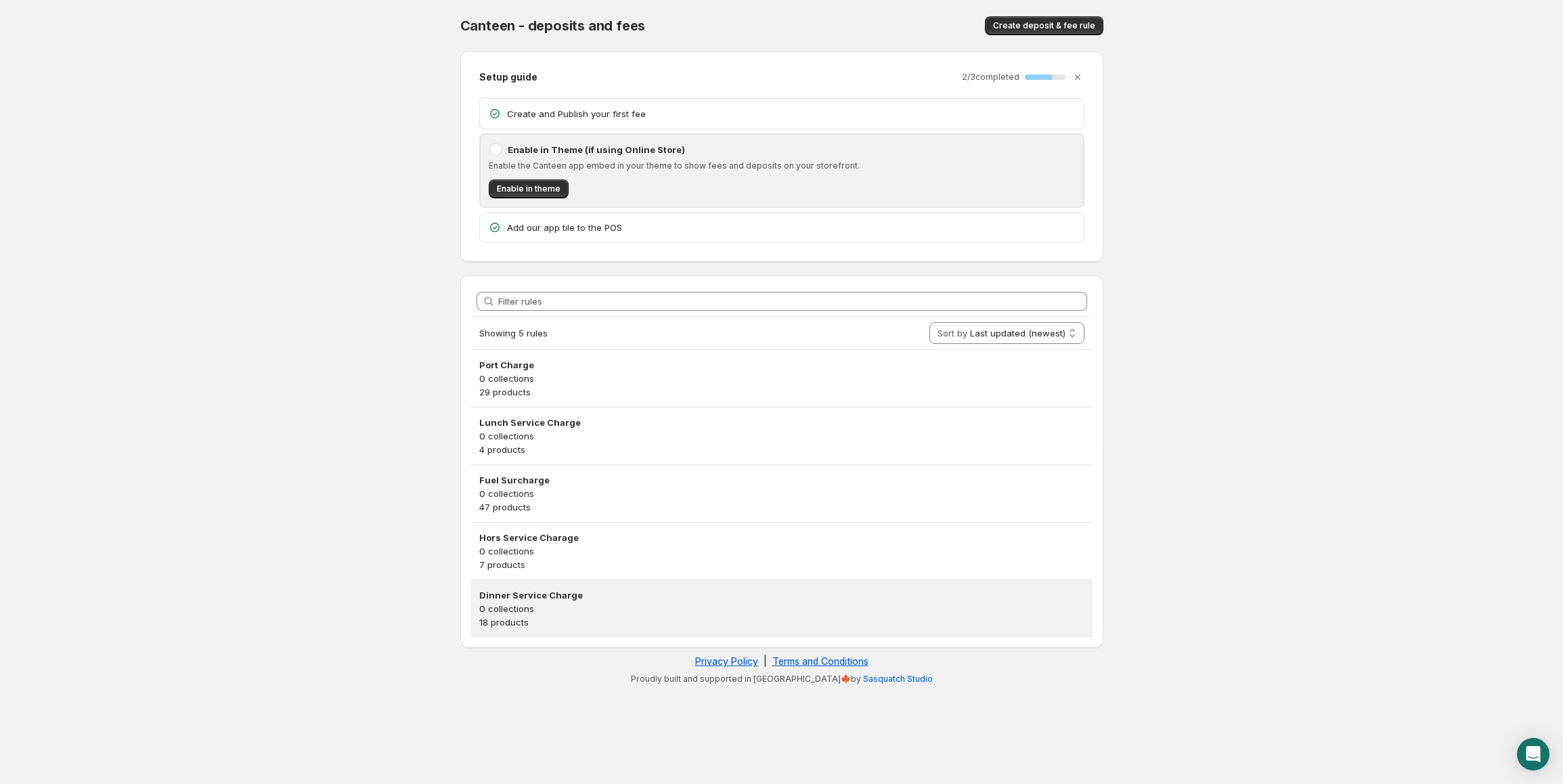
click at [513, 609] on p "0 collections" at bounding box center [782, 608] width 605 height 14
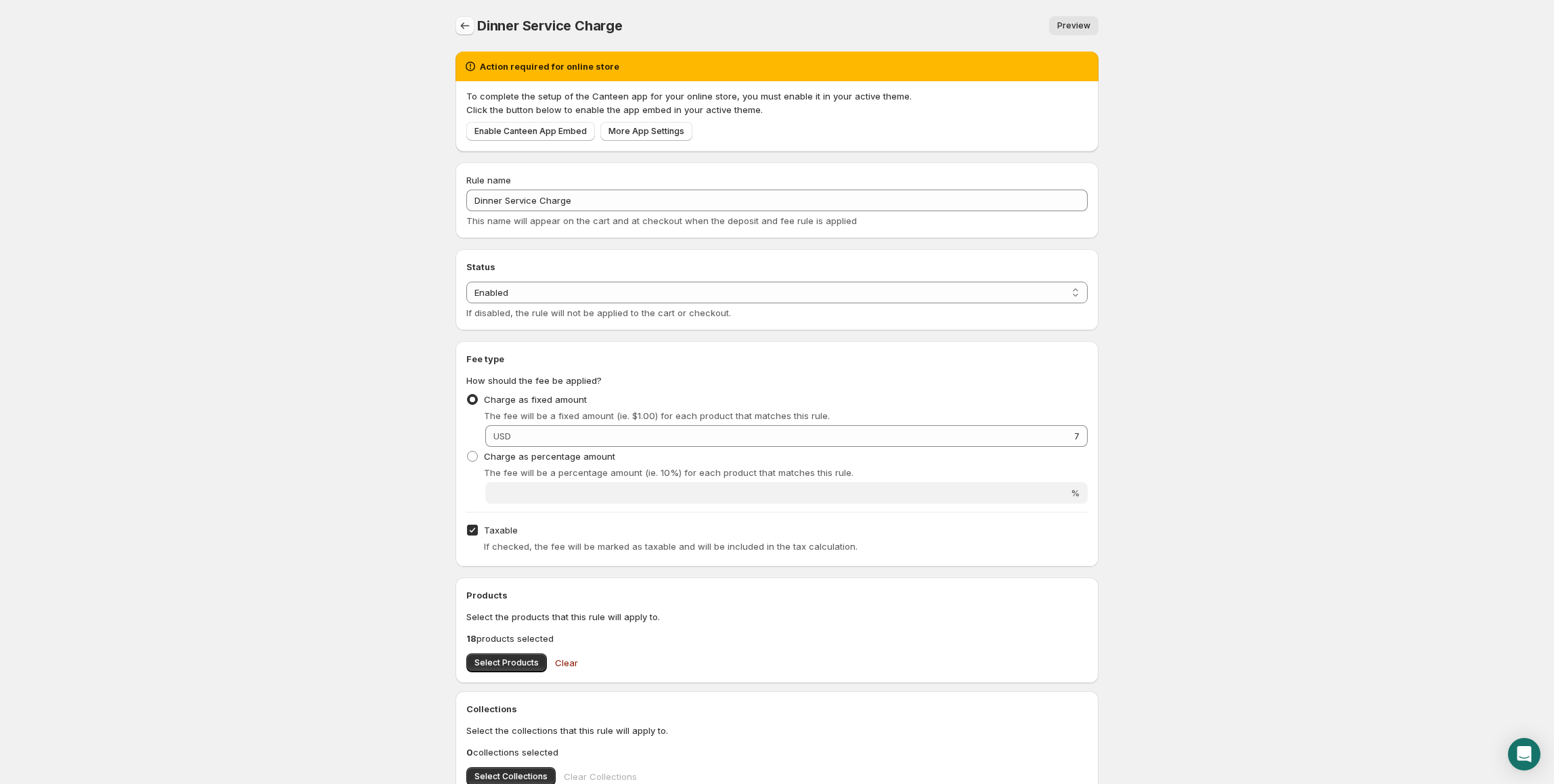
click at [468, 29] on icon "Settings" at bounding box center [464, 25] width 14 height 14
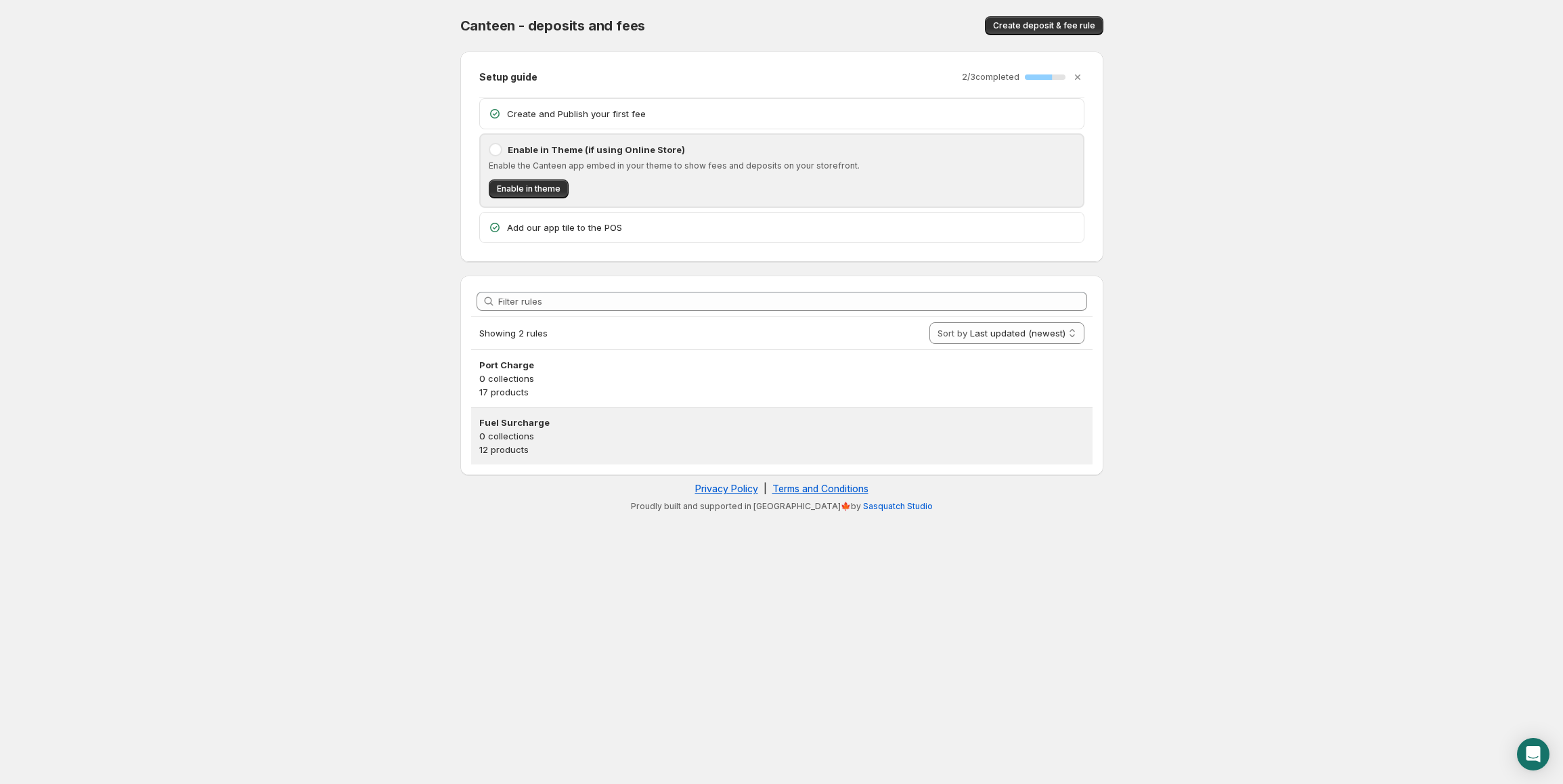
click at [654, 444] on p "12 products" at bounding box center [782, 449] width 605 height 14
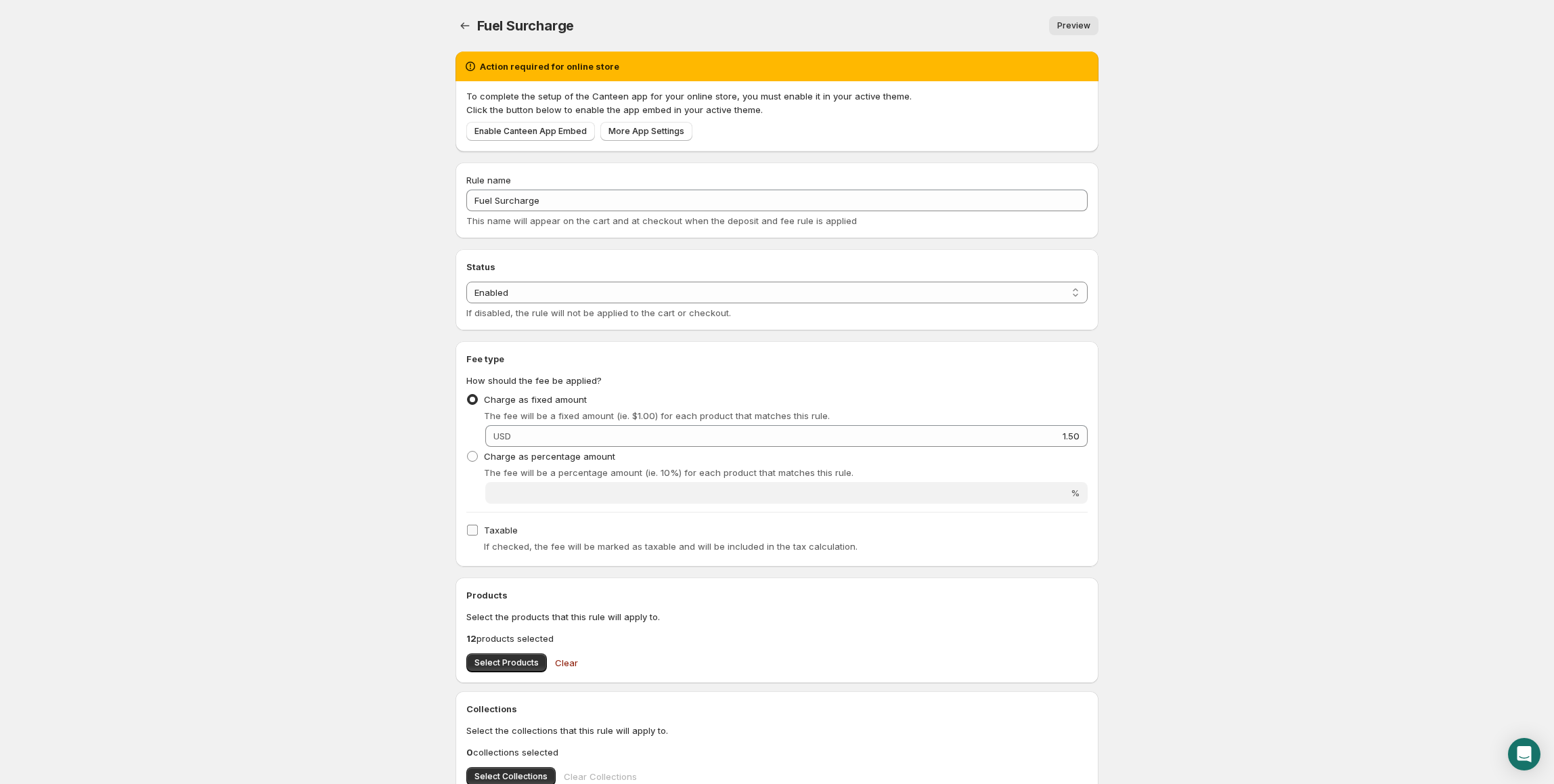
click at [474, 525] on input "Taxable" at bounding box center [472, 530] width 11 height 11
checkbox input "true"
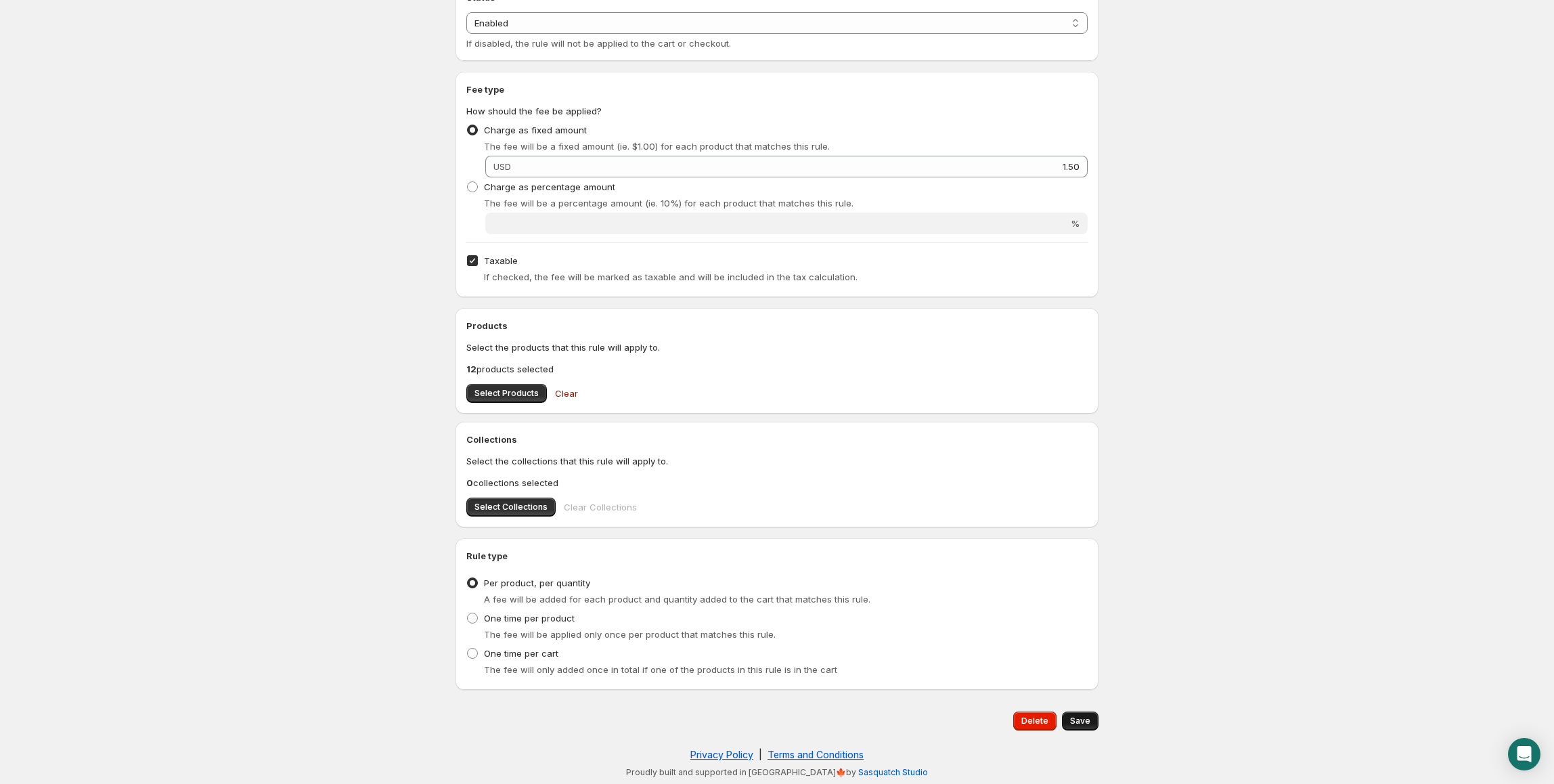
click at [1086, 720] on span "Save" at bounding box center [1080, 720] width 20 height 11
type input "1.5"
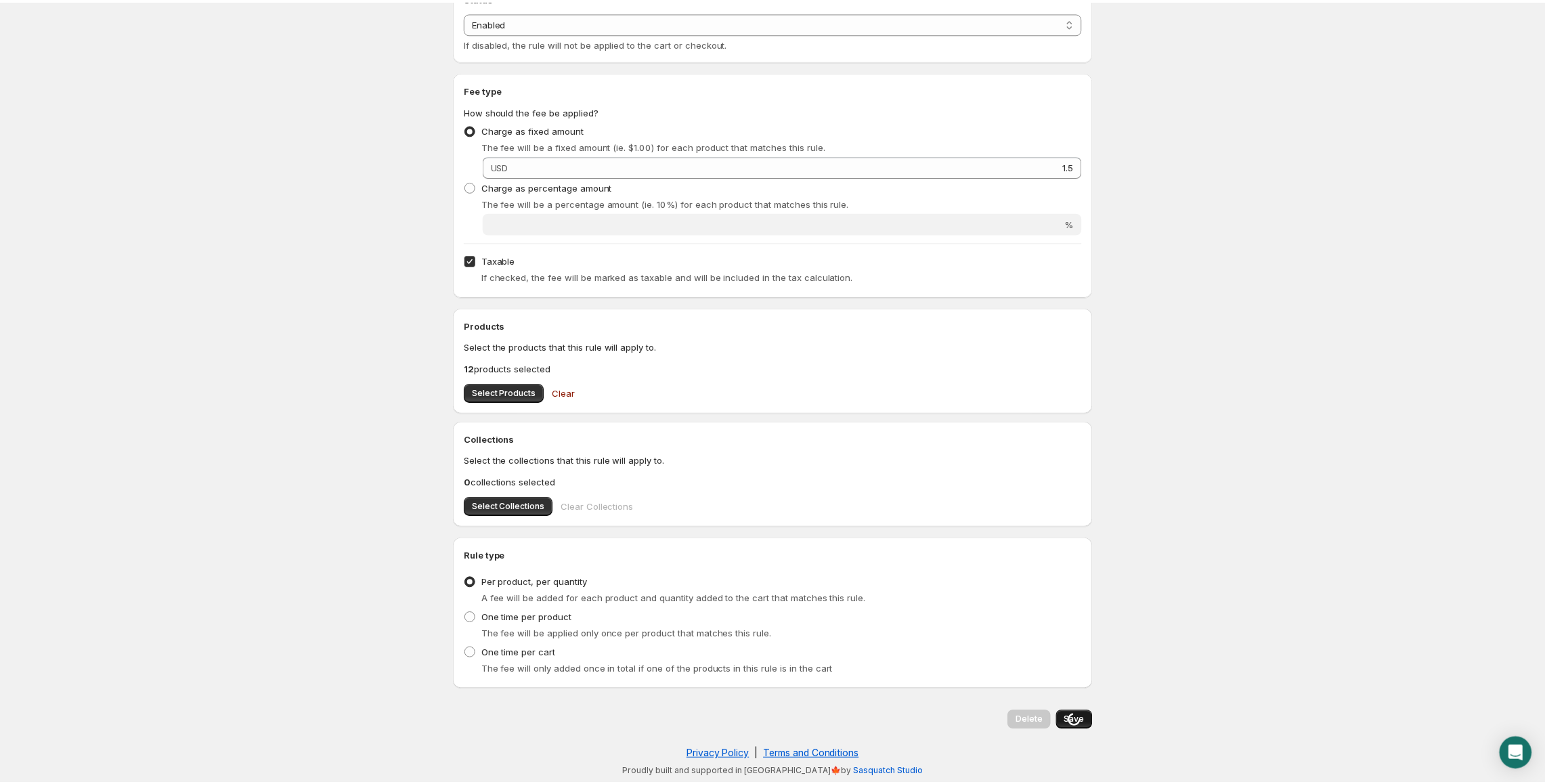
scroll to position [0, 0]
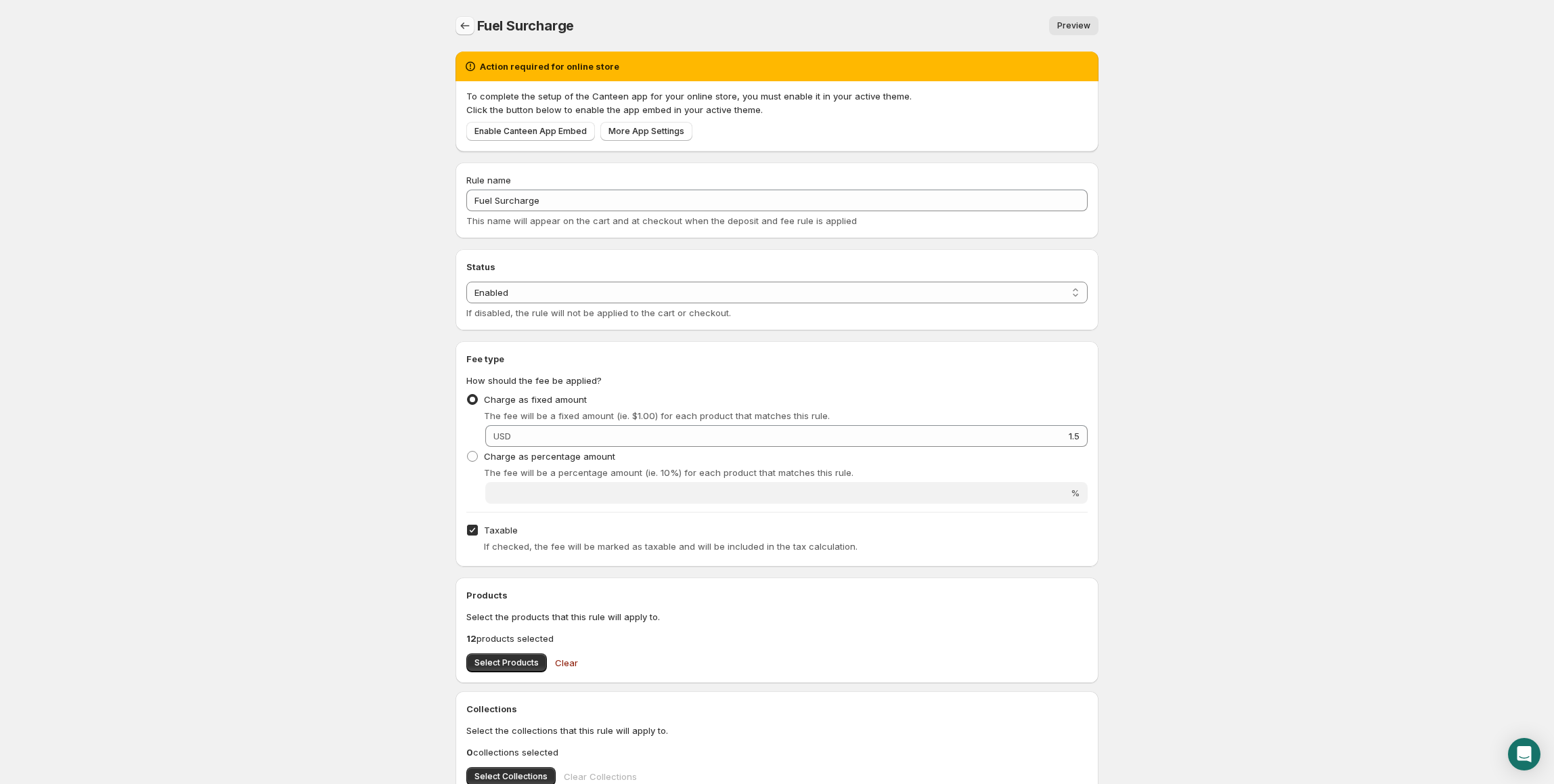
click at [463, 26] on icon "Settings" at bounding box center [465, 25] width 9 height 6
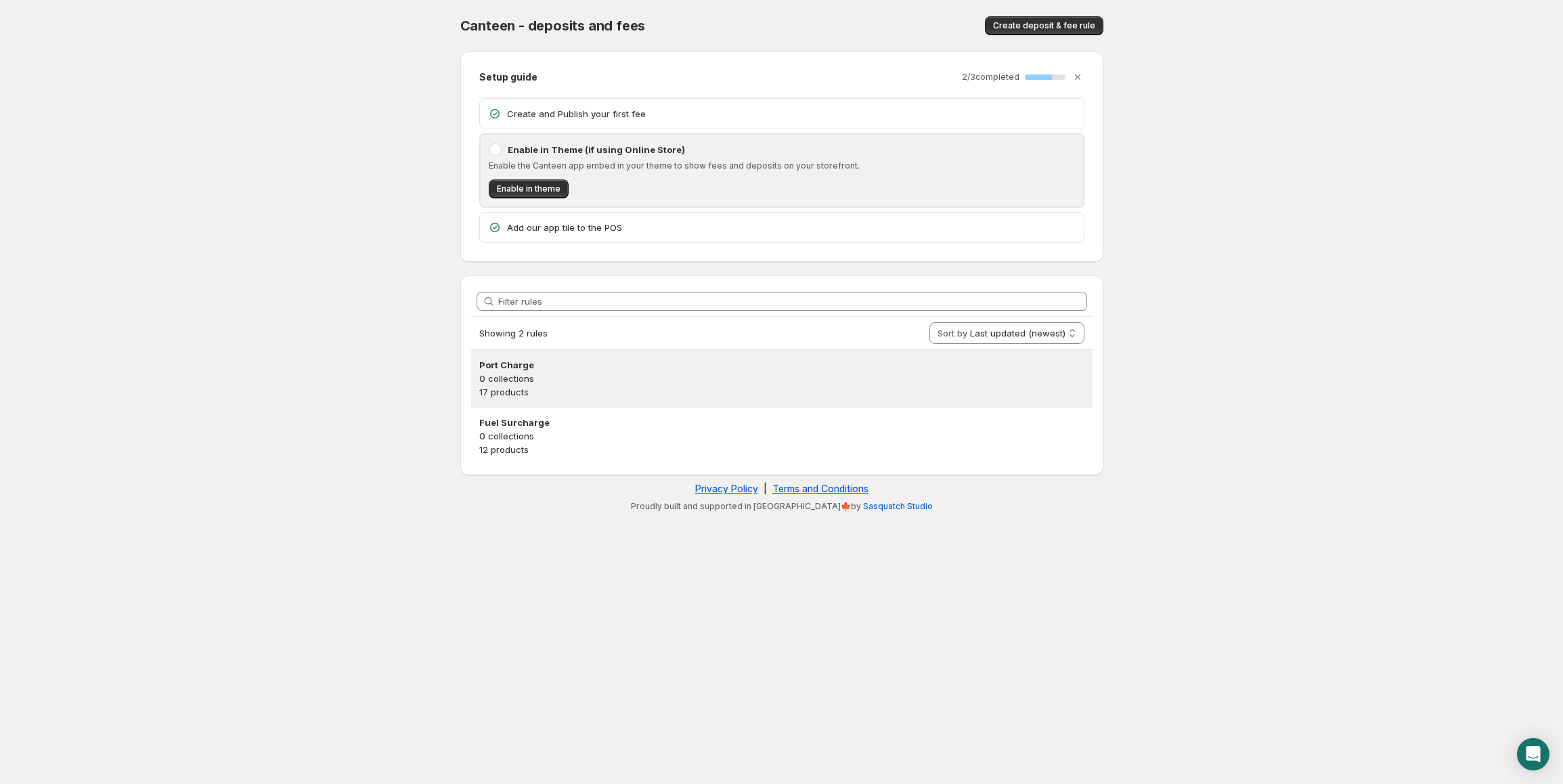
click at [582, 387] on p "17 products" at bounding box center [782, 391] width 605 height 14
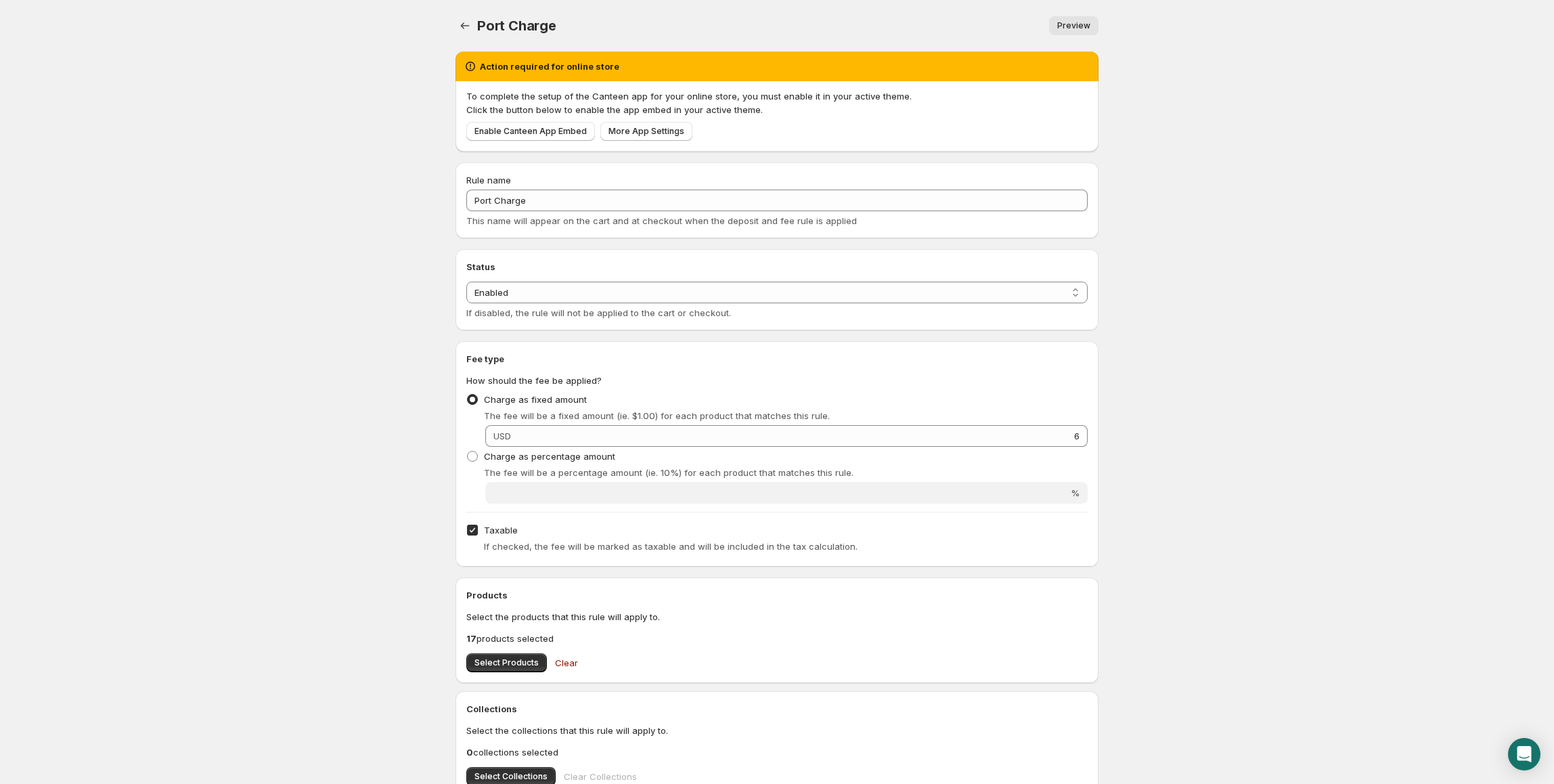
click at [308, 393] on body "Home Help [GEOGRAPHIC_DATA]. This page is ready Port Charge Preview More action…" at bounding box center [777, 392] width 1554 height 784
